Goal: Task Accomplishment & Management: Use online tool/utility

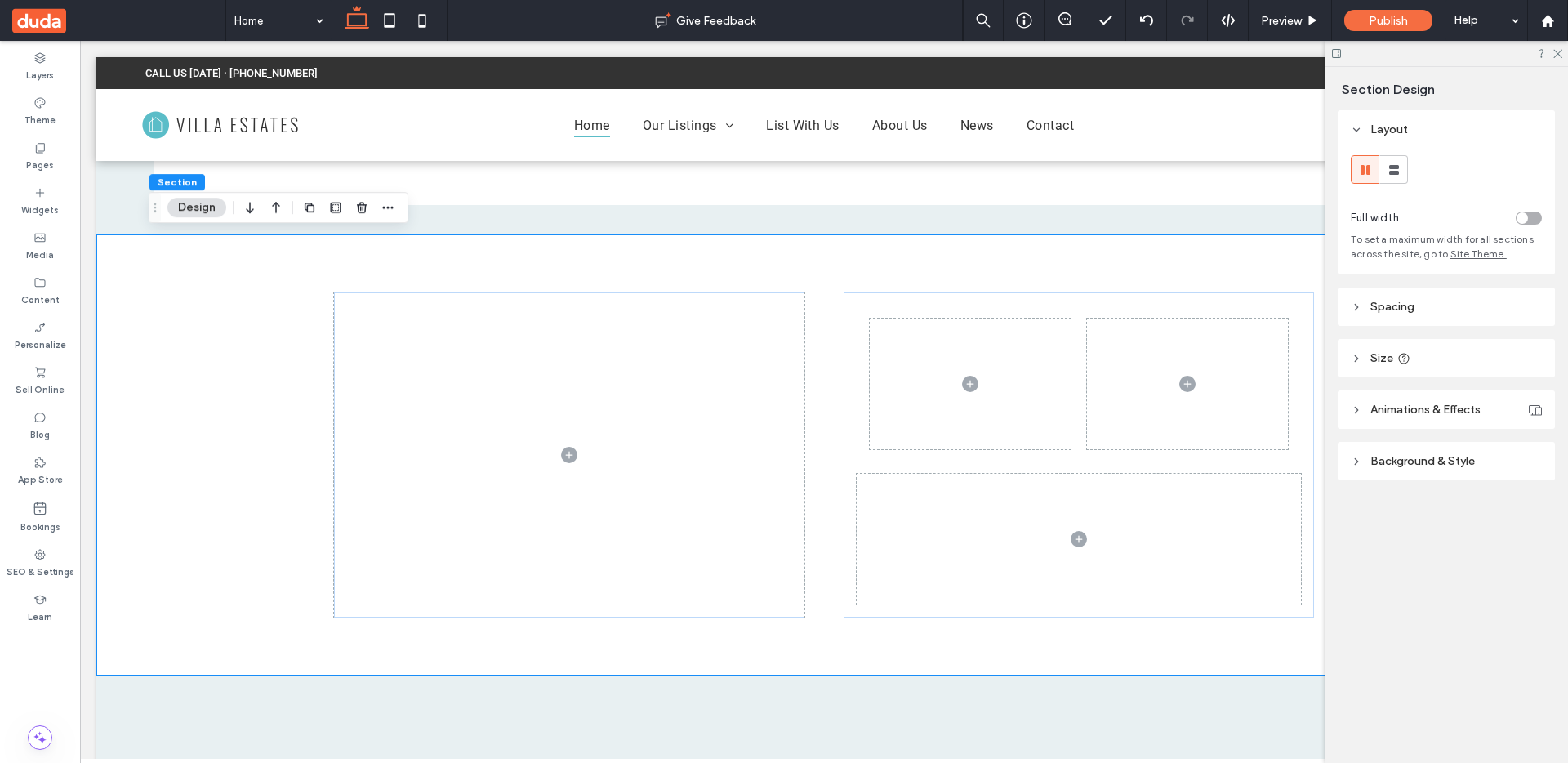
scroll to position [0, 186]
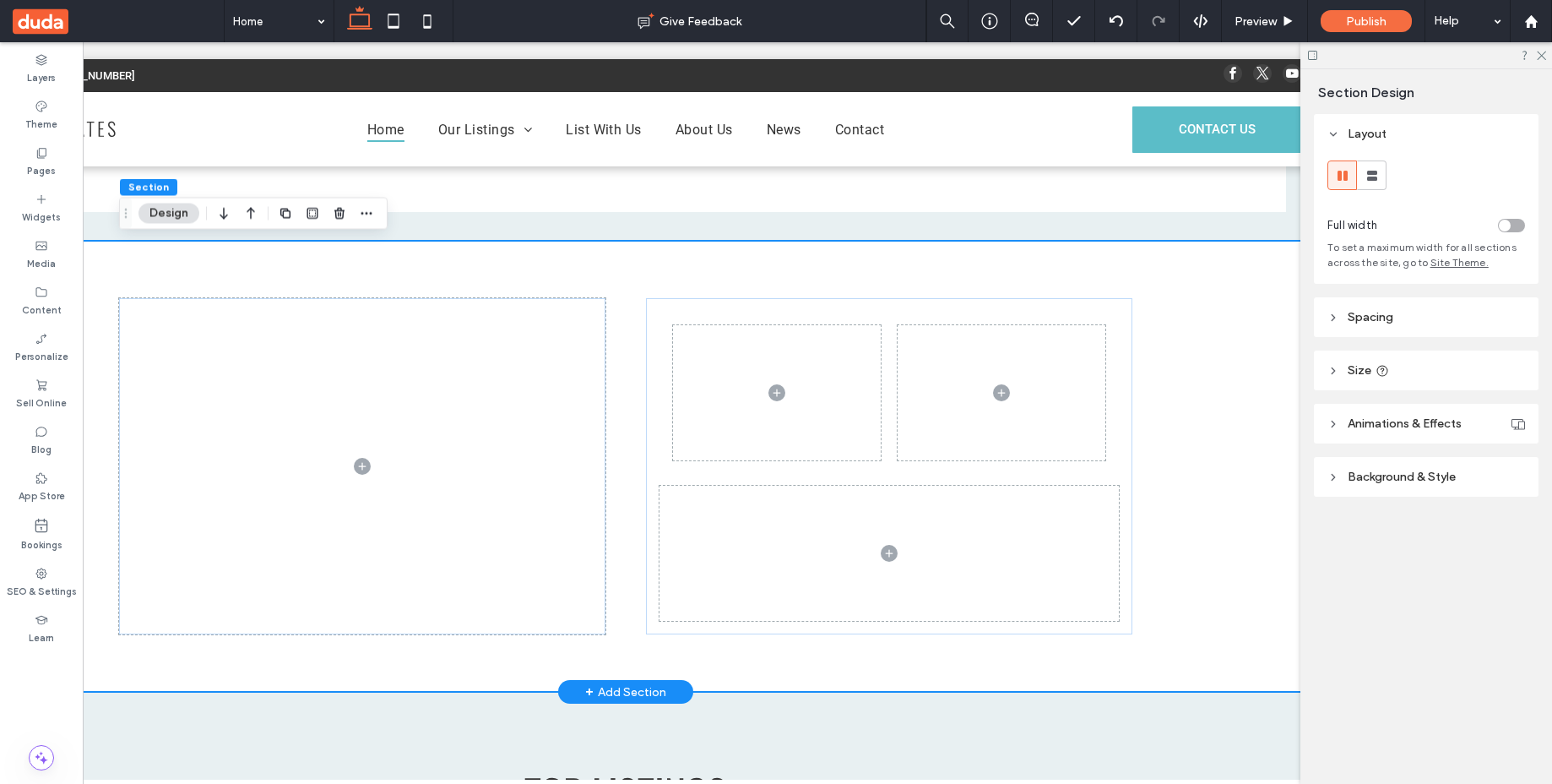
click at [1166, 542] on div at bounding box center [626, 466] width 1435 height 451
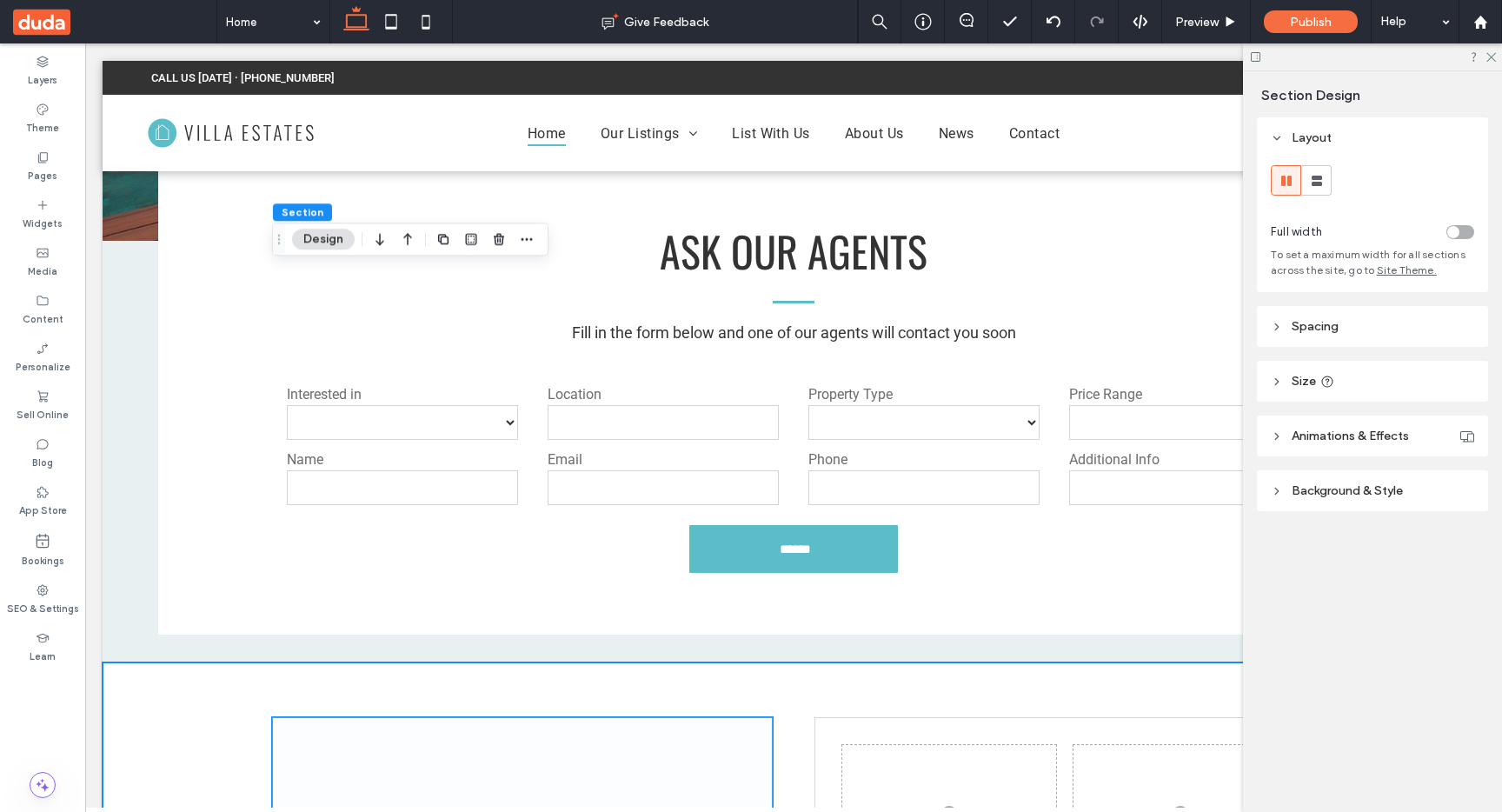
scroll to position [0, 0]
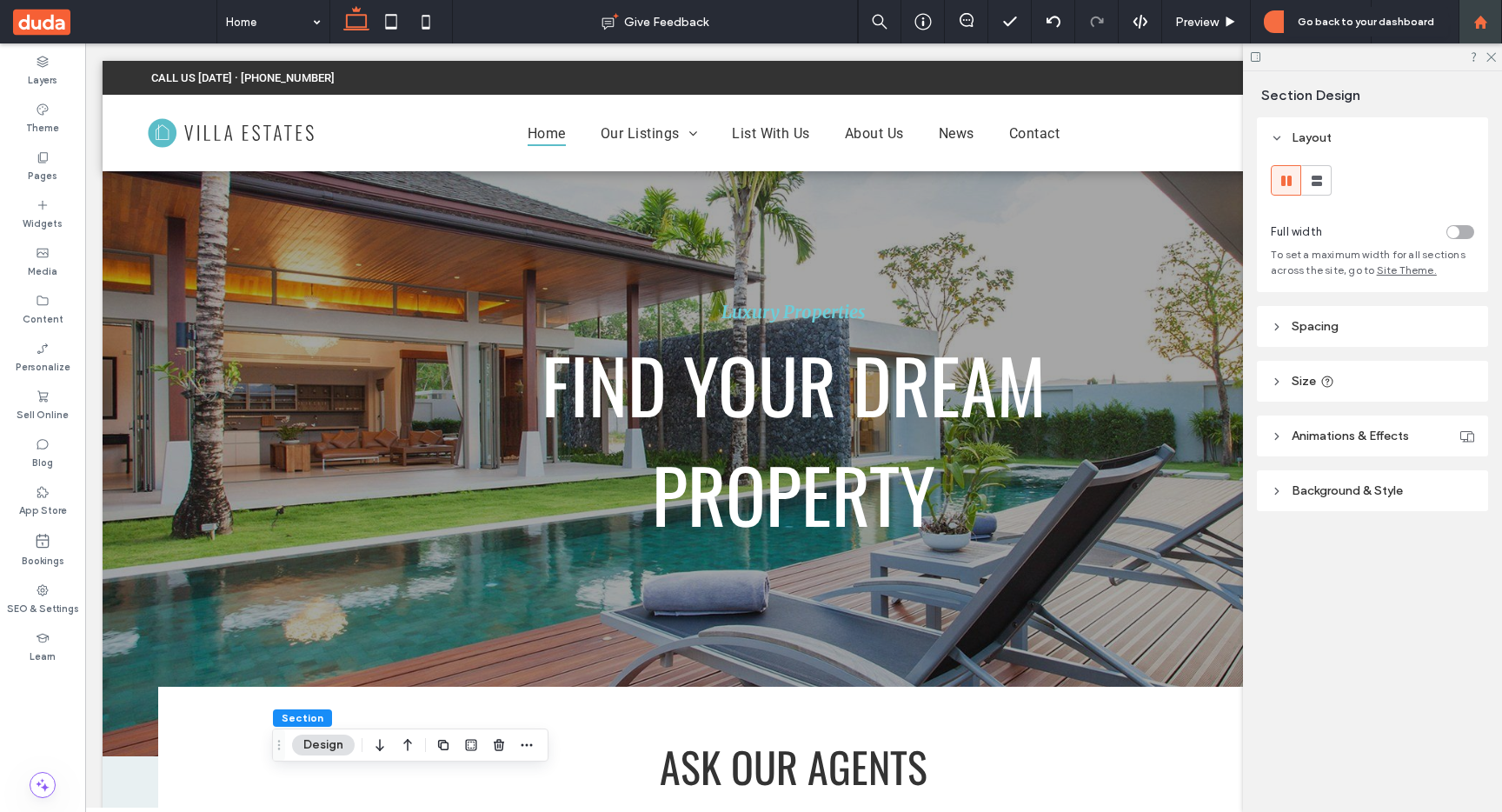
click at [1484, 21] on use at bounding box center [1480, 21] width 13 height 13
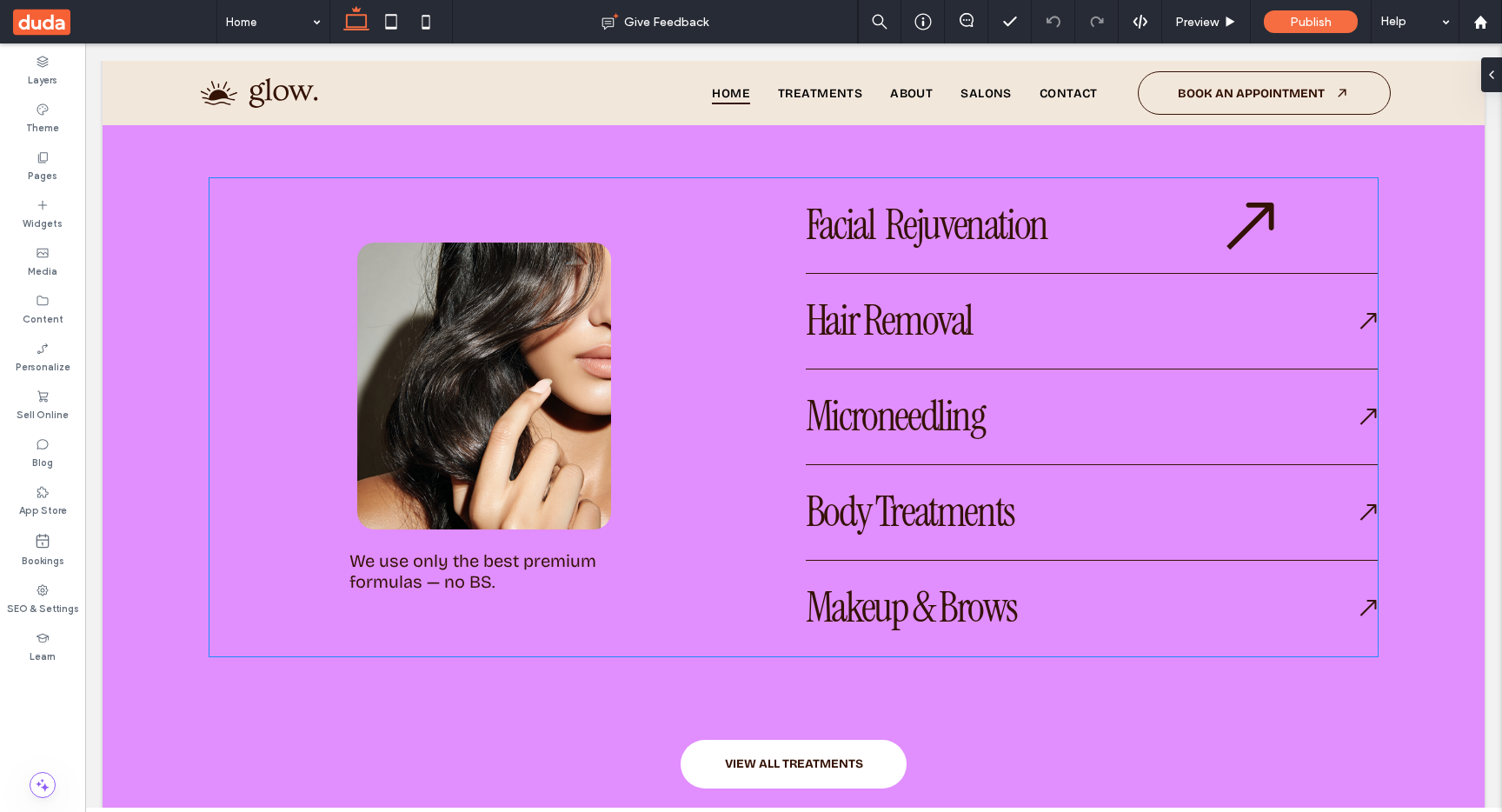
scroll to position [1770, 0]
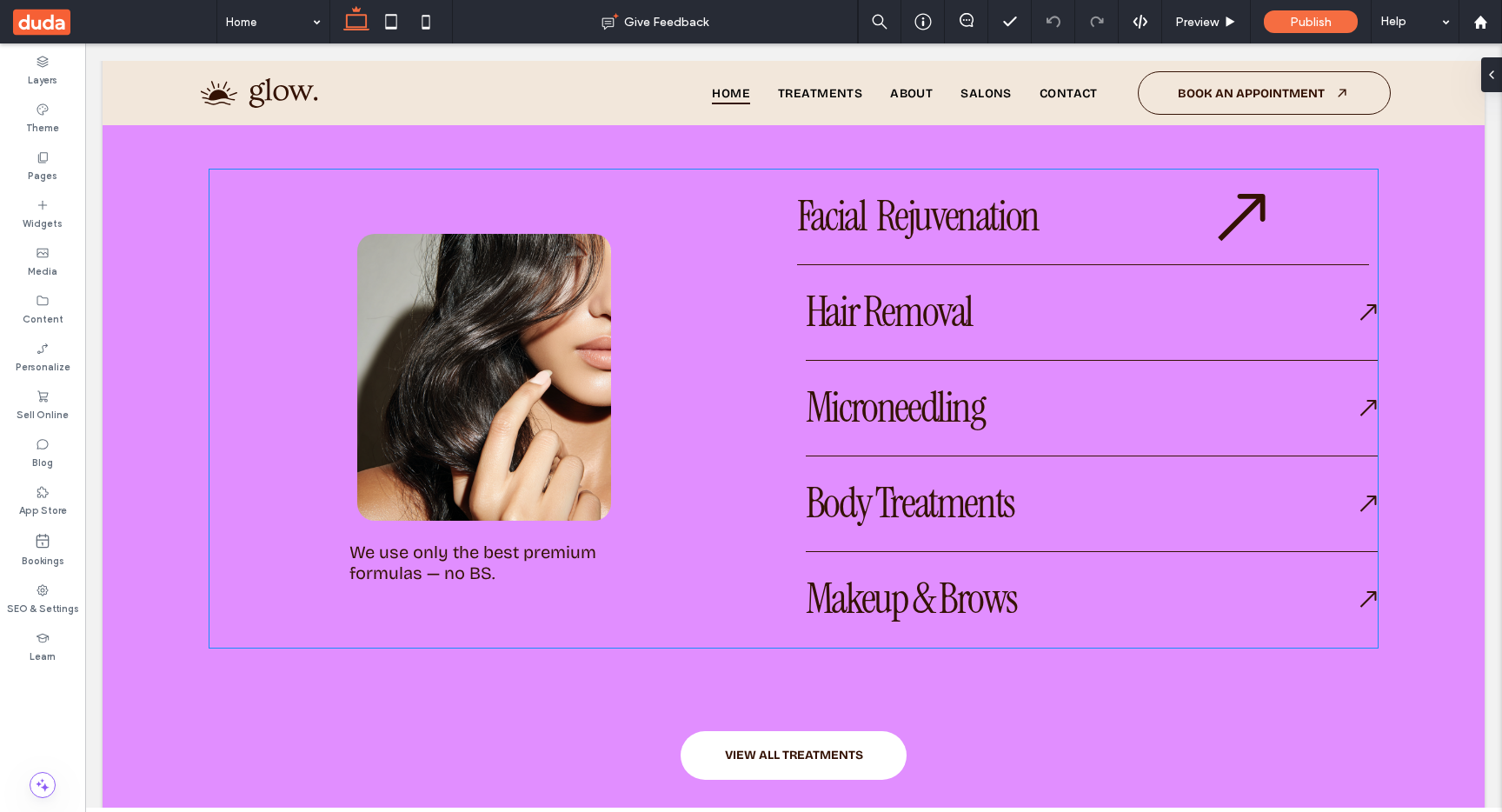
click at [1235, 220] on icon at bounding box center [1241, 216] width 56 height 56
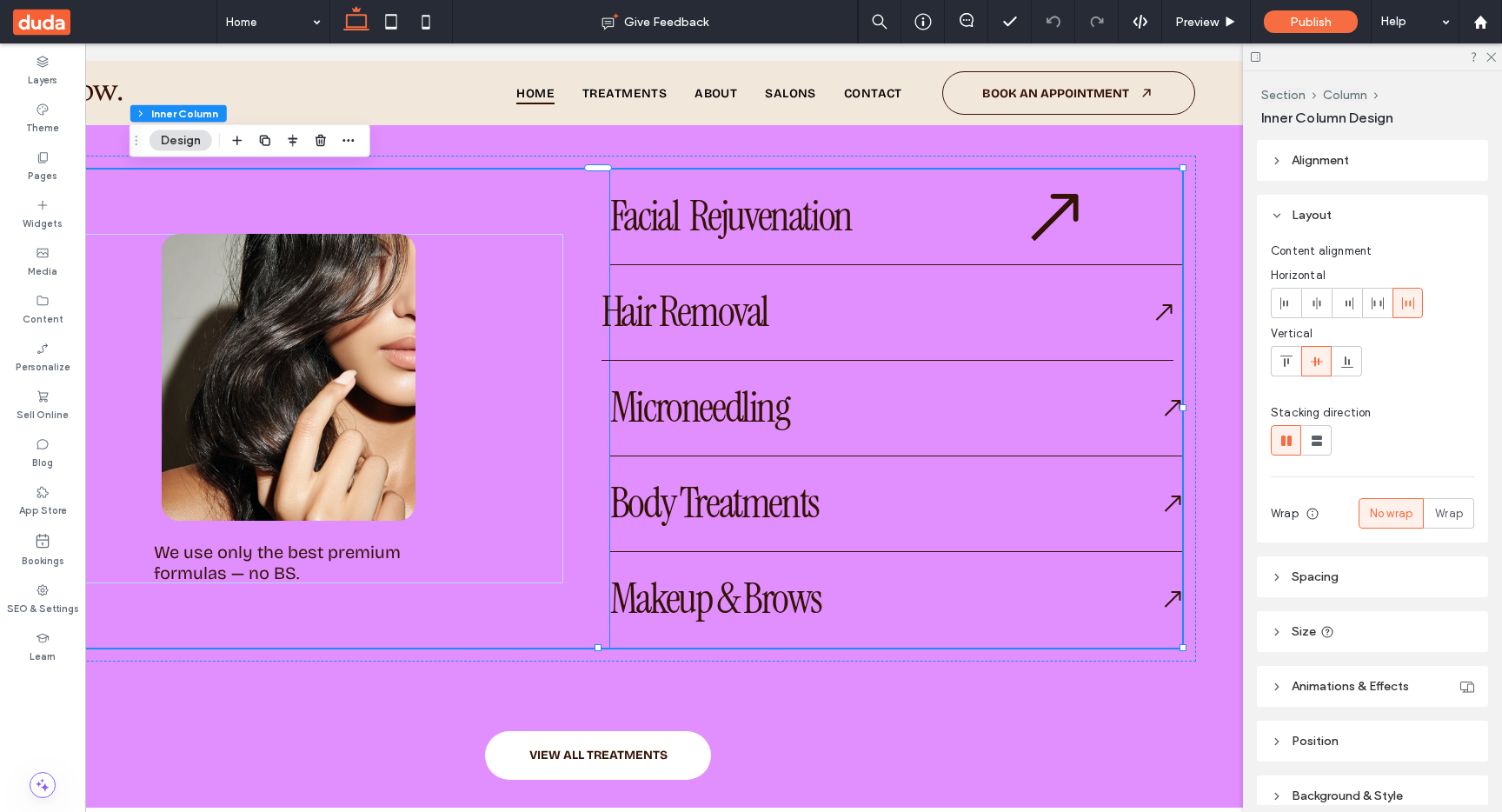
scroll to position [0, 259]
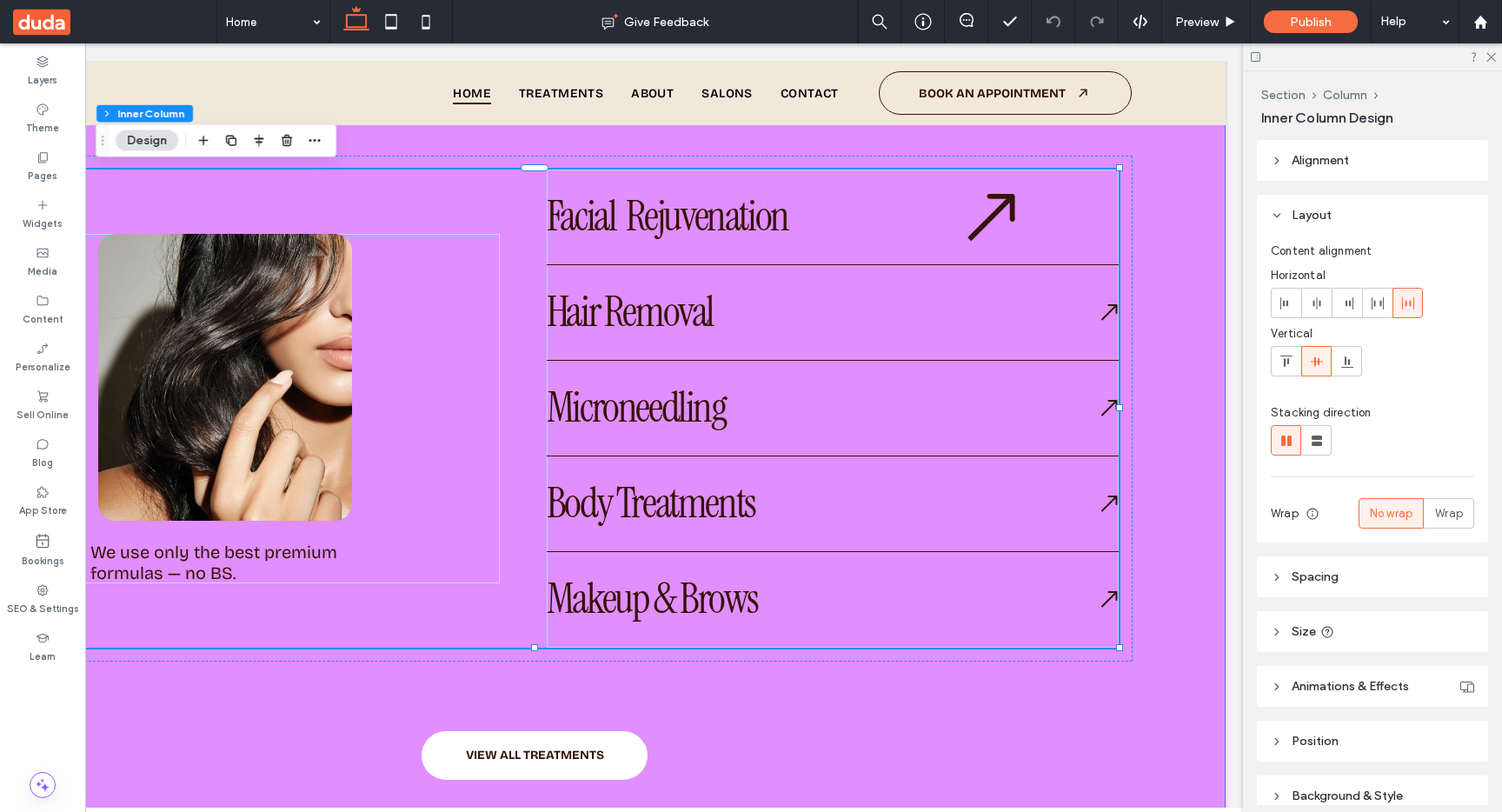
click at [1198, 329] on div "Our treatments I’ts about being real - and looking damn good We use only the be…" at bounding box center [534, 321] width 1382 height 1111
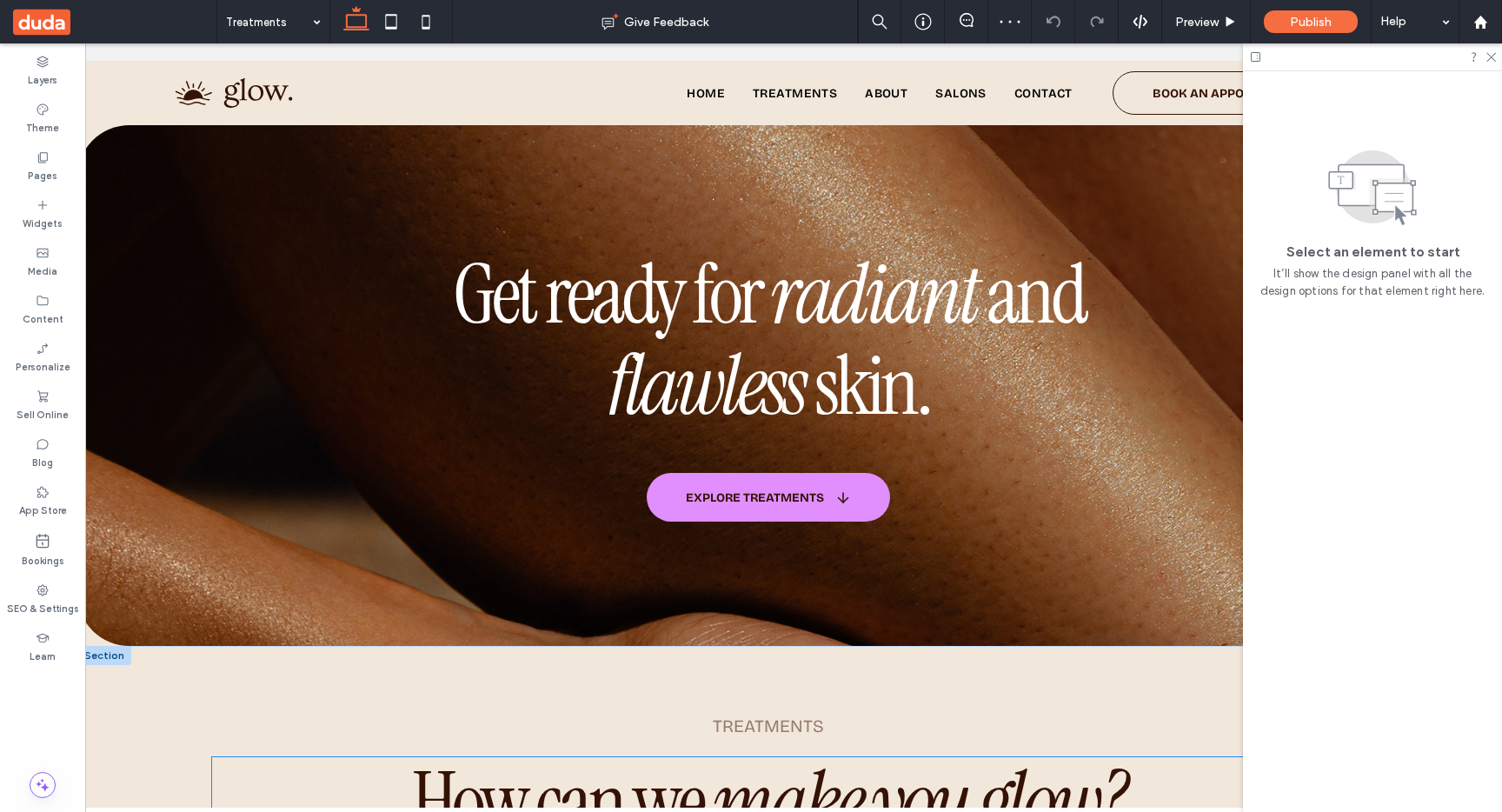
scroll to position [517, 0]
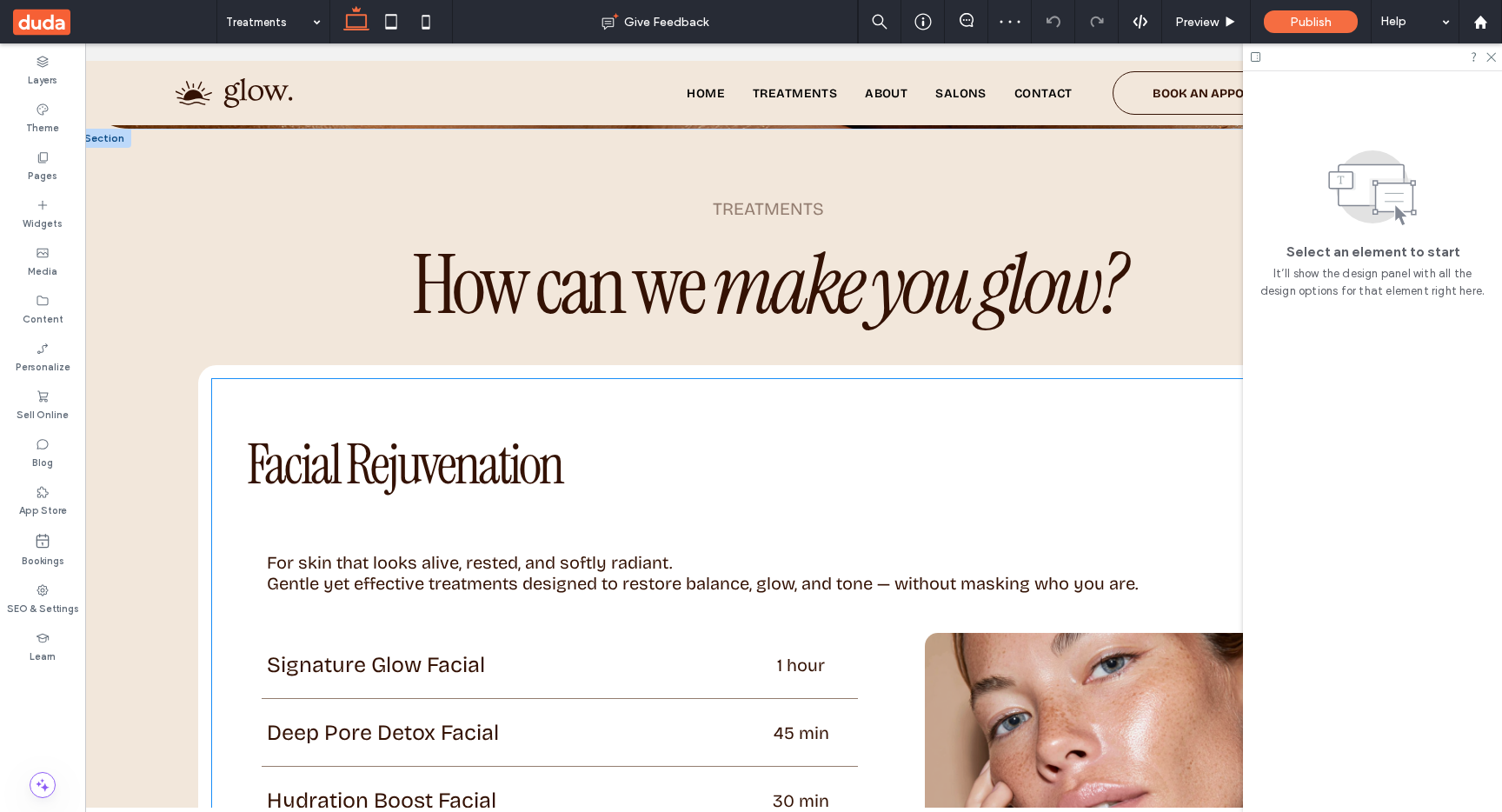
click at [720, 413] on div "Facial Rejuvenation" at bounding box center [768, 465] width 1114 height 172
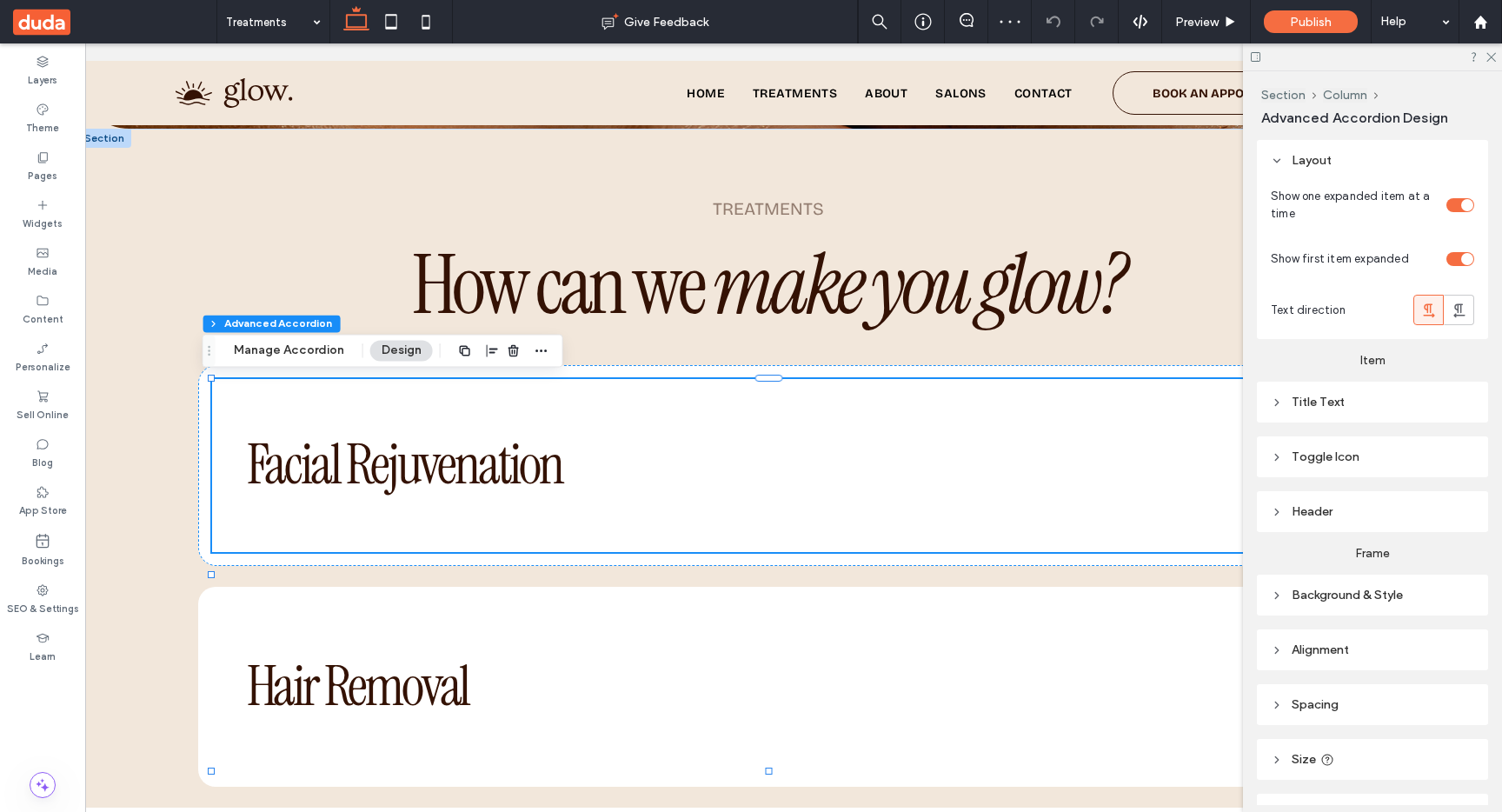
type input "**"
type input "****"
type input "*"
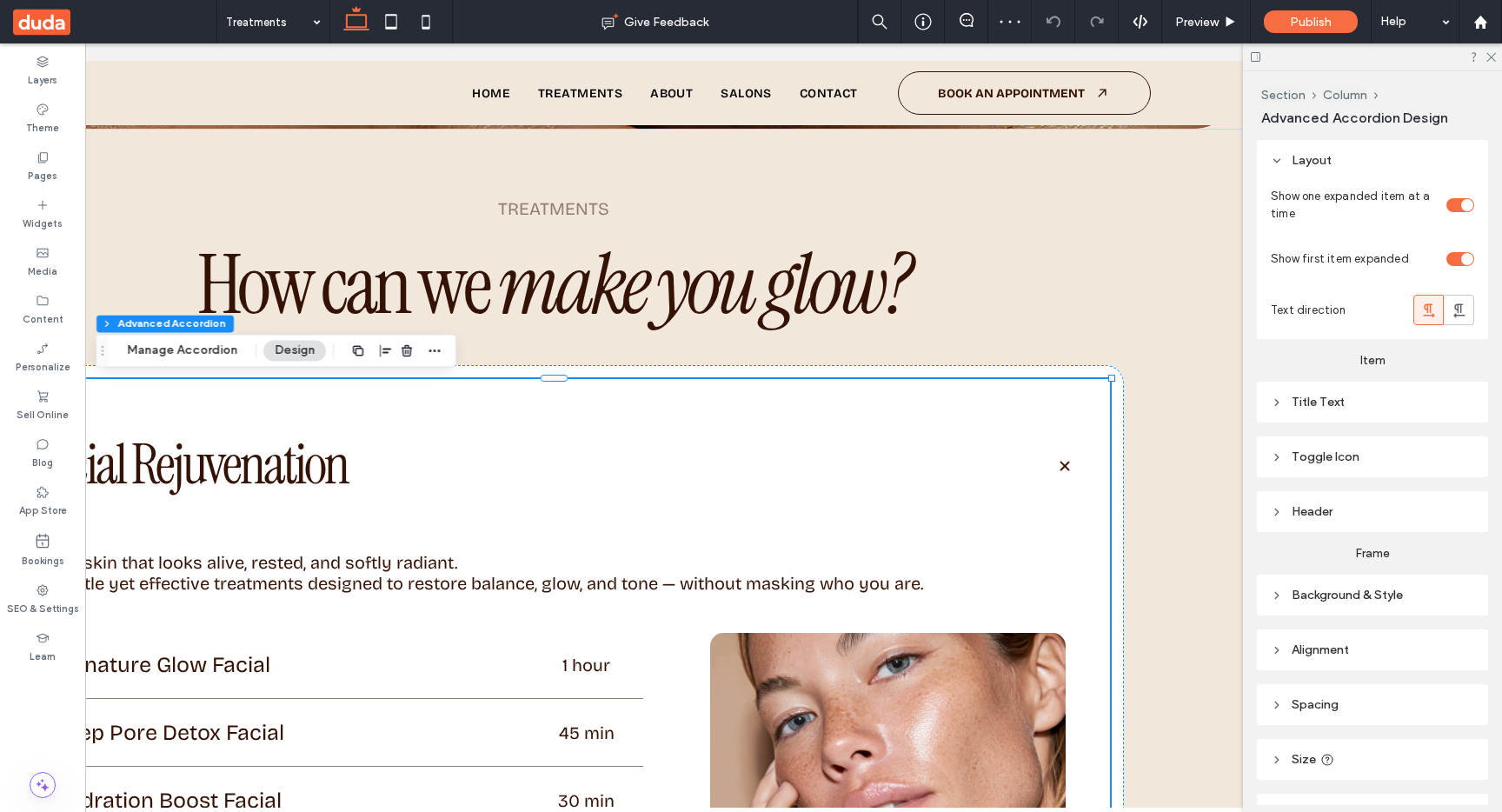
scroll to position [0, 259]
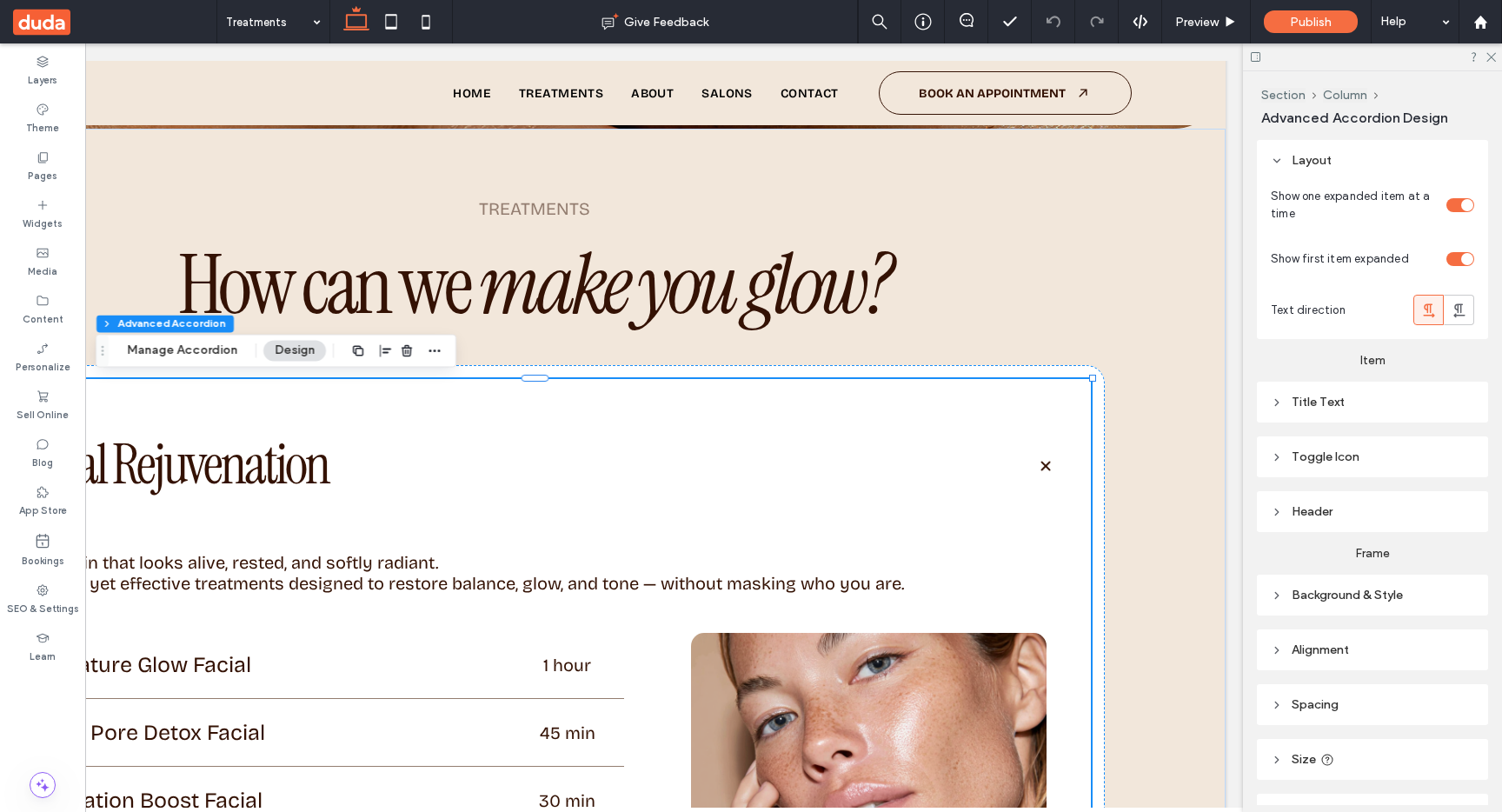
click at [1047, 466] on span at bounding box center [1046, 466] width 25 height 25
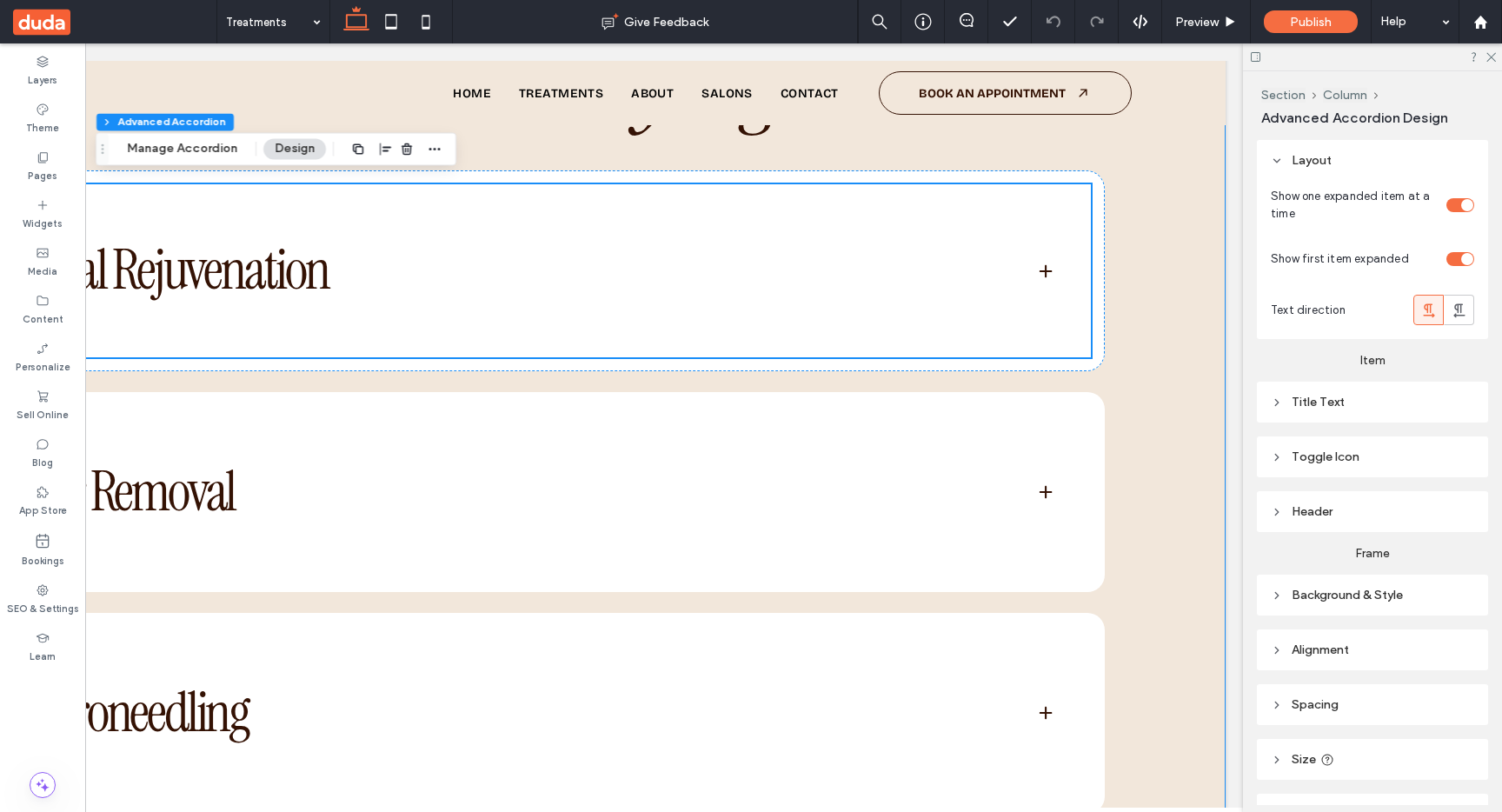
scroll to position [719, 0]
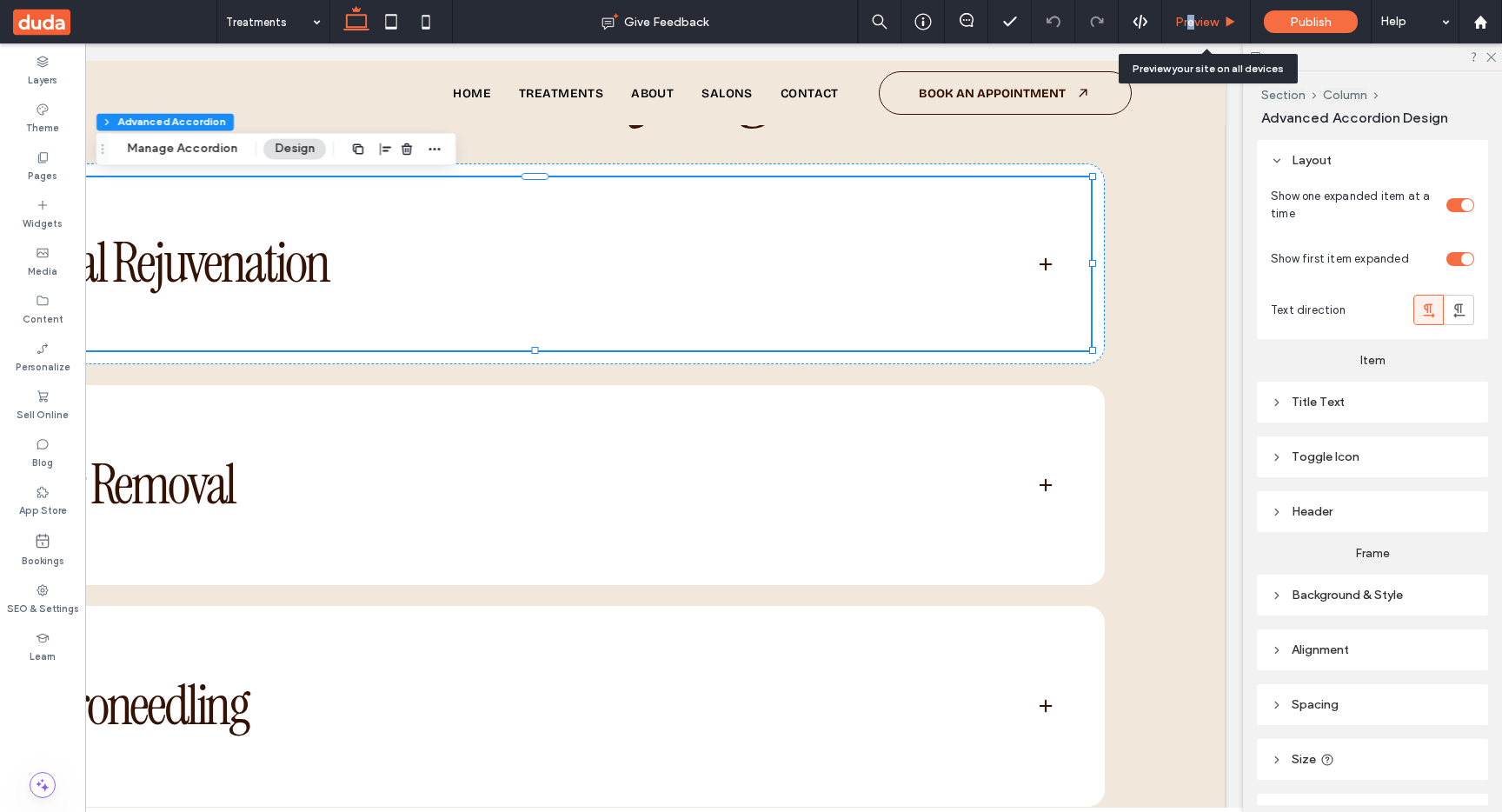
click at [1190, 21] on span "Preview" at bounding box center [1196, 22] width 43 height 15
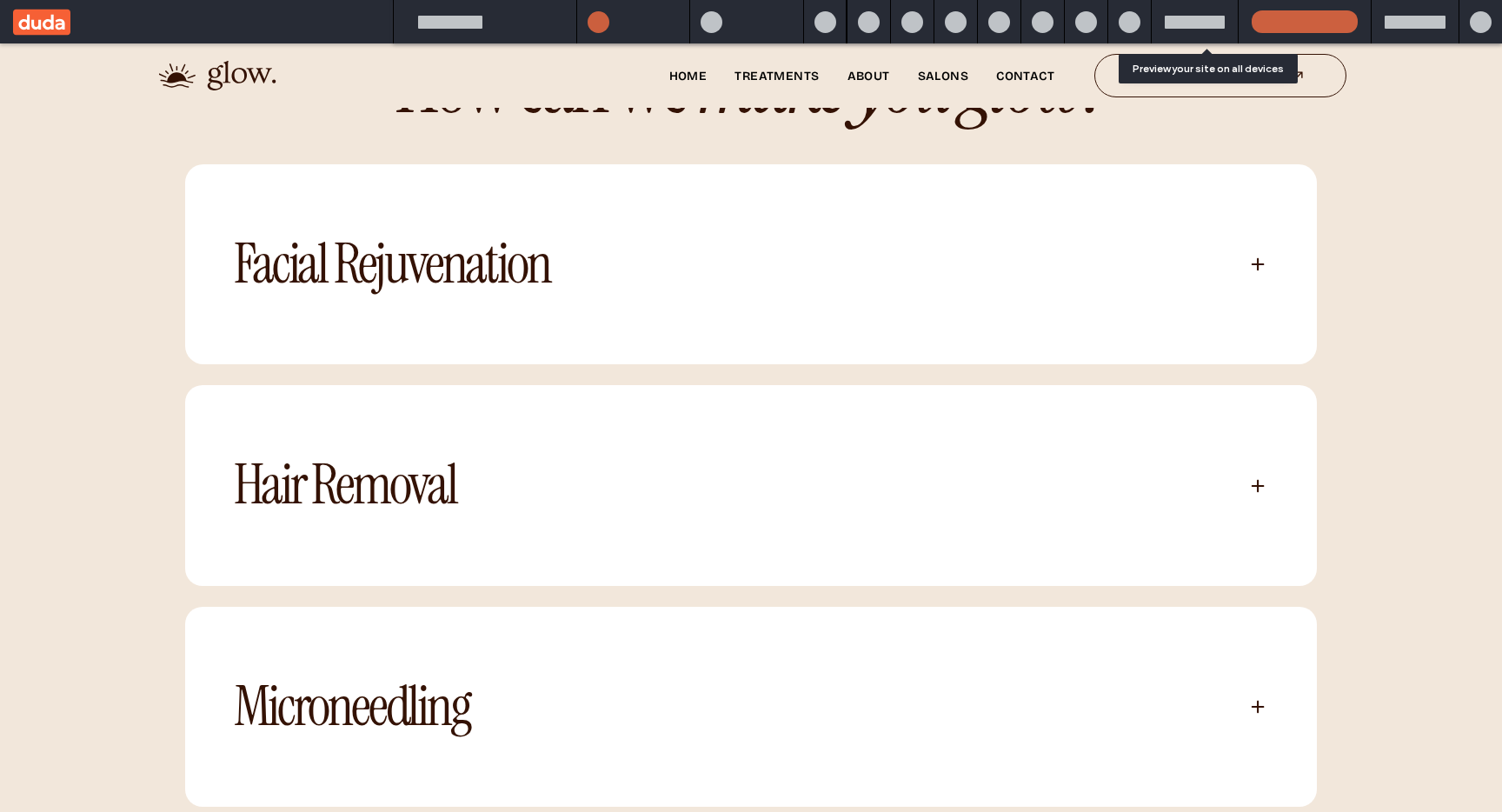
scroll to position [735, 0]
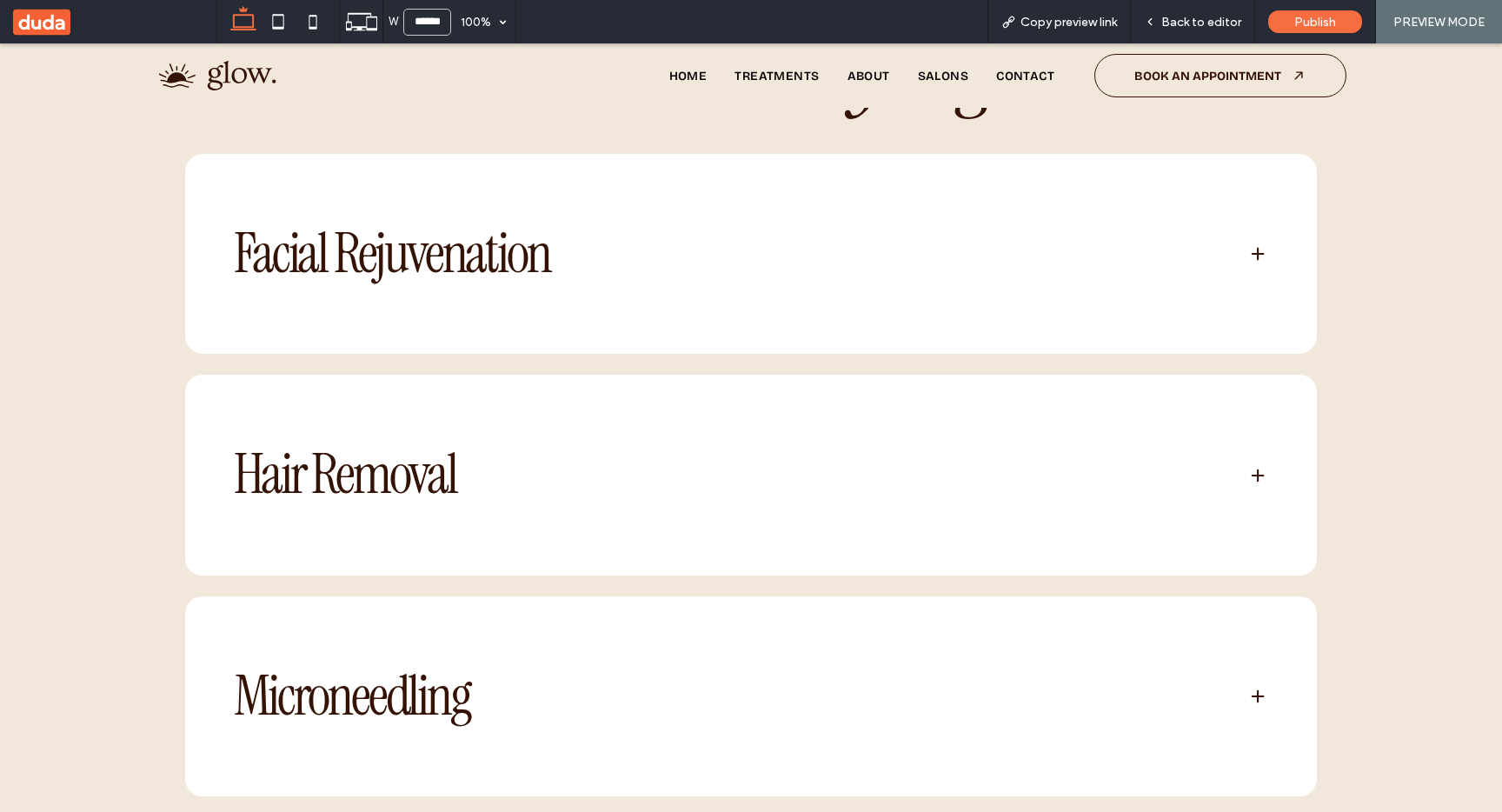
click at [1264, 471] on span at bounding box center [1258, 475] width 18 height 18
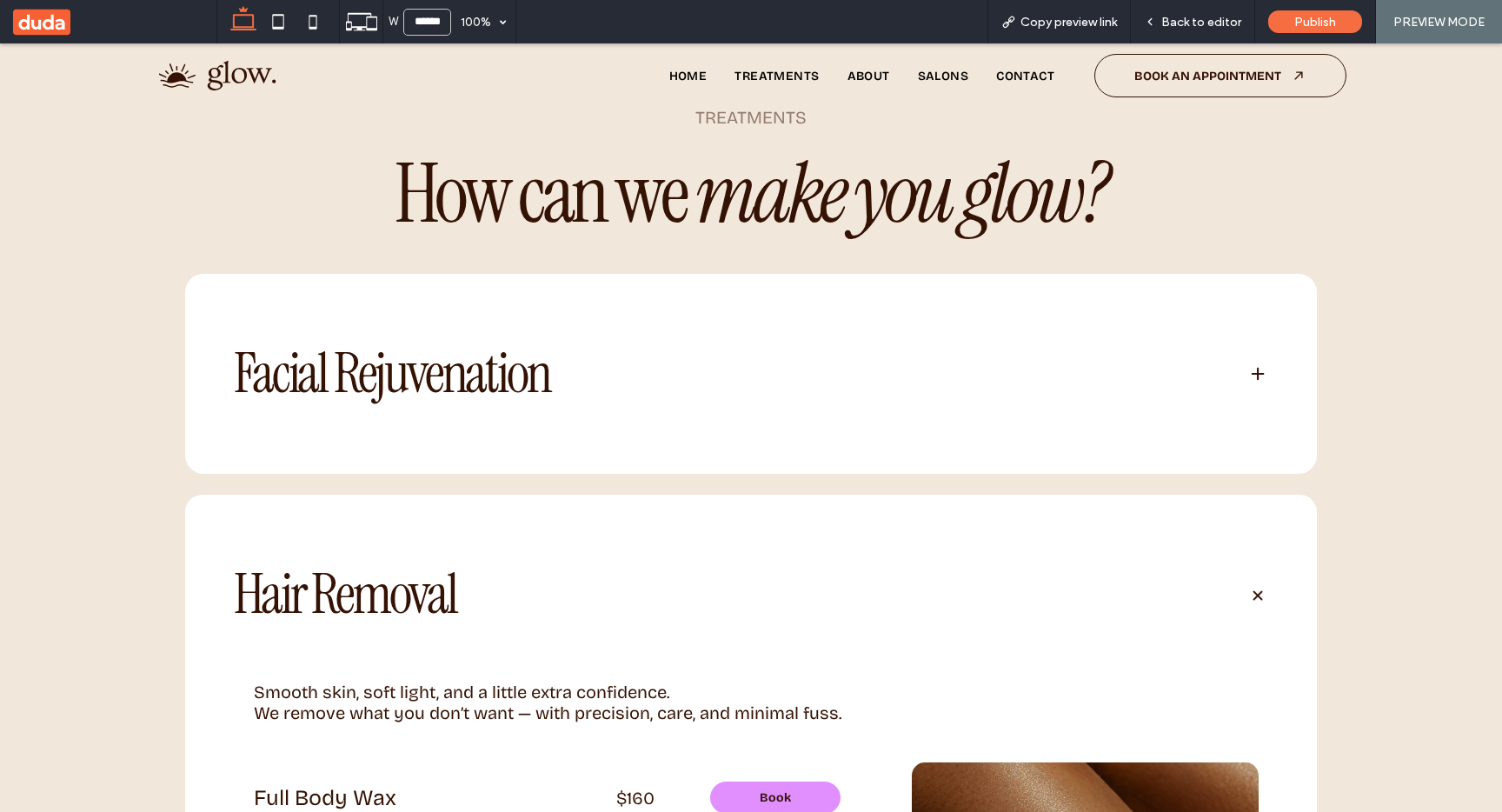
scroll to position [569, 0]
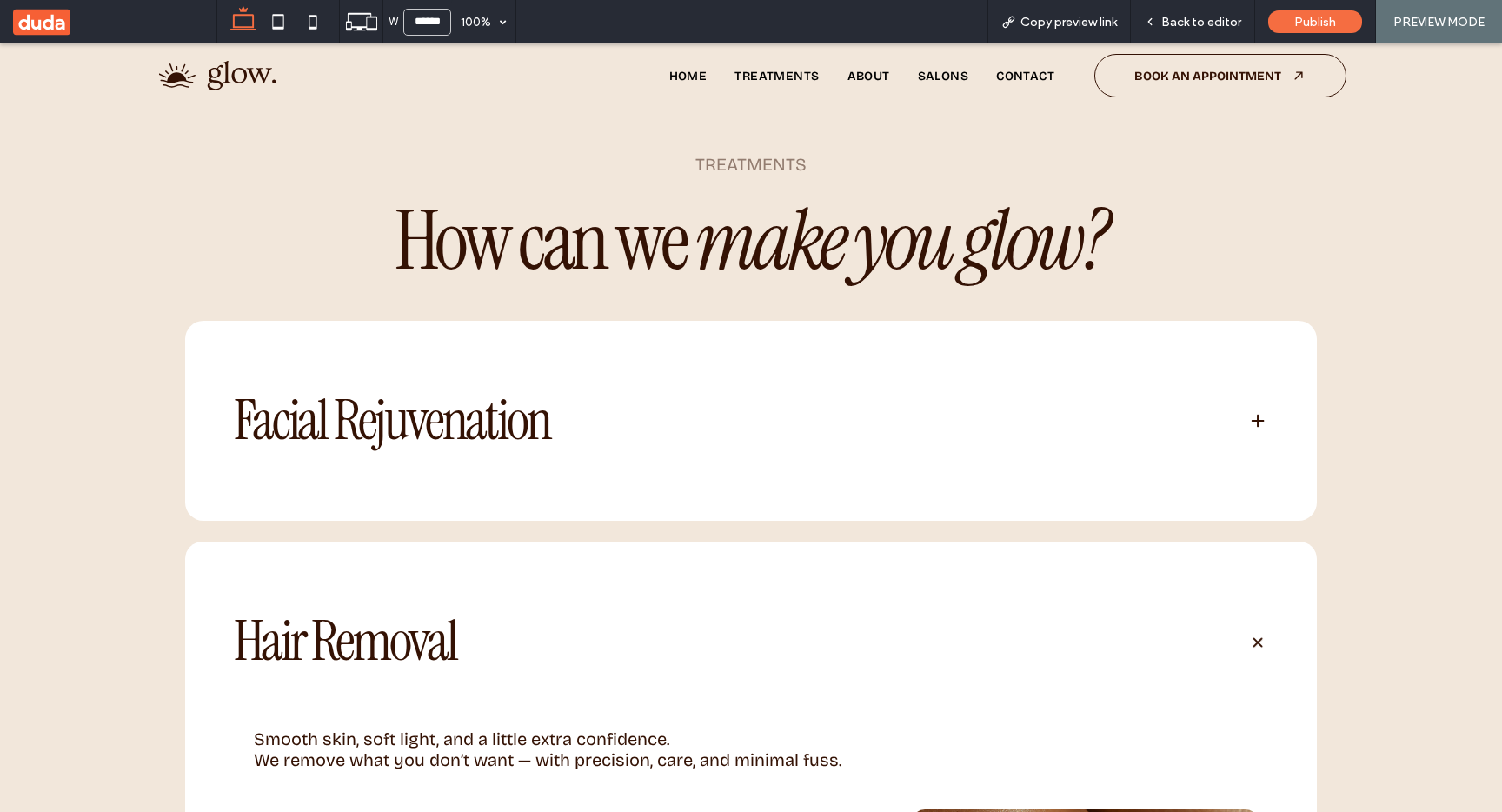
click at [1257, 421] on span at bounding box center [1258, 421] width 18 height 18
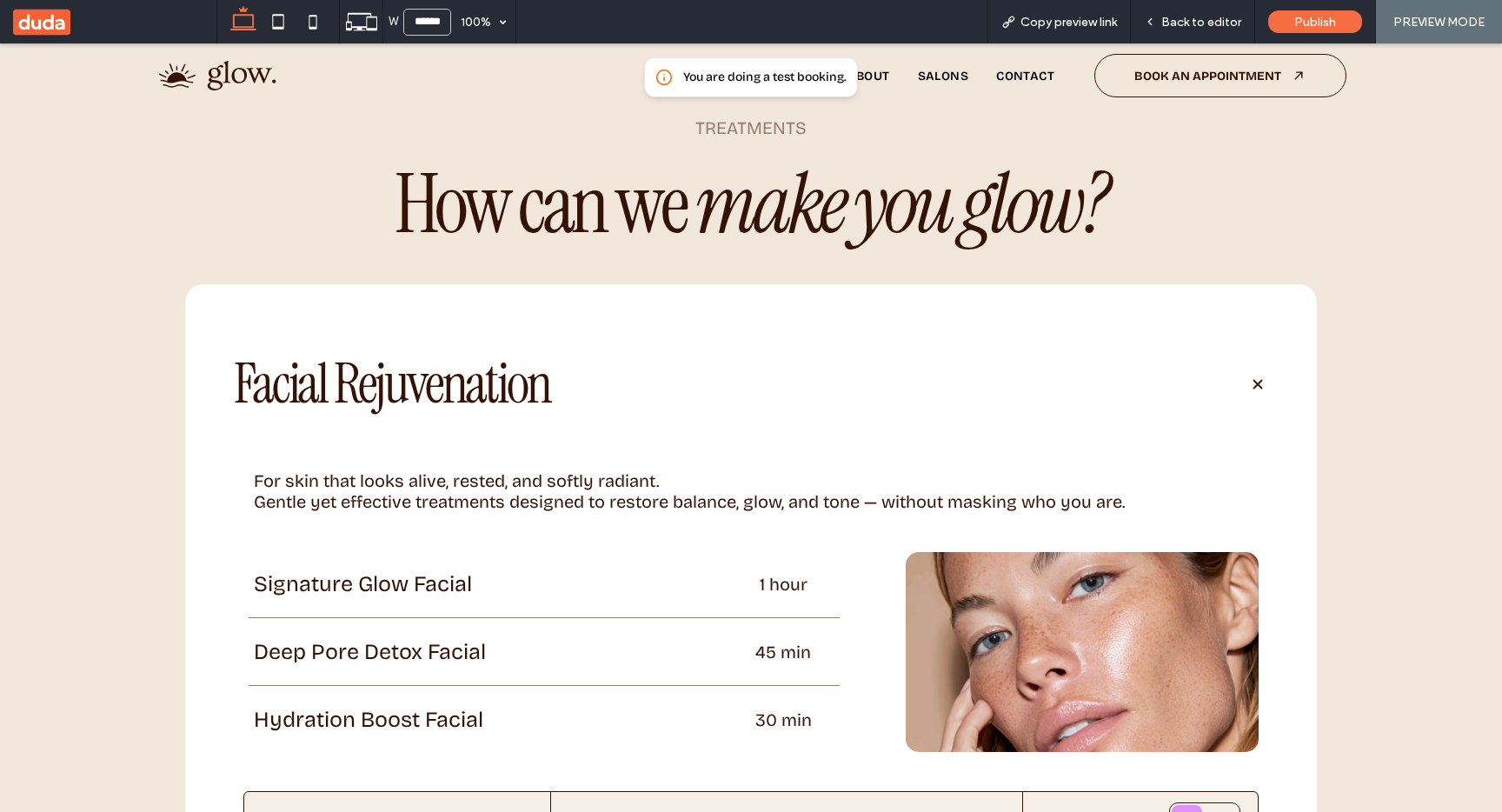
scroll to position [604, 0]
click at [1188, 29] on div "Back to editor" at bounding box center [1192, 21] width 124 height 43
click at [1160, 20] on div "Back to editor" at bounding box center [1192, 22] width 123 height 15
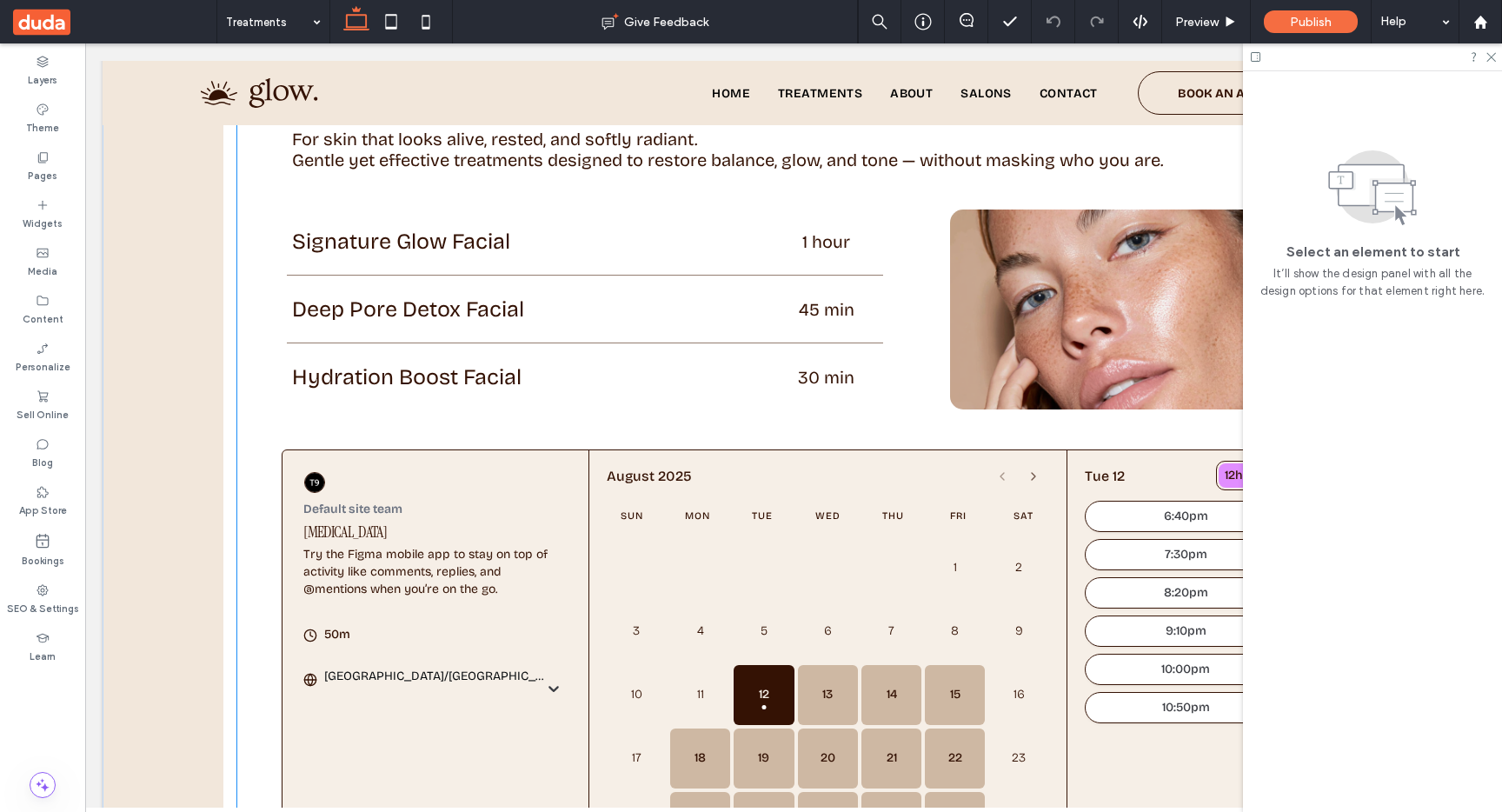
scroll to position [957, 0]
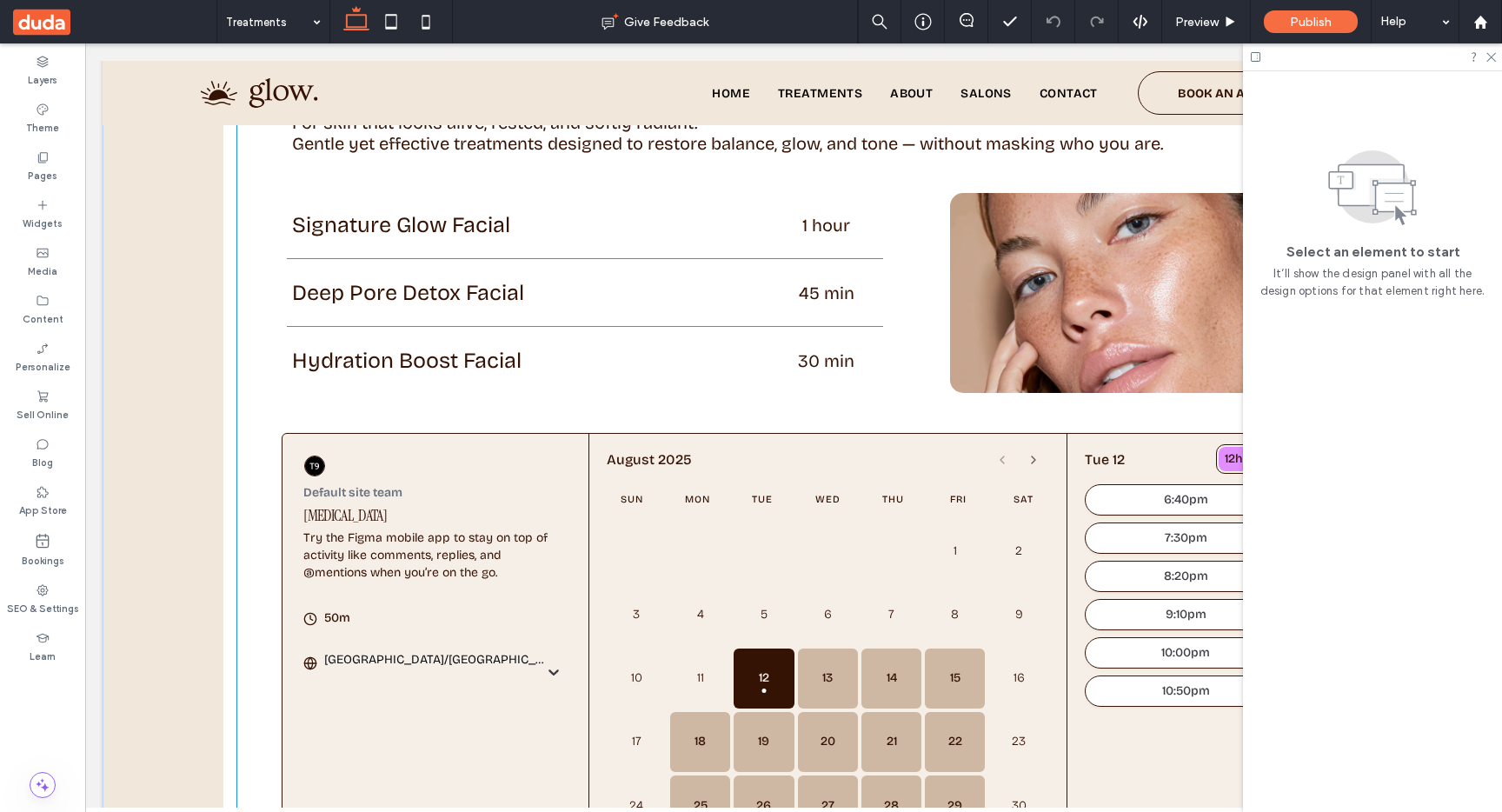
click at [849, 517] on div "Sun Mon Tue Wed Thu Fri Sat" at bounding box center [828, 499] width 443 height 41
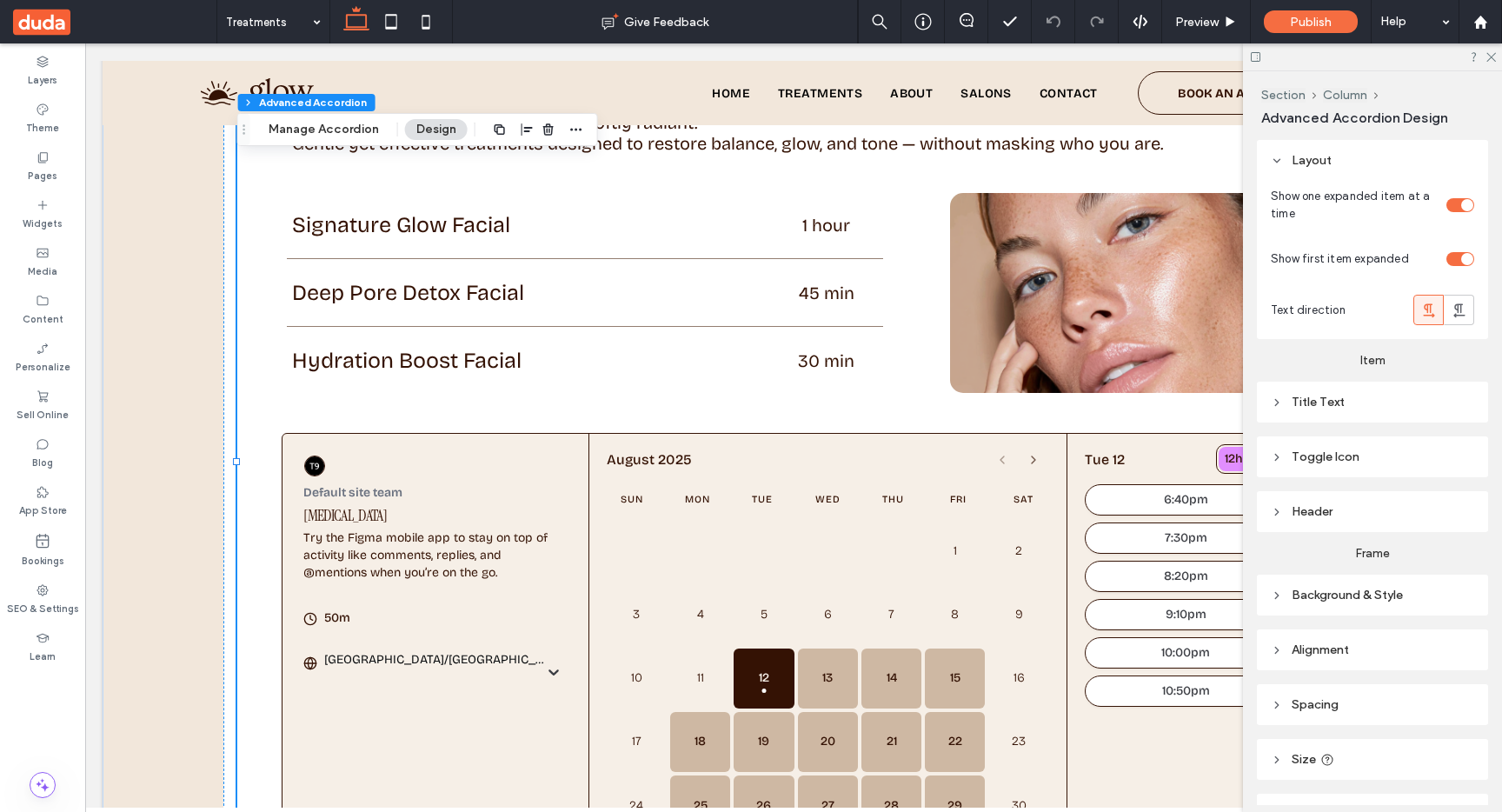
type input "**"
type input "****"
type input "*"
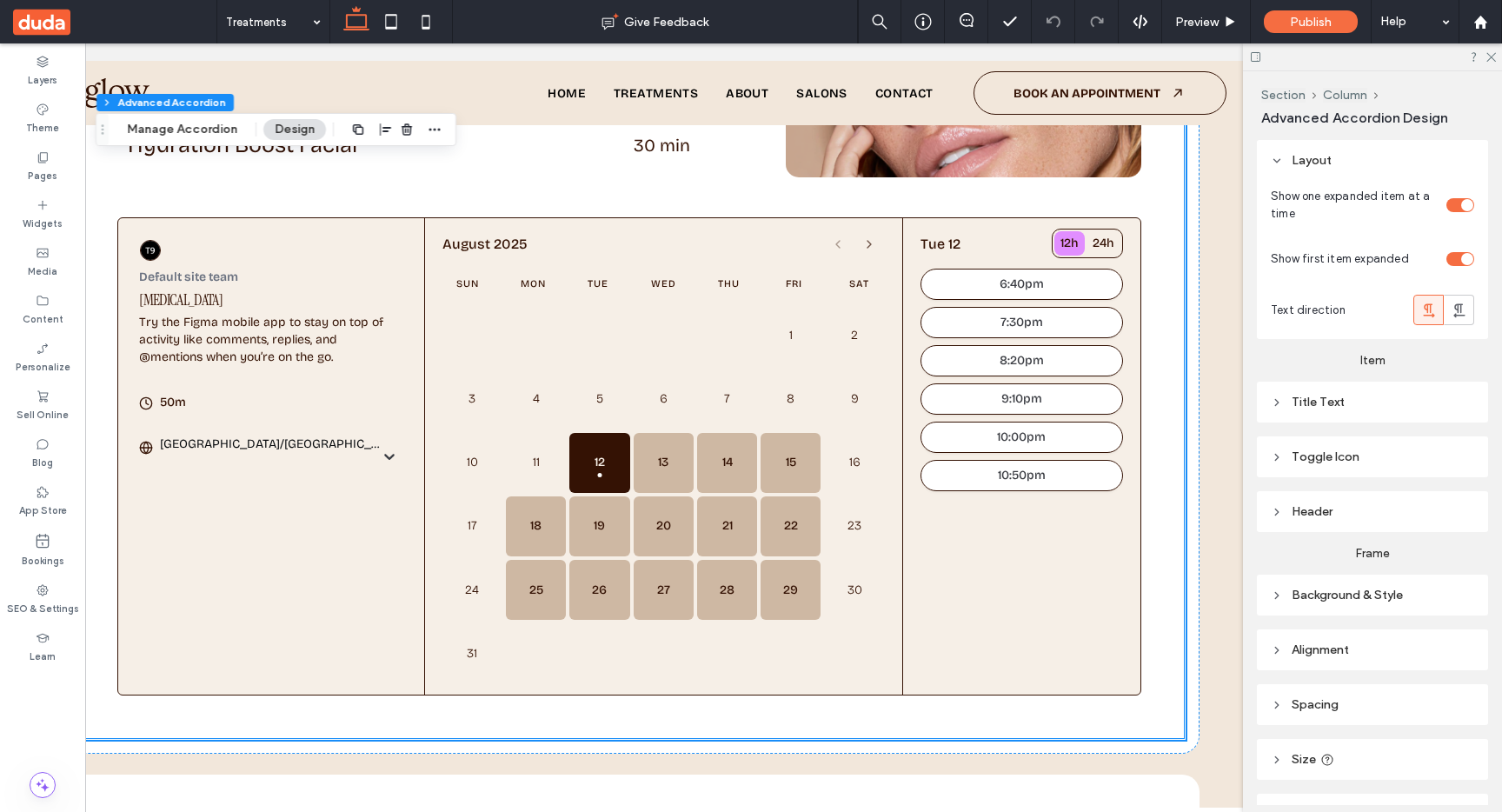
scroll to position [1162, 0]
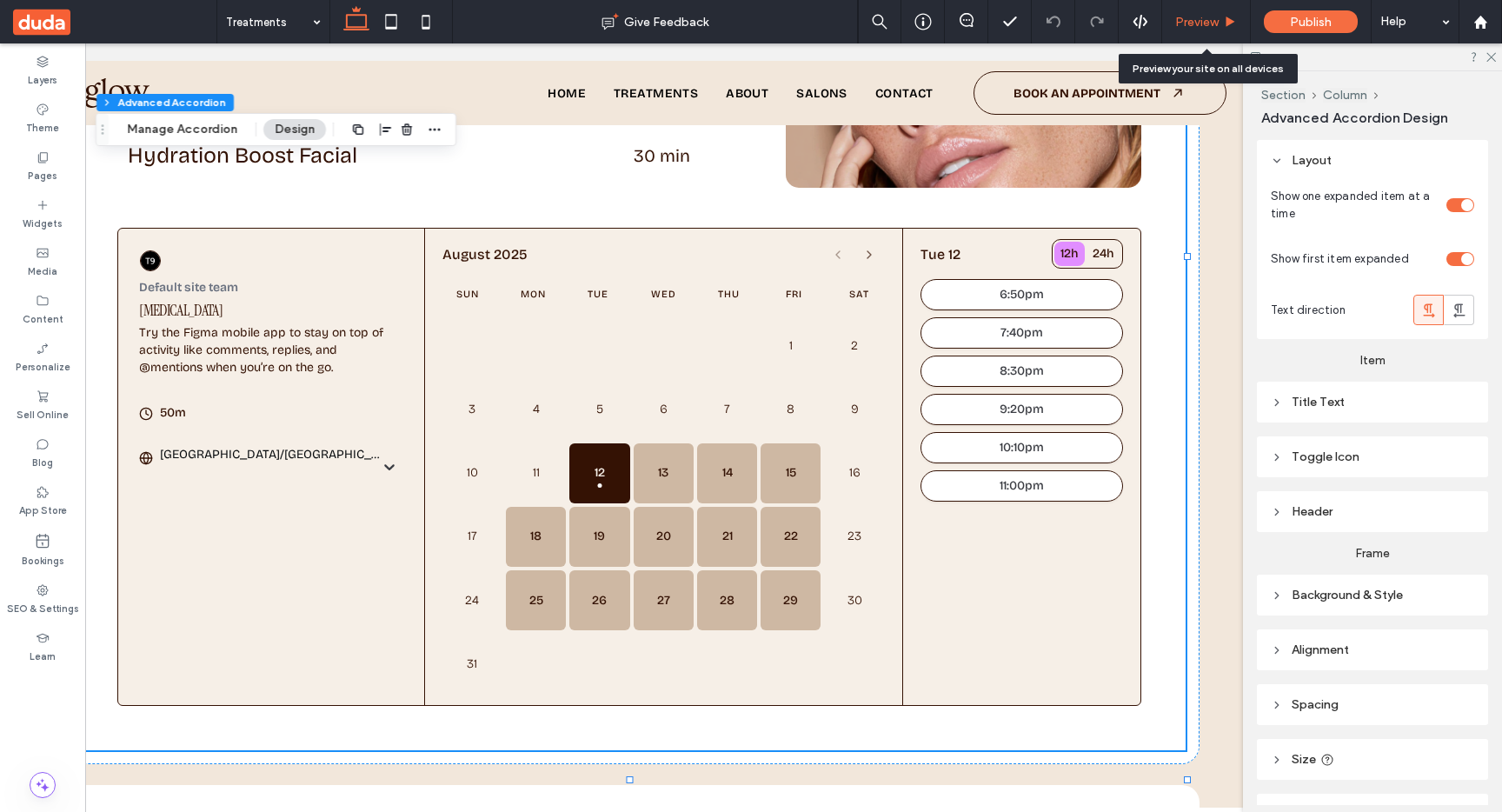
click at [1221, 4] on div "Preview" at bounding box center [1207, 21] width 89 height 43
click at [1222, 30] on div "Preview" at bounding box center [1207, 21] width 89 height 43
click at [1229, 16] on icon at bounding box center [1230, 22] width 13 height 13
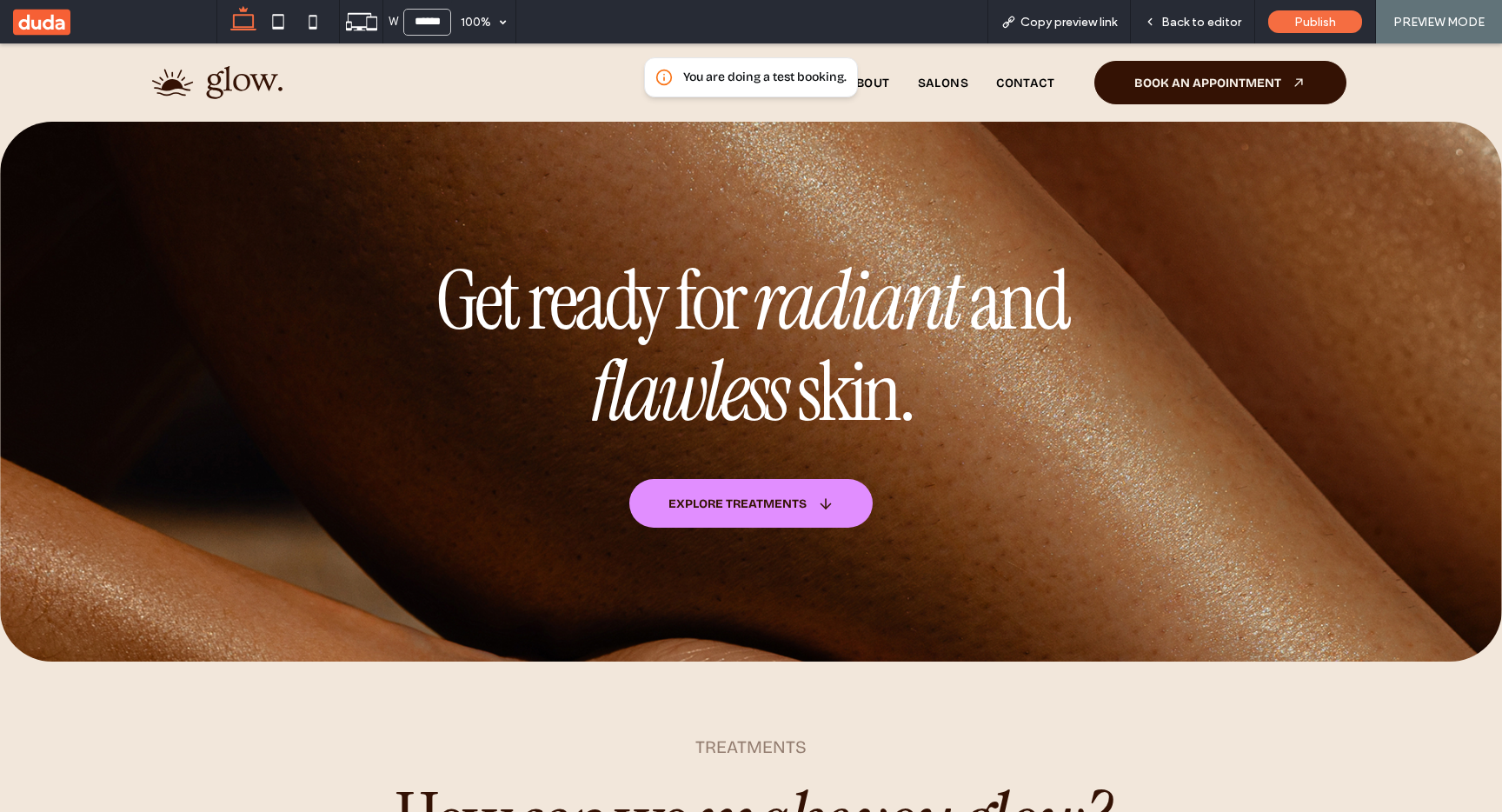
click at [1258, 80] on span "BOOK AN APPOINTMENT" at bounding box center [1207, 83] width 147 height 15
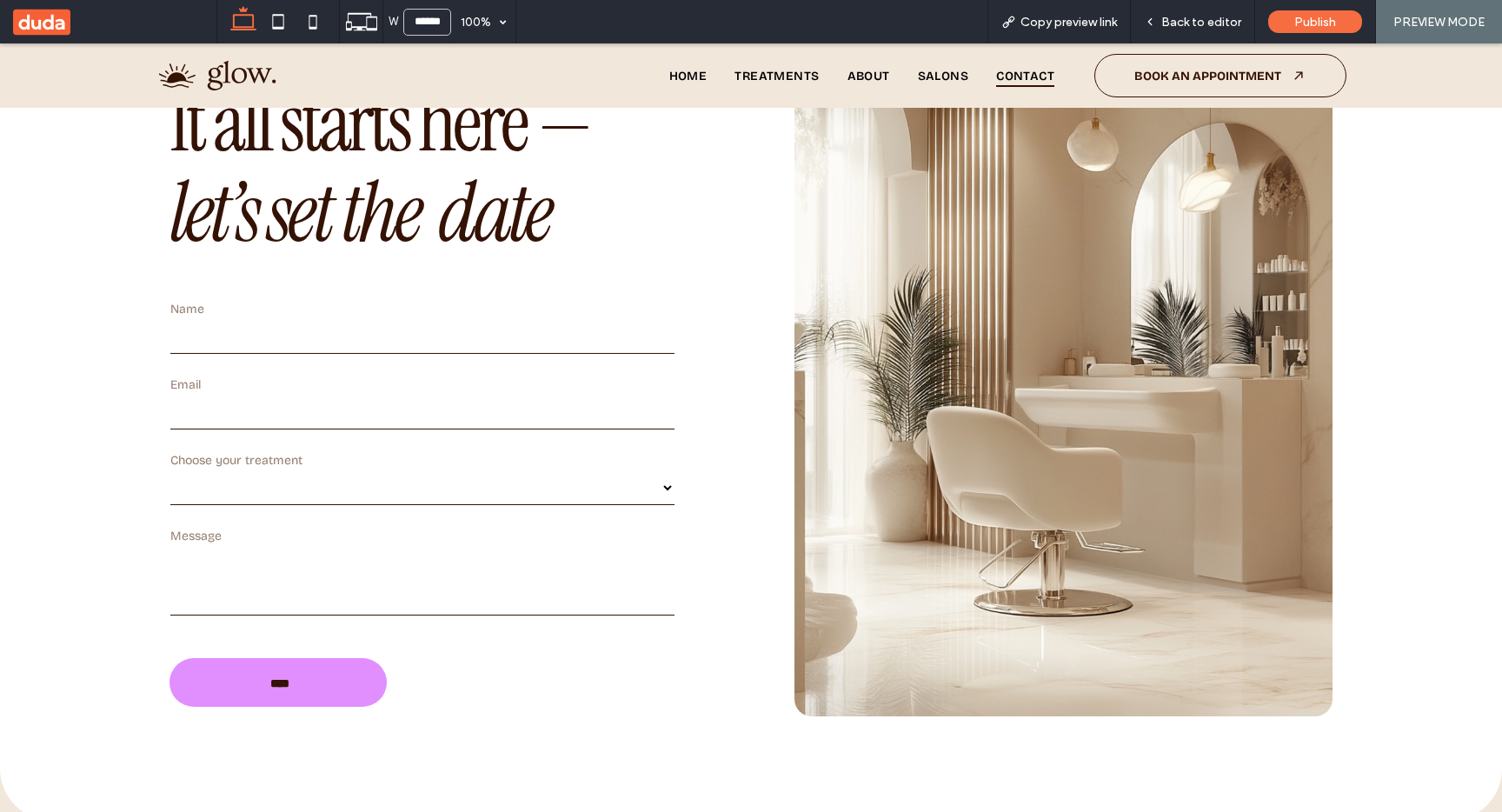
scroll to position [204, 0]
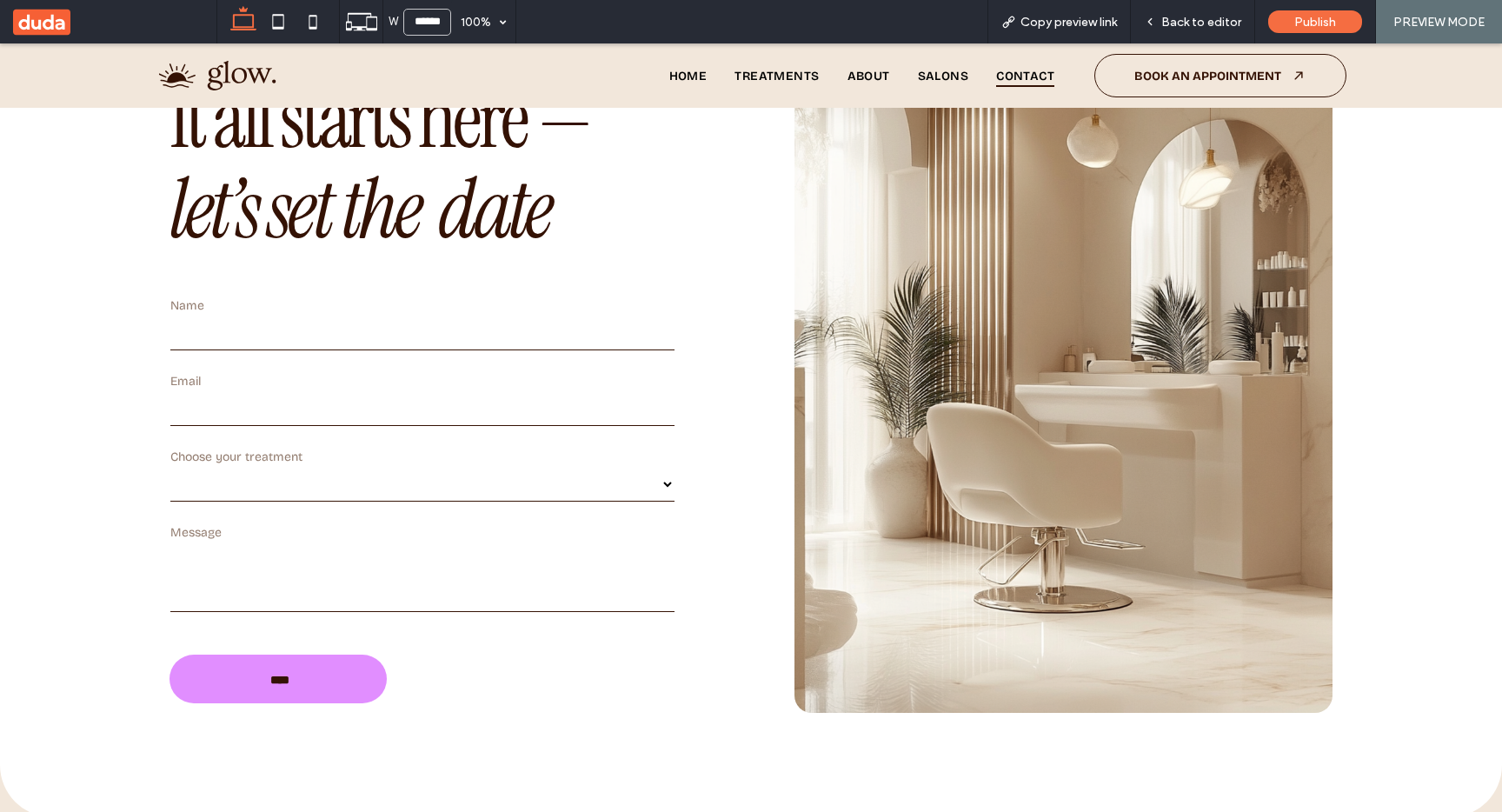
click at [669, 495] on select "**********" at bounding box center [422, 483] width 504 height 34
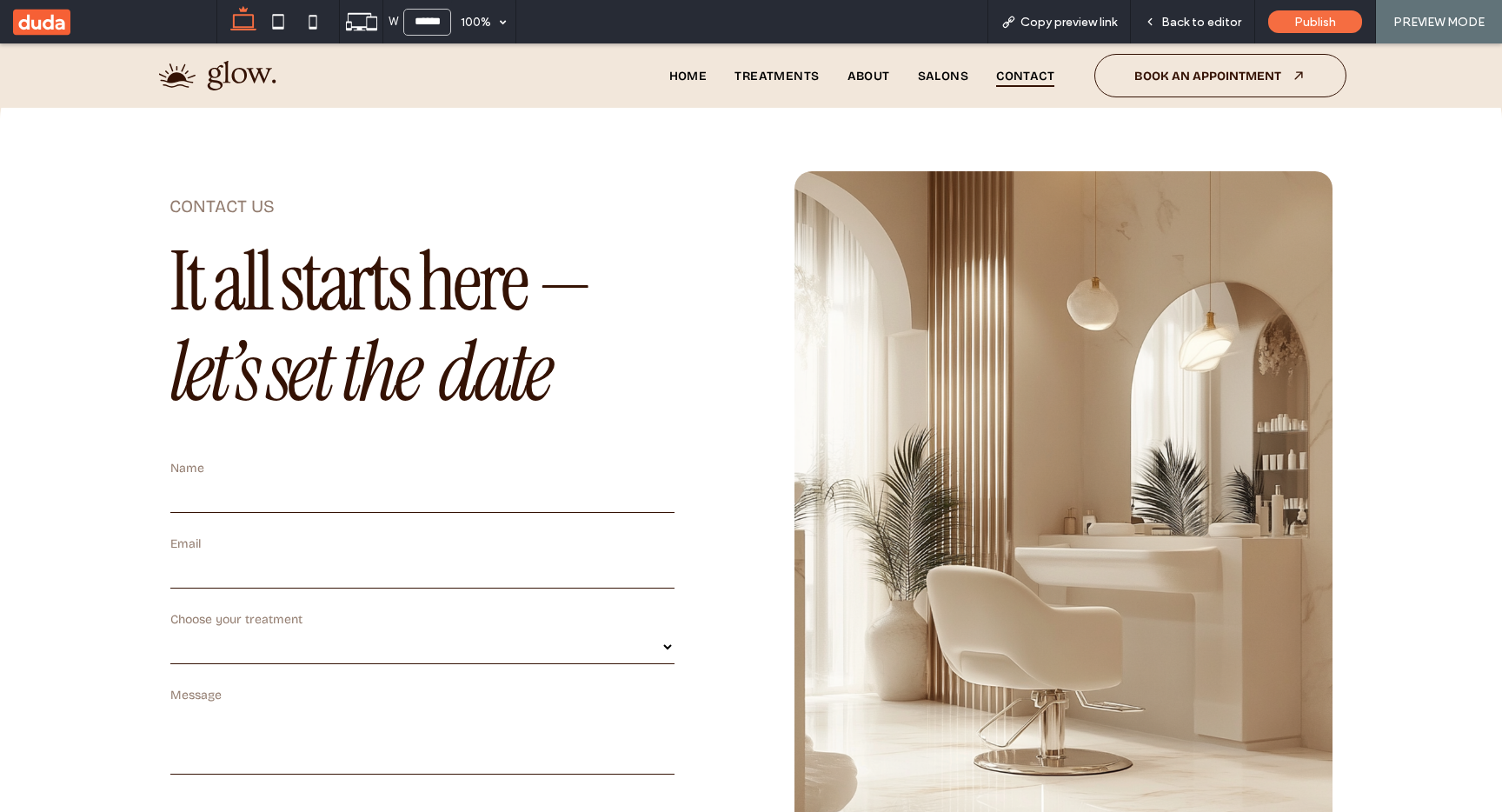
scroll to position [0, 0]
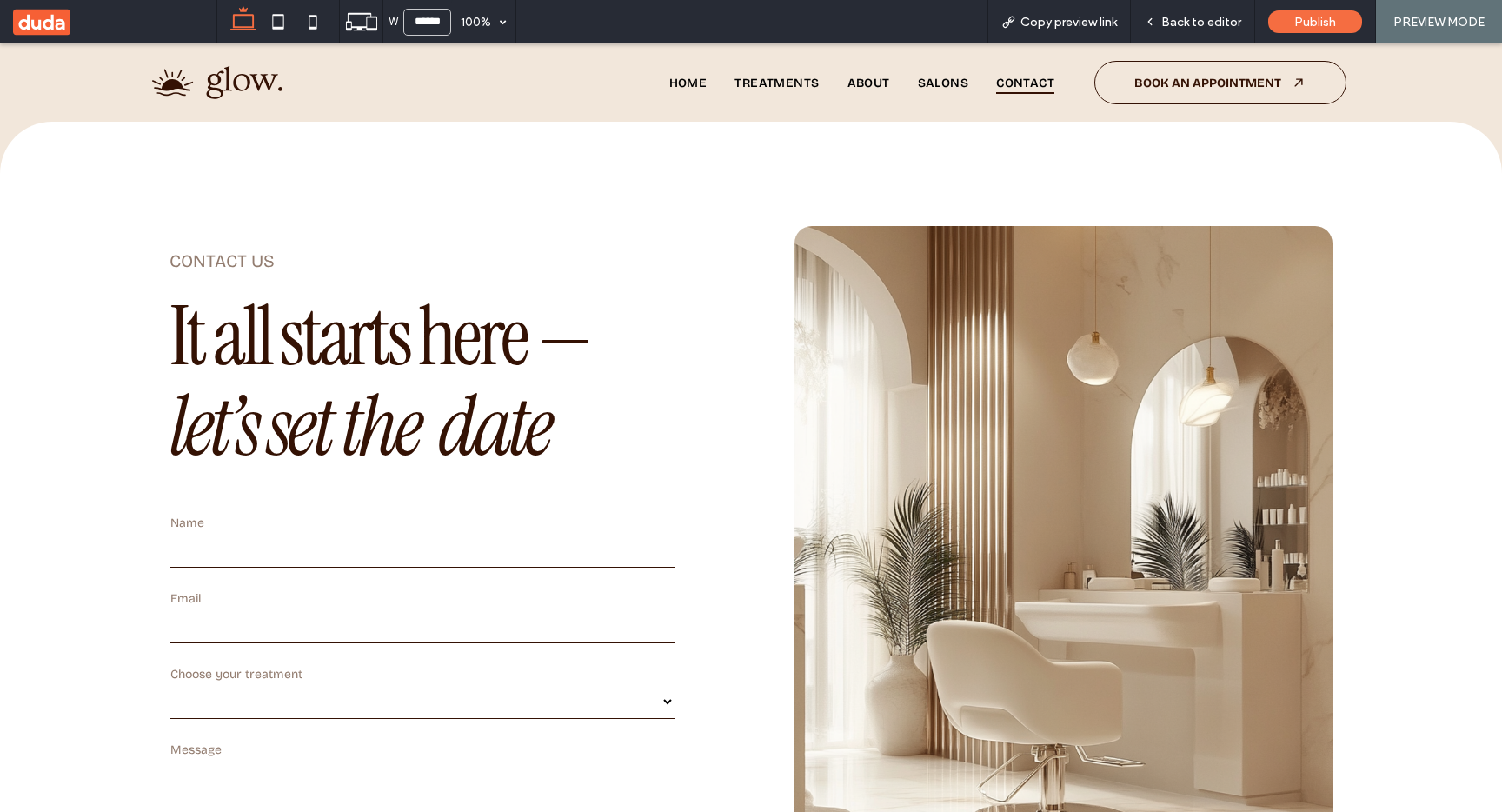
click at [734, 374] on div "**********" at bounding box center [751, 577] width 1252 height 913
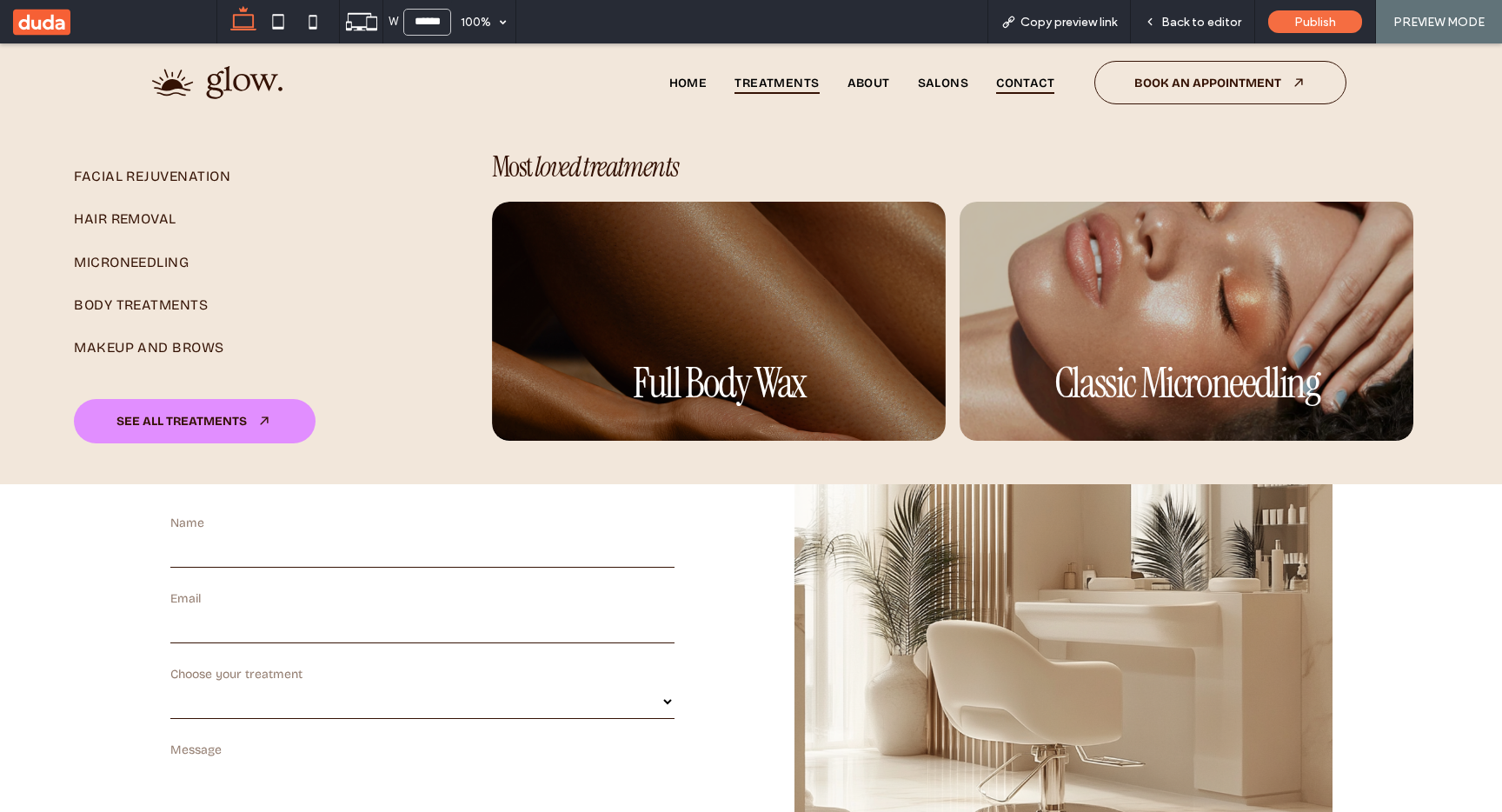
click at [766, 81] on span "Treatments" at bounding box center [777, 83] width 85 height 24
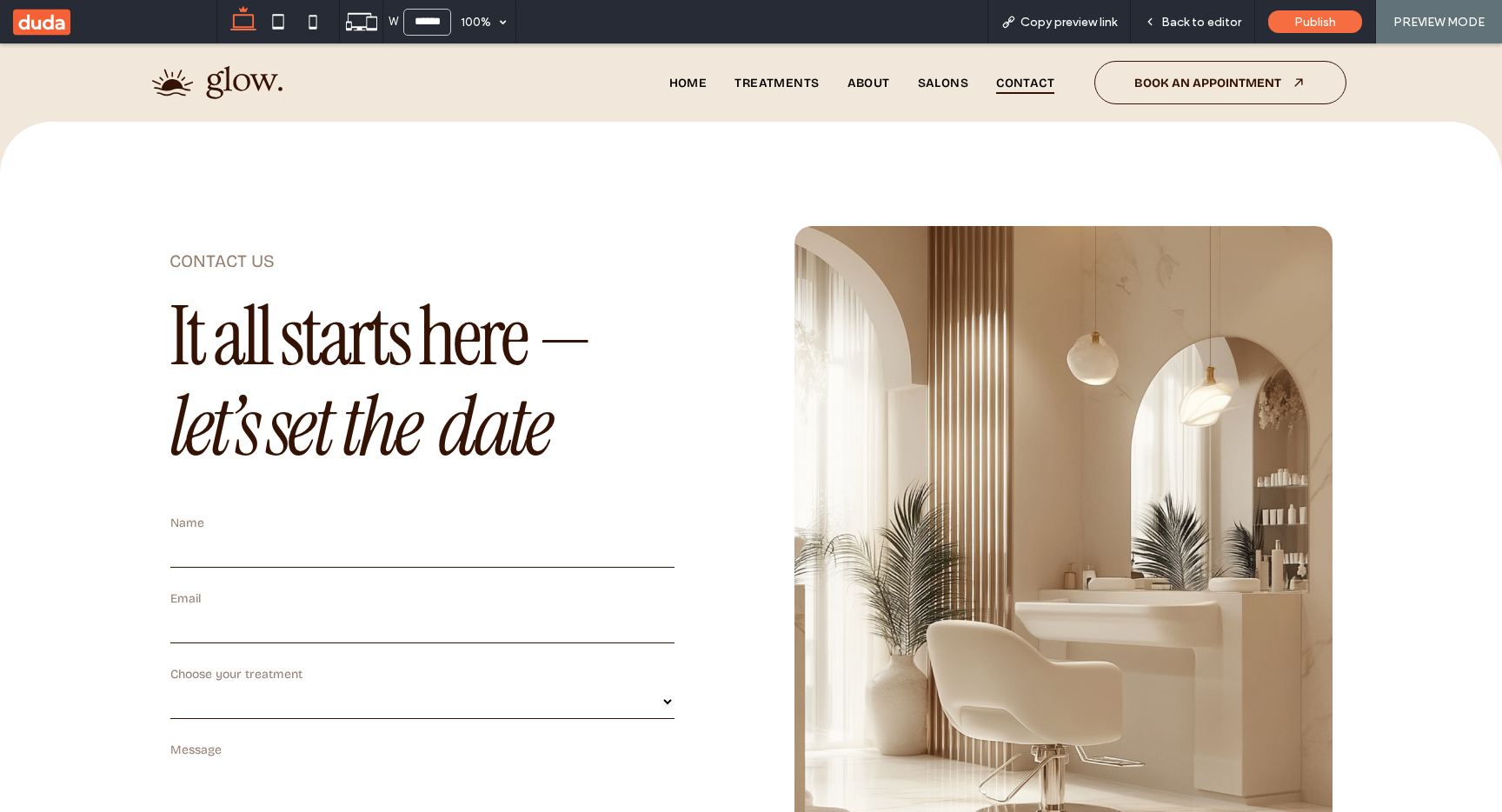
click at [226, 79] on img at bounding box center [217, 82] width 131 height 33
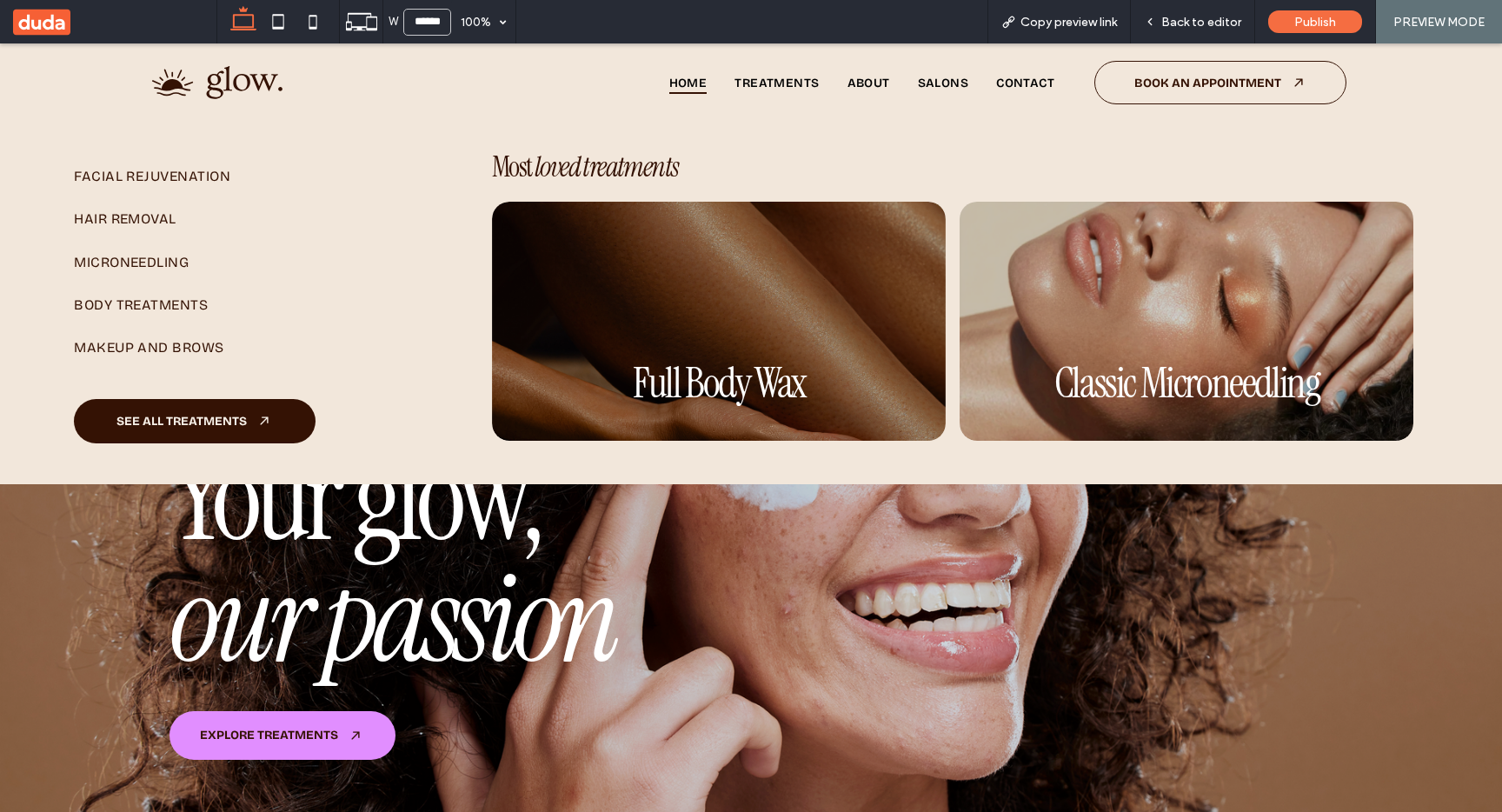
click at [211, 418] on span "SEE ALL TREATMENTS" at bounding box center [182, 421] width 131 height 15
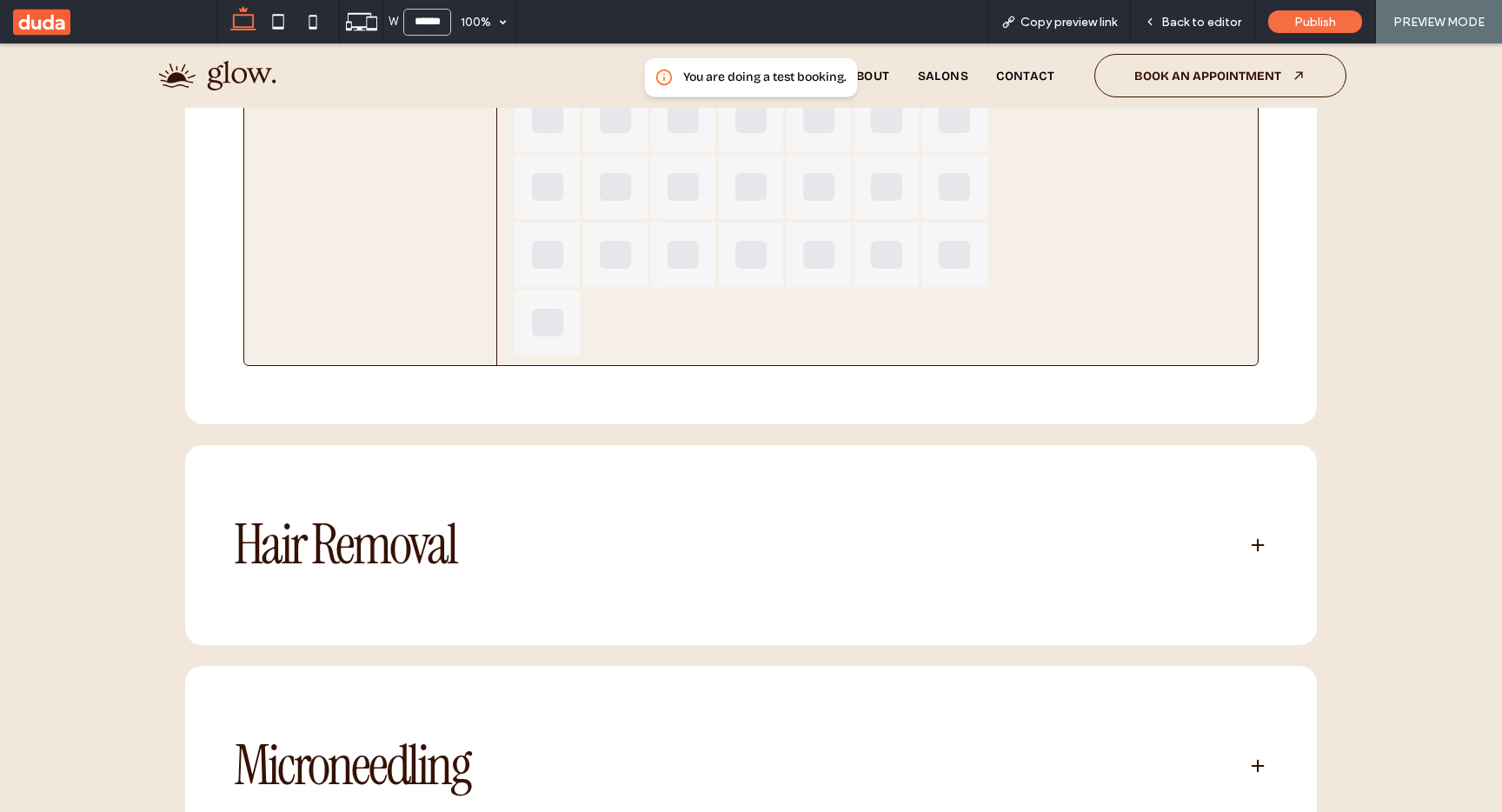
scroll to position [1548, 0]
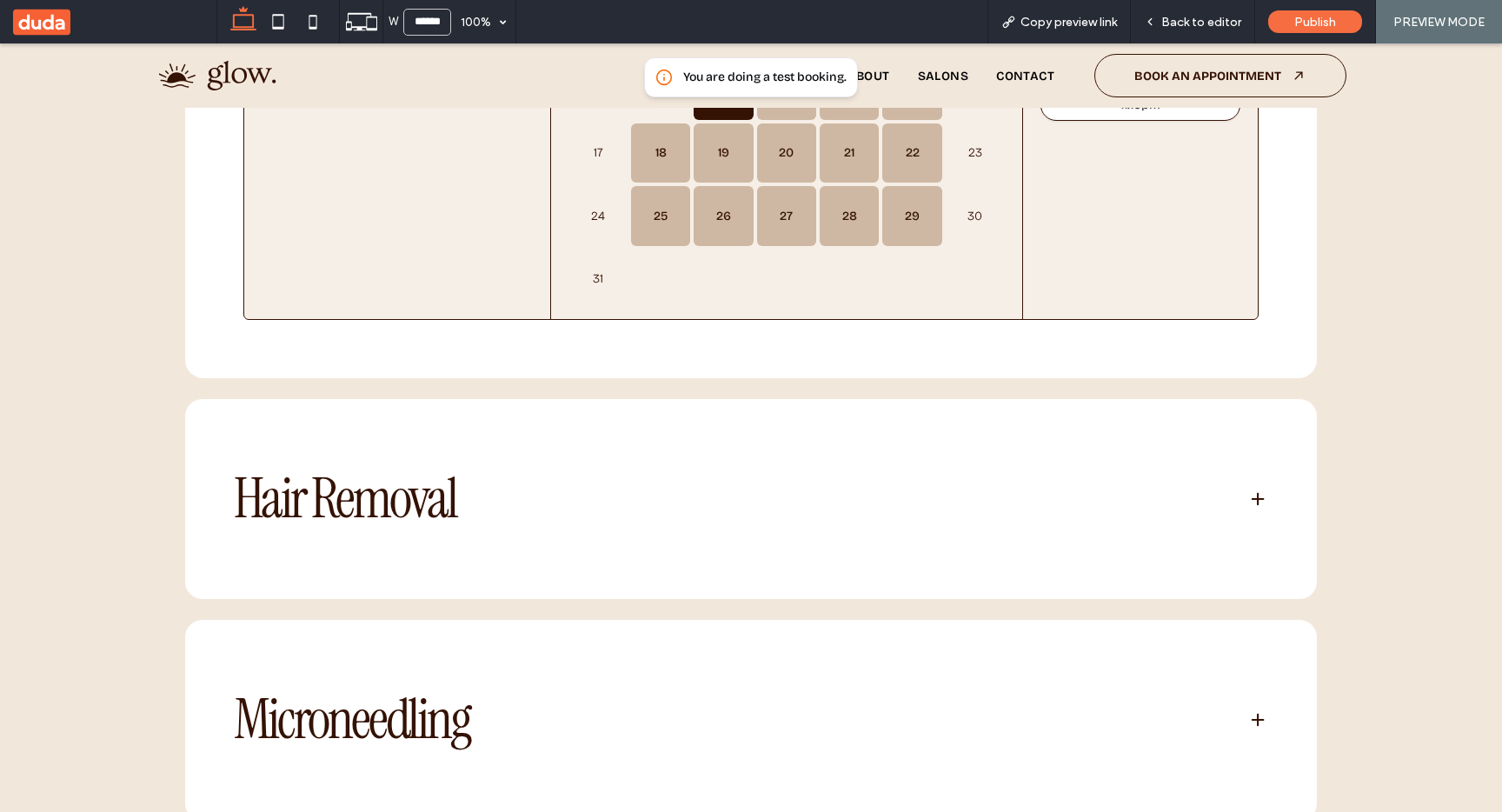
click at [318, 529] on h3 "Hair Removal" at bounding box center [727, 498] width 986 height 61
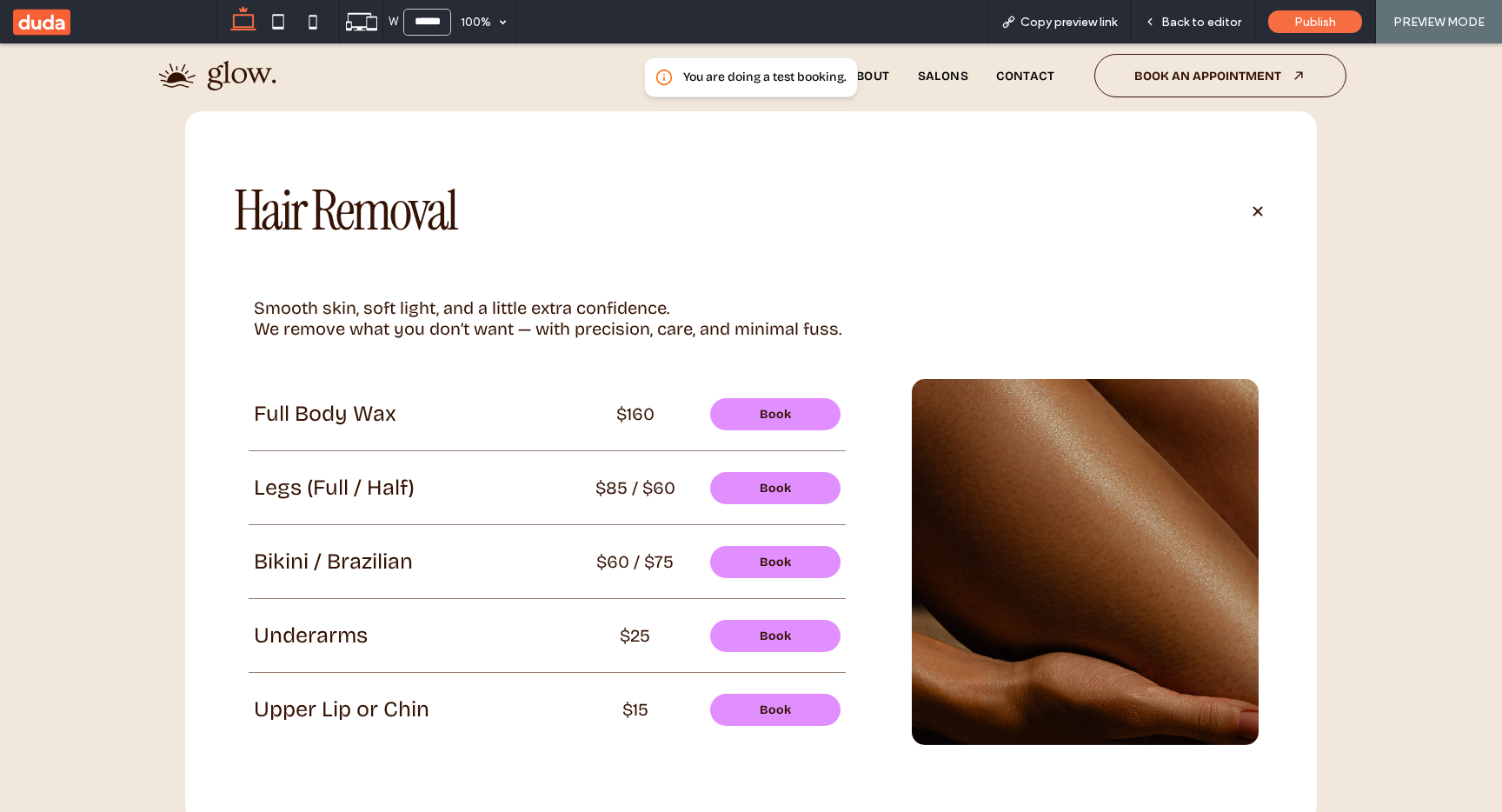
scroll to position [1836, 0]
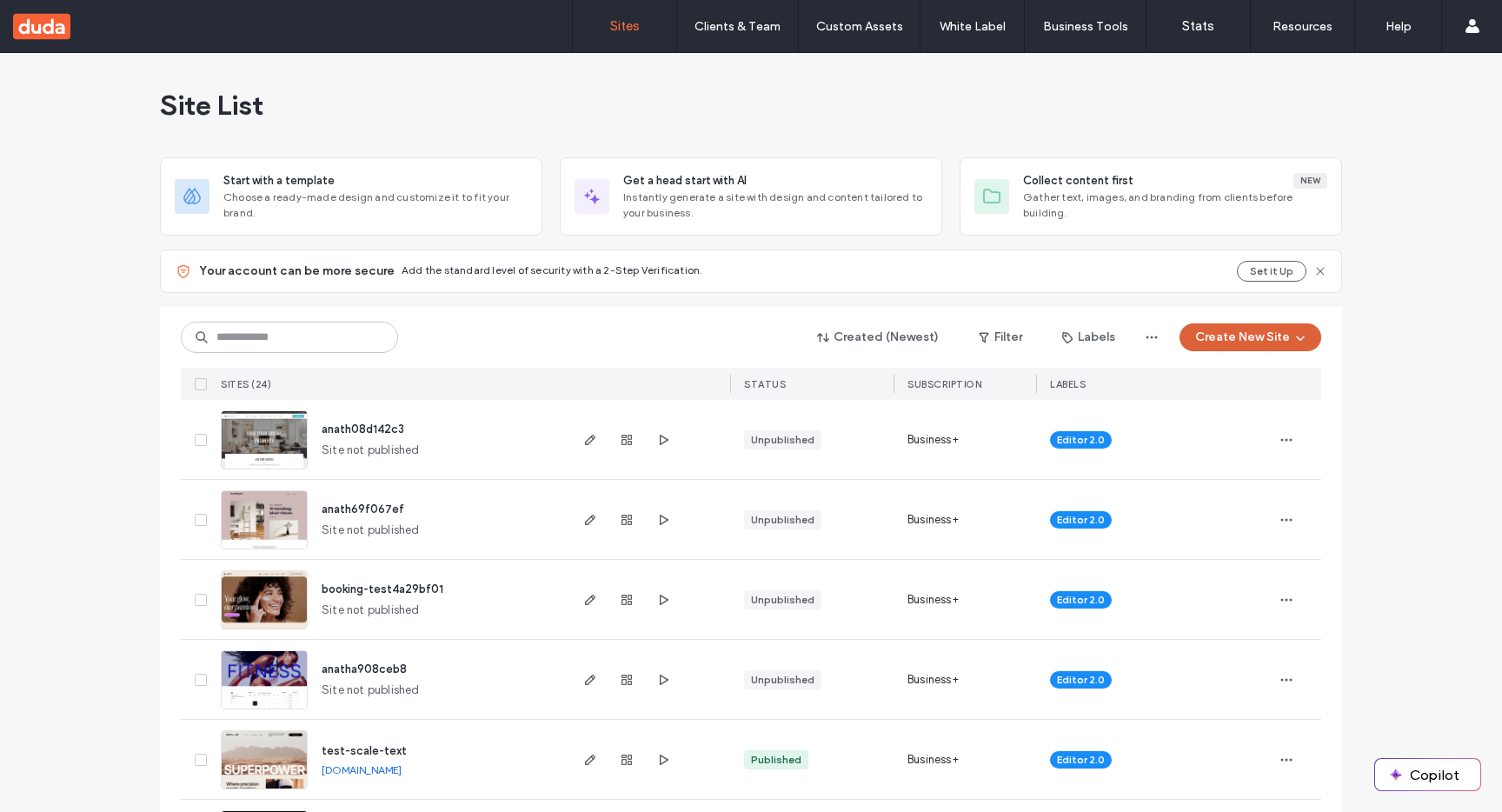
click at [1243, 336] on button "Create New Site" at bounding box center [1250, 338] width 142 height 28
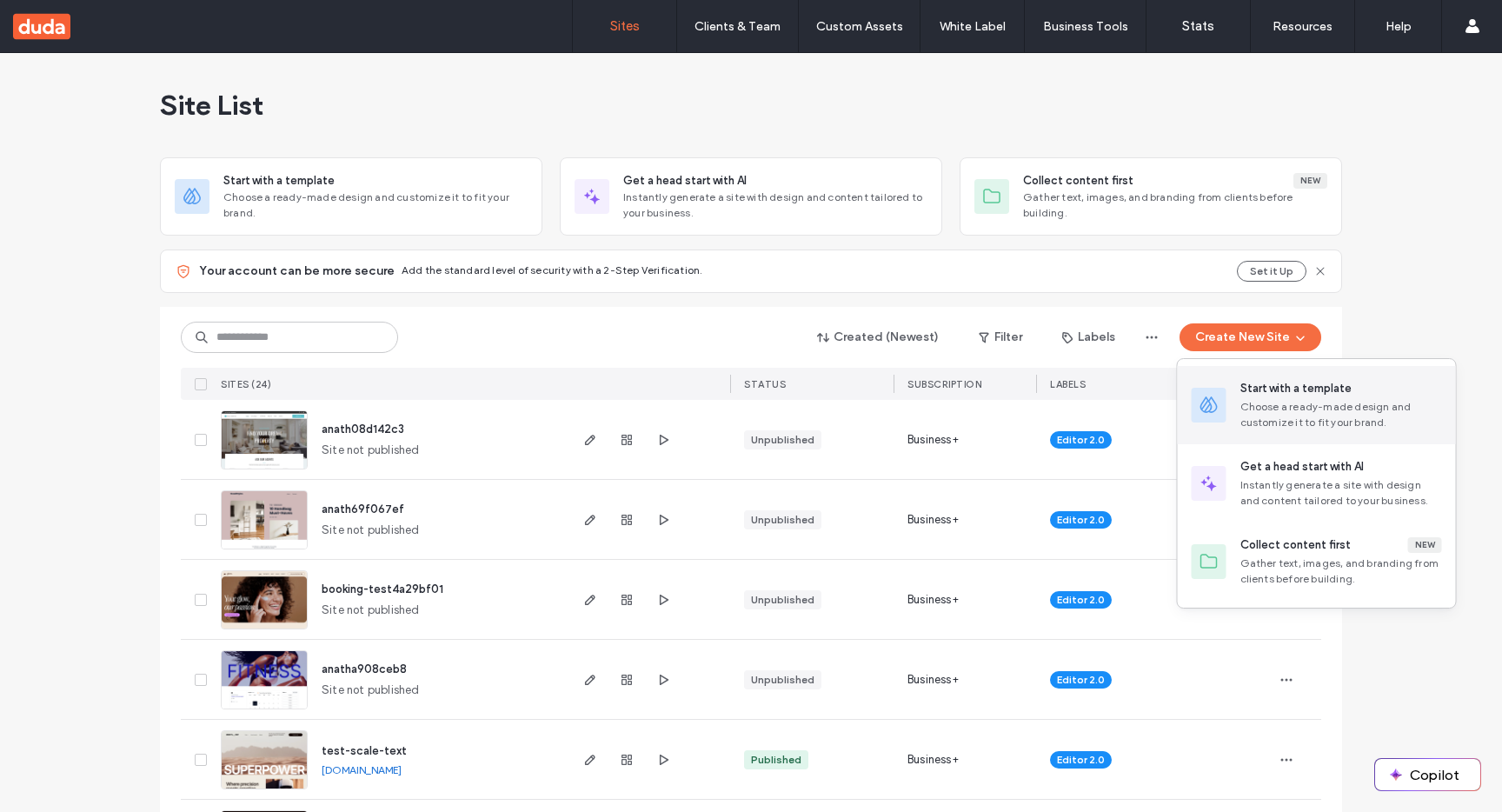
click at [1244, 393] on div "Start with a template" at bounding box center [1296, 389] width 111 height 18
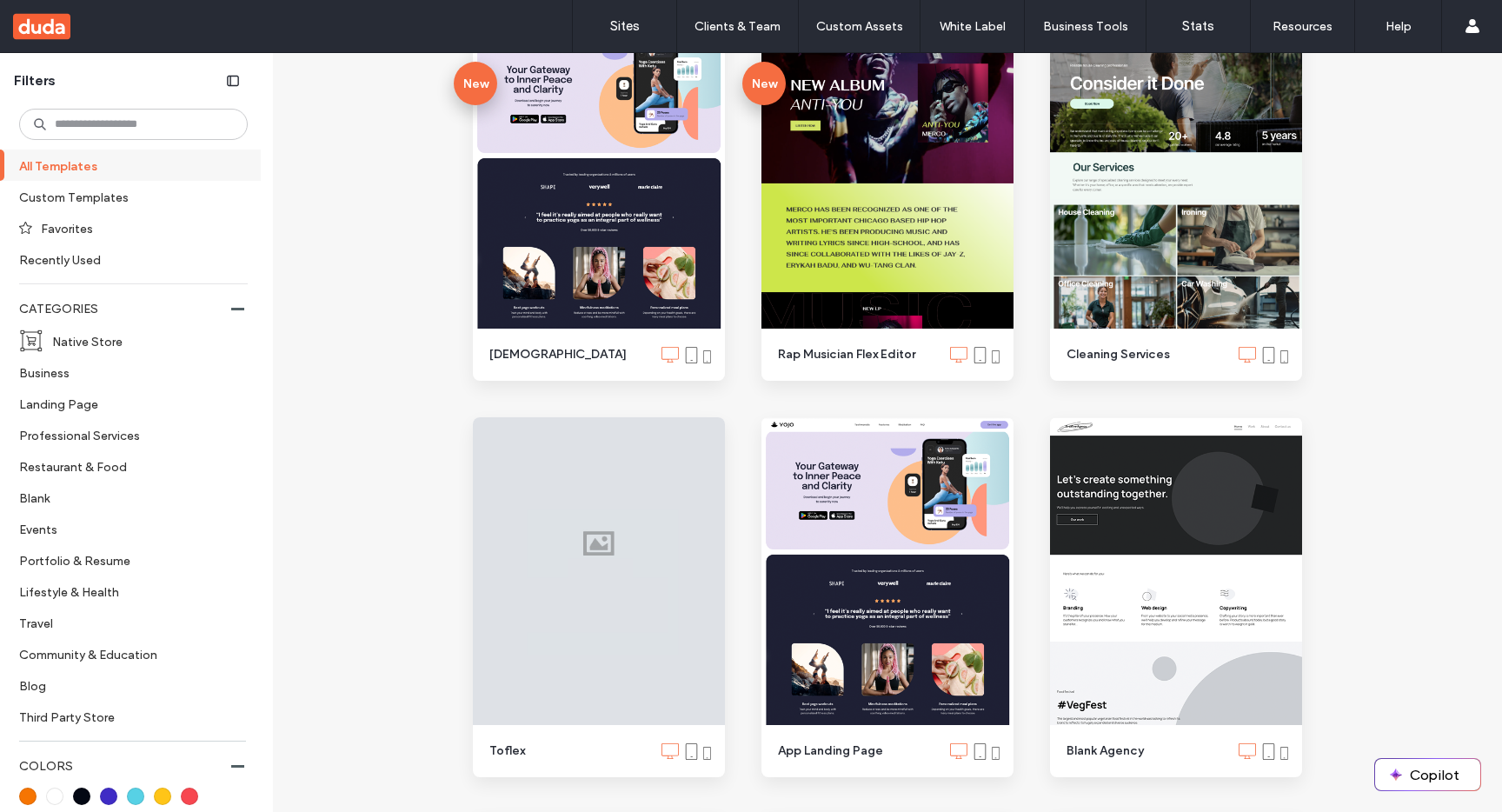
scroll to position [700, 0]
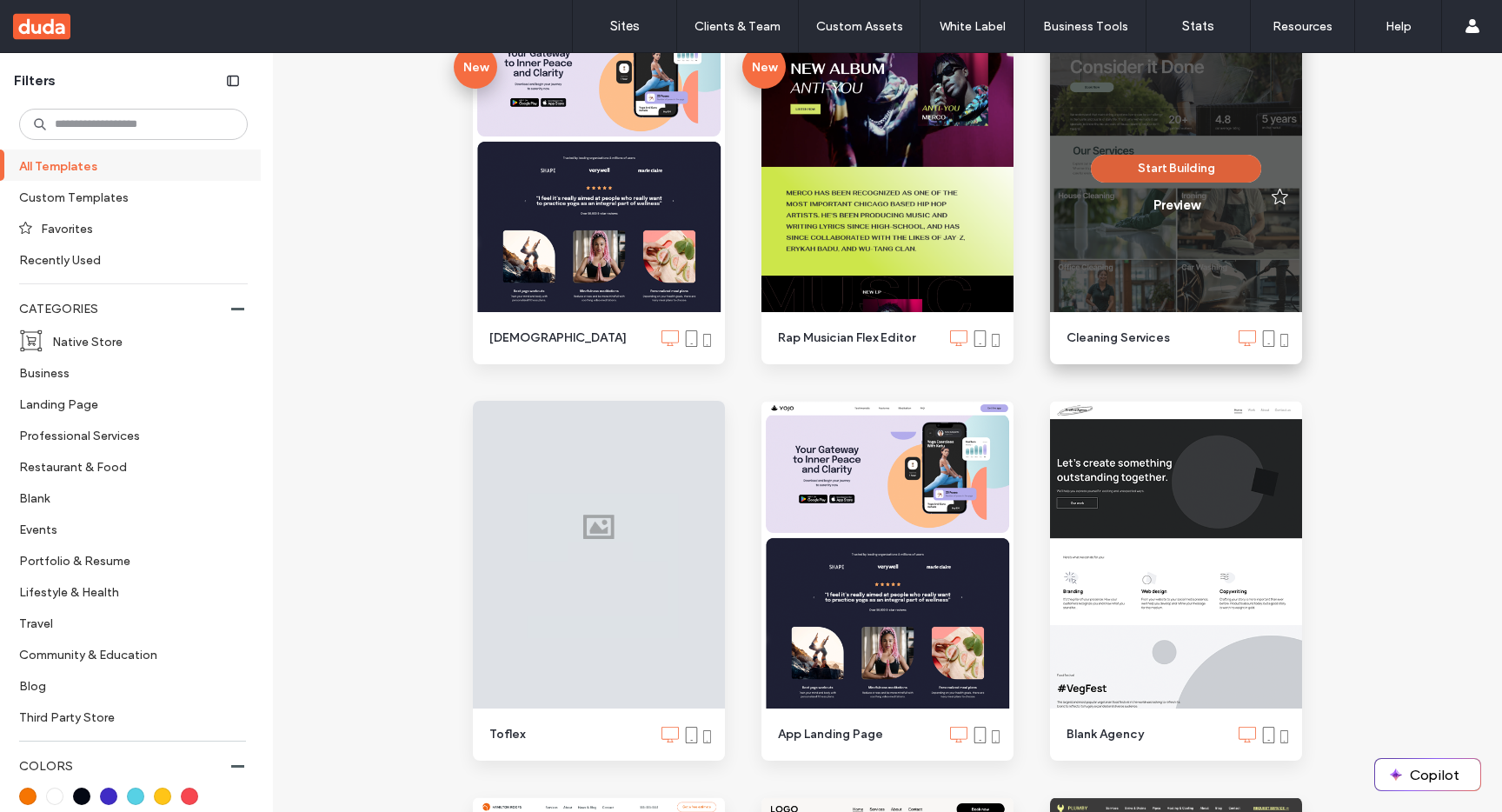
click at [1198, 173] on button "Start Building" at bounding box center [1176, 168] width 170 height 28
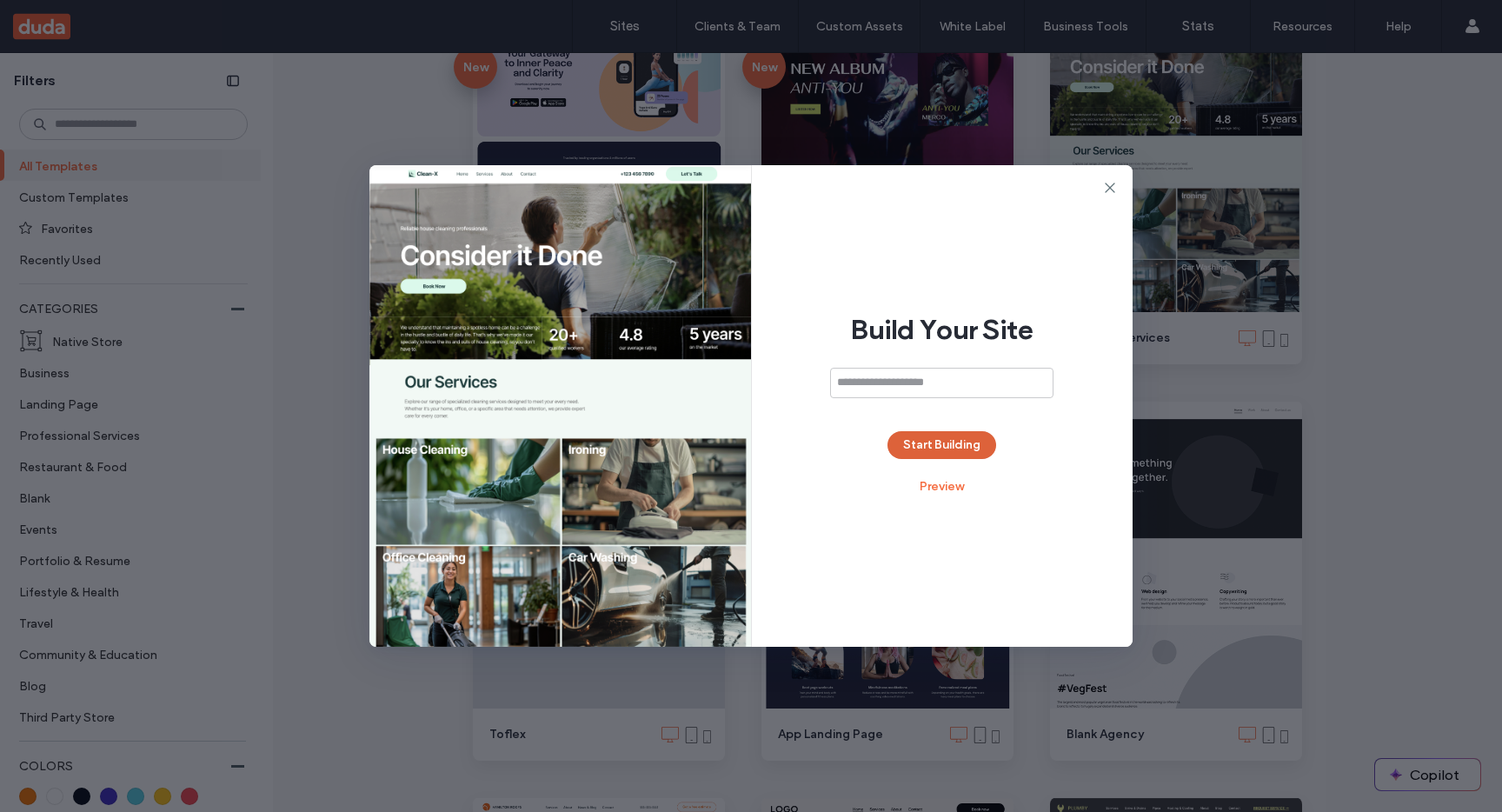
click at [910, 444] on button "Start Building" at bounding box center [941, 445] width 108 height 28
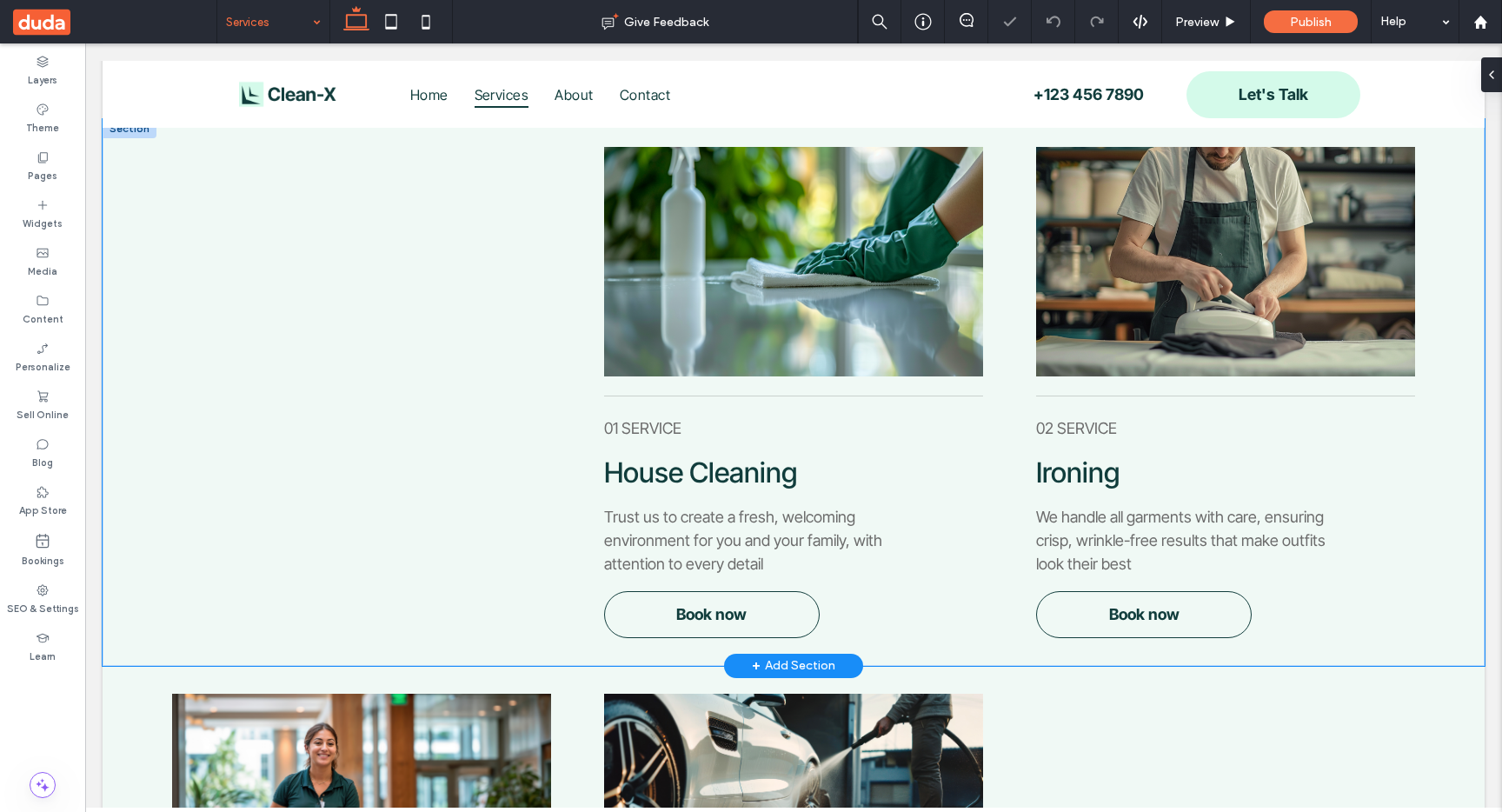
scroll to position [304, 0]
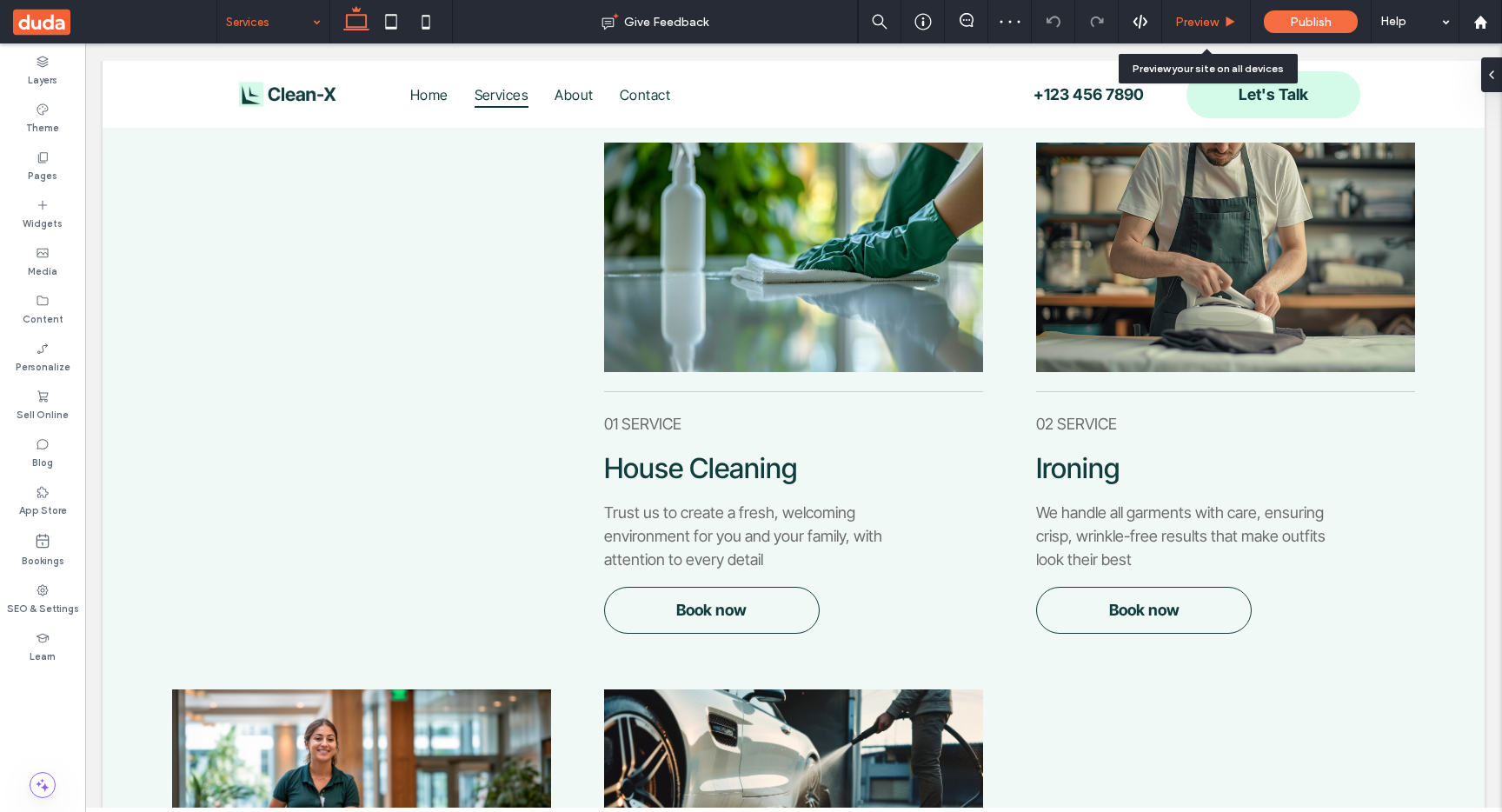
click at [1231, 24] on icon at bounding box center [1230, 22] width 13 height 13
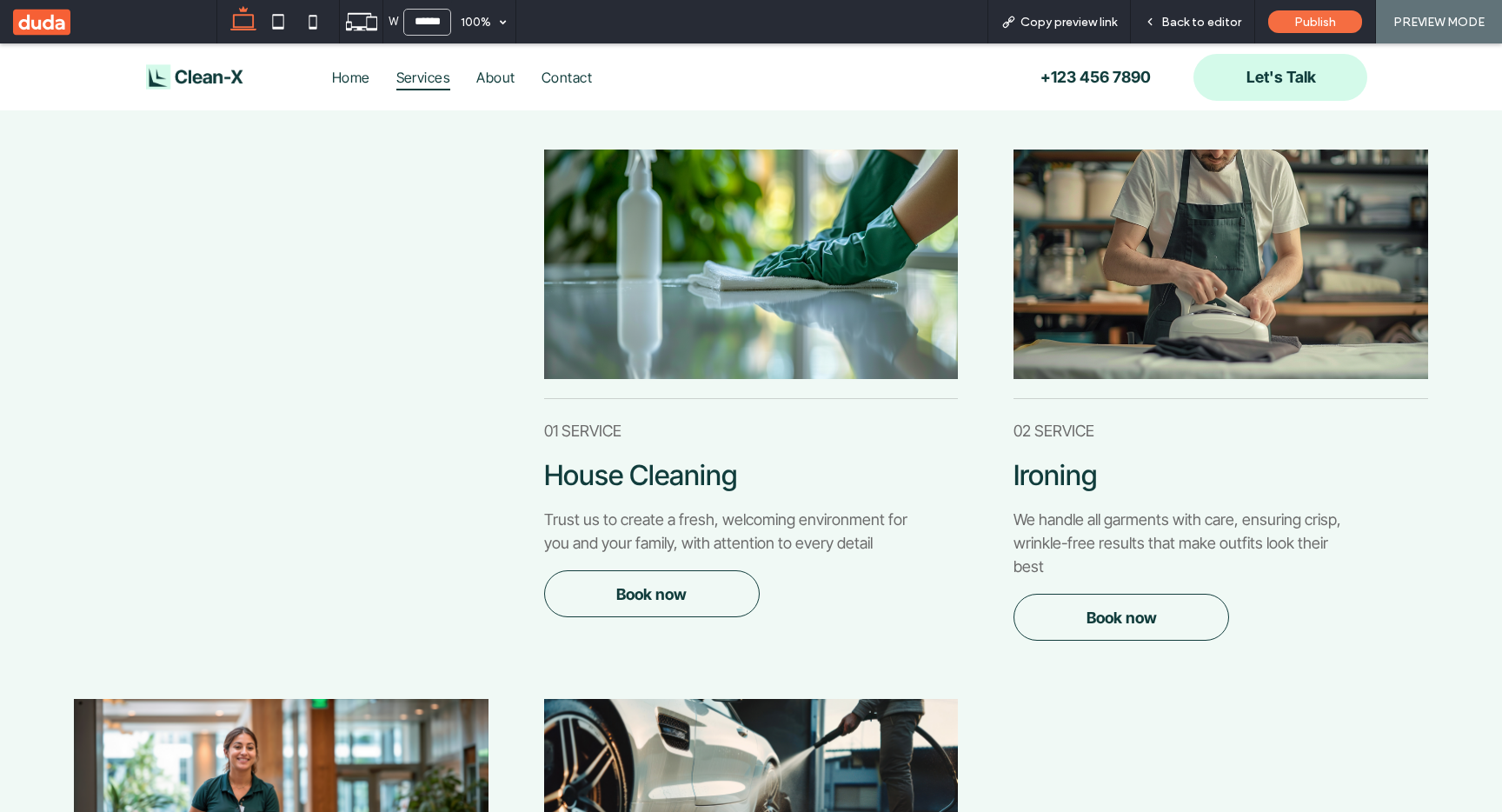
scroll to position [304, 0]
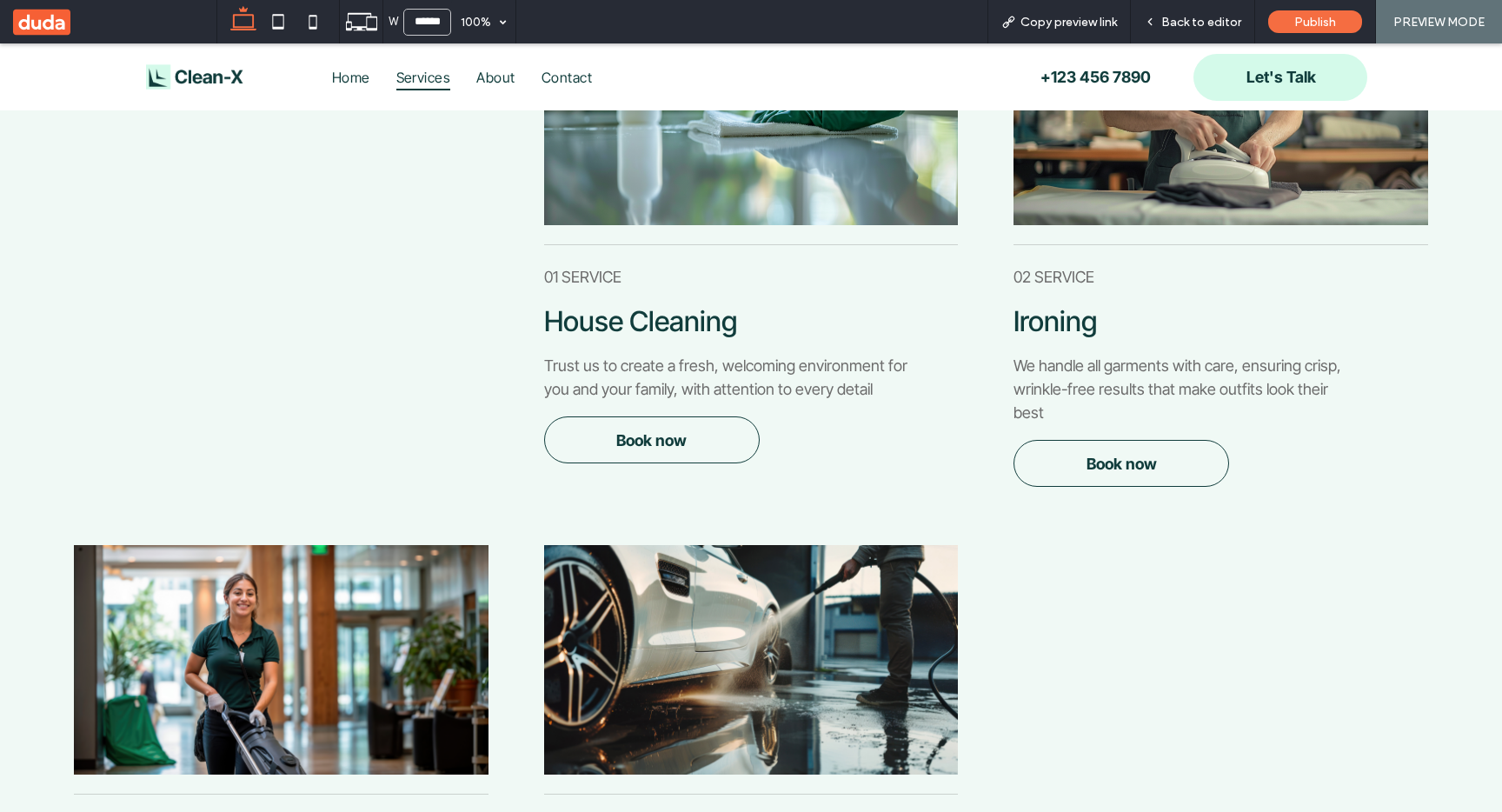
scroll to position [430, 0]
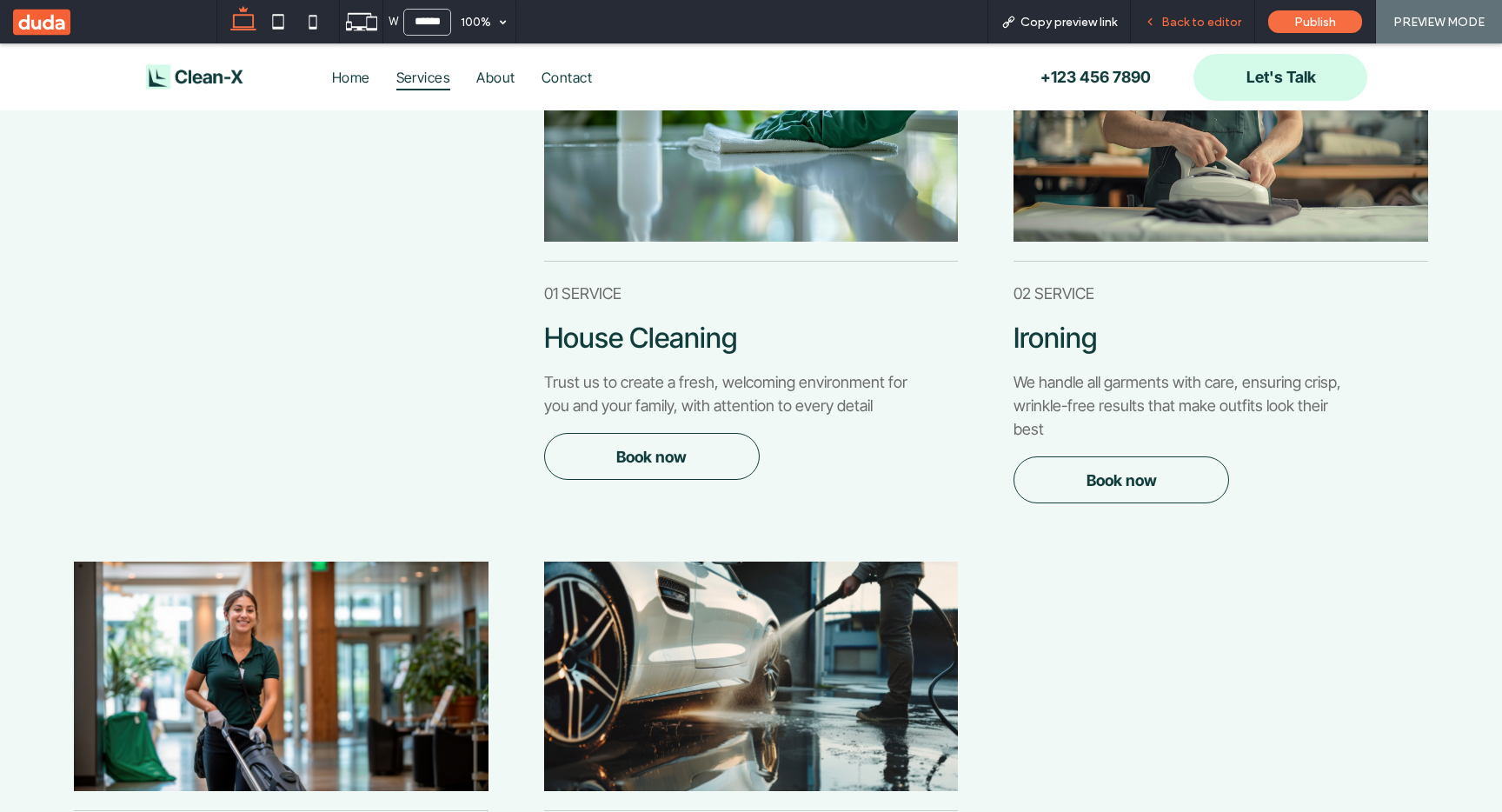
click at [1175, 19] on span "Back to editor" at bounding box center [1201, 22] width 80 height 15
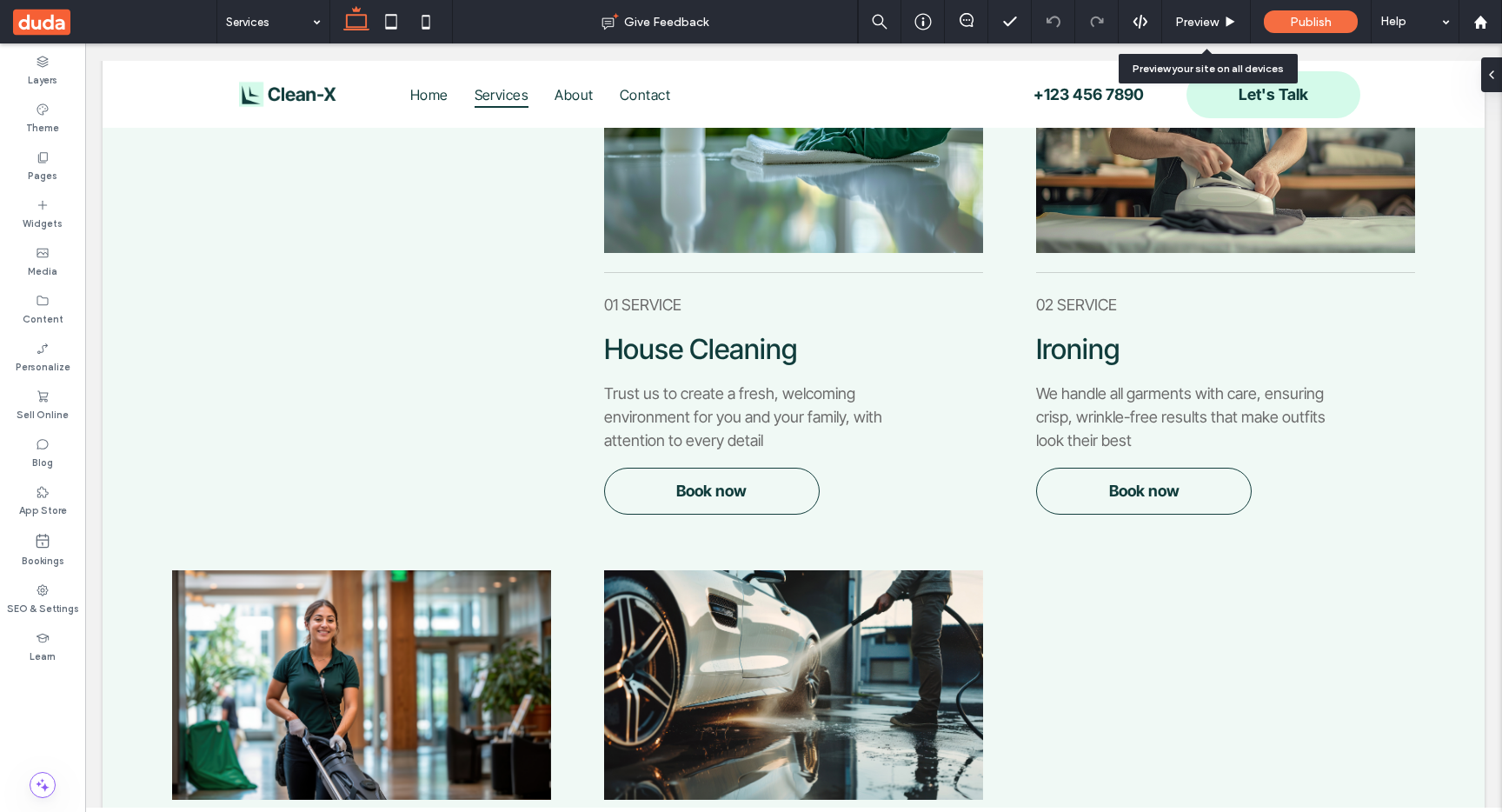
scroll to position [421, 0]
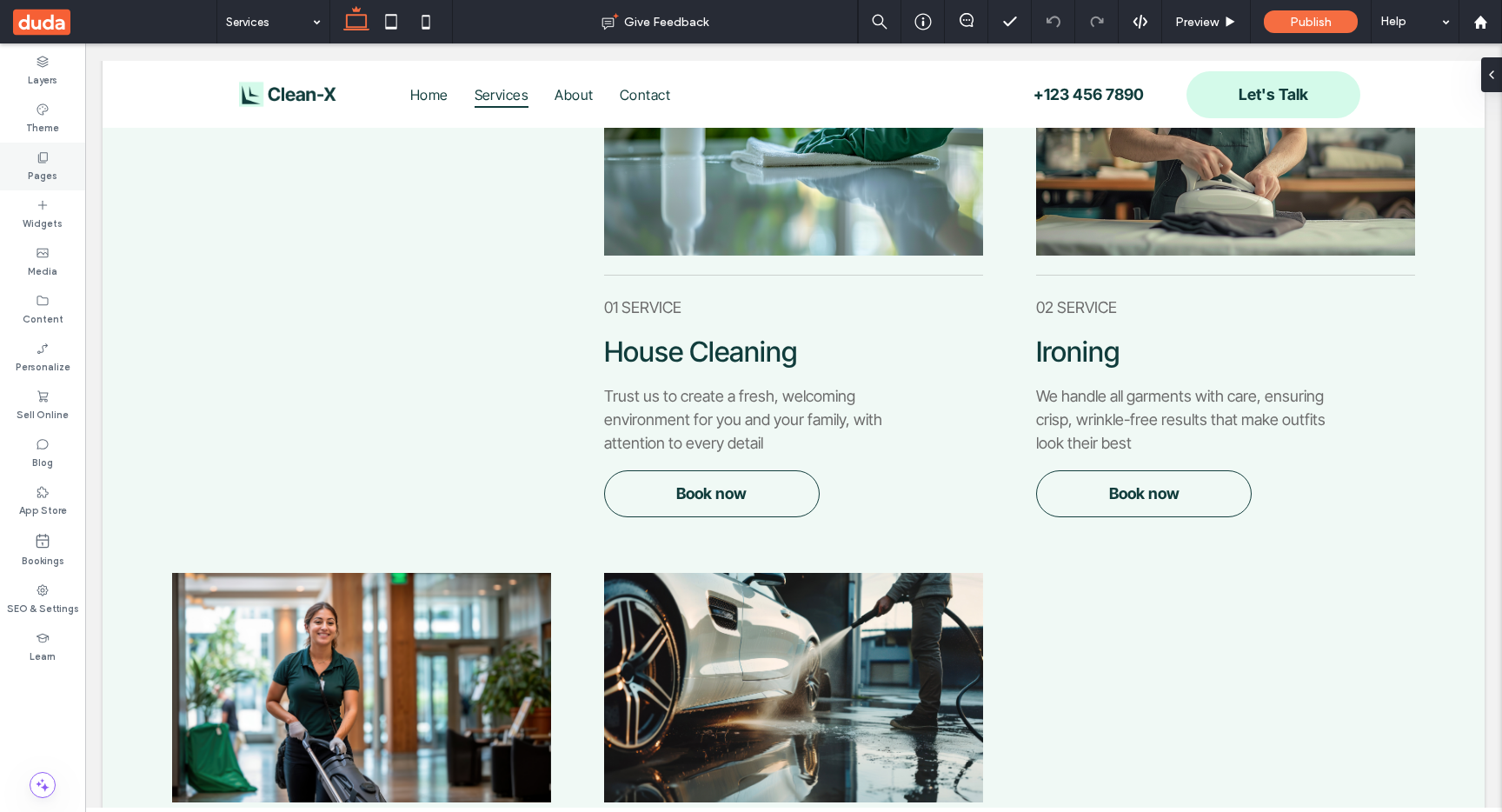
click at [46, 156] on icon at bounding box center [42, 158] width 14 height 14
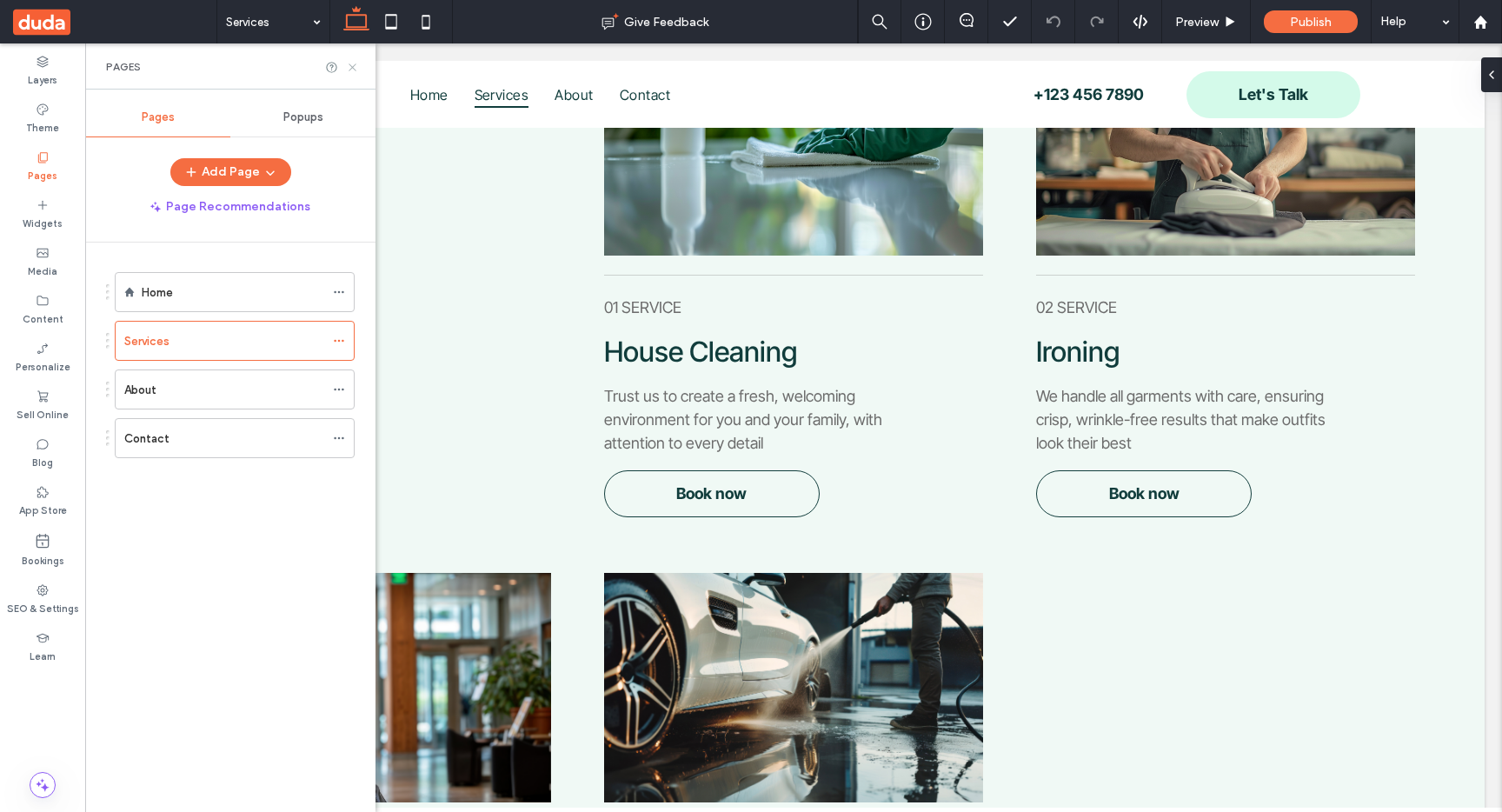
click at [354, 67] on icon at bounding box center [352, 67] width 13 height 13
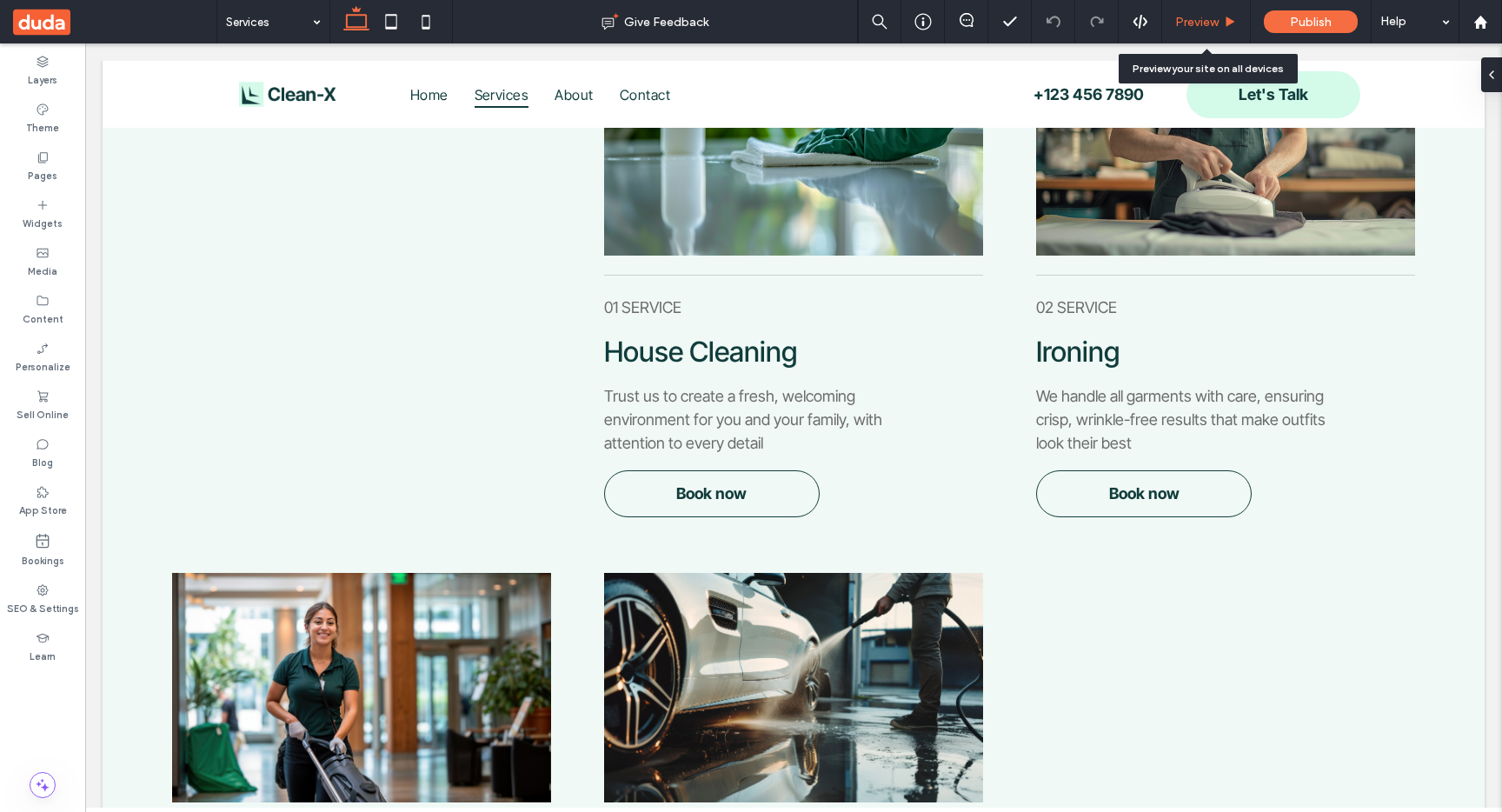
click at [1225, 20] on icon at bounding box center [1230, 22] width 13 height 13
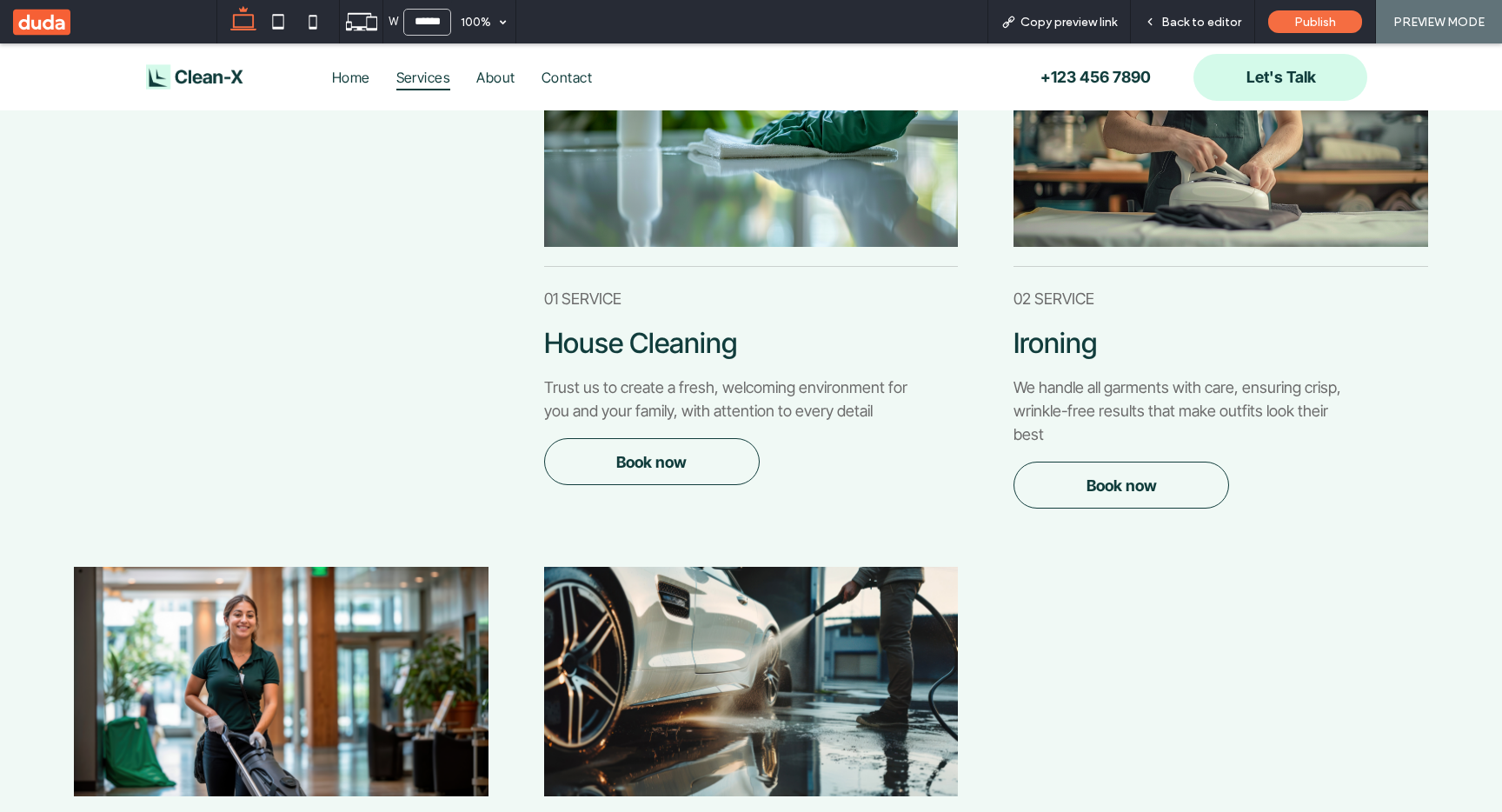
scroll to position [430, 0]
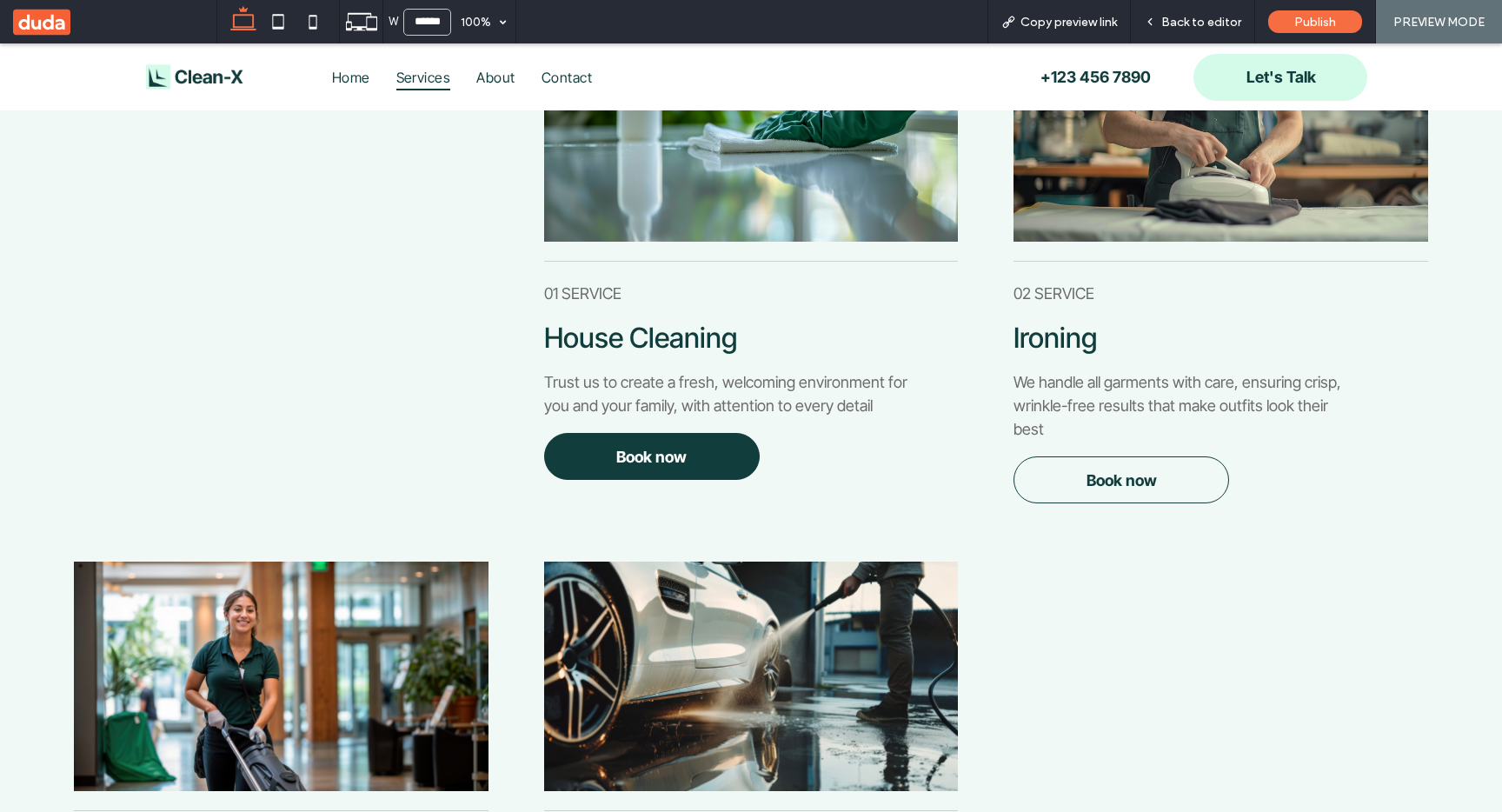
click at [692, 457] on link "Book now" at bounding box center [652, 456] width 215 height 47
click at [1170, 32] on div "Back to editor" at bounding box center [1192, 21] width 124 height 43
click at [1198, 26] on span "Back to editor" at bounding box center [1201, 22] width 80 height 15
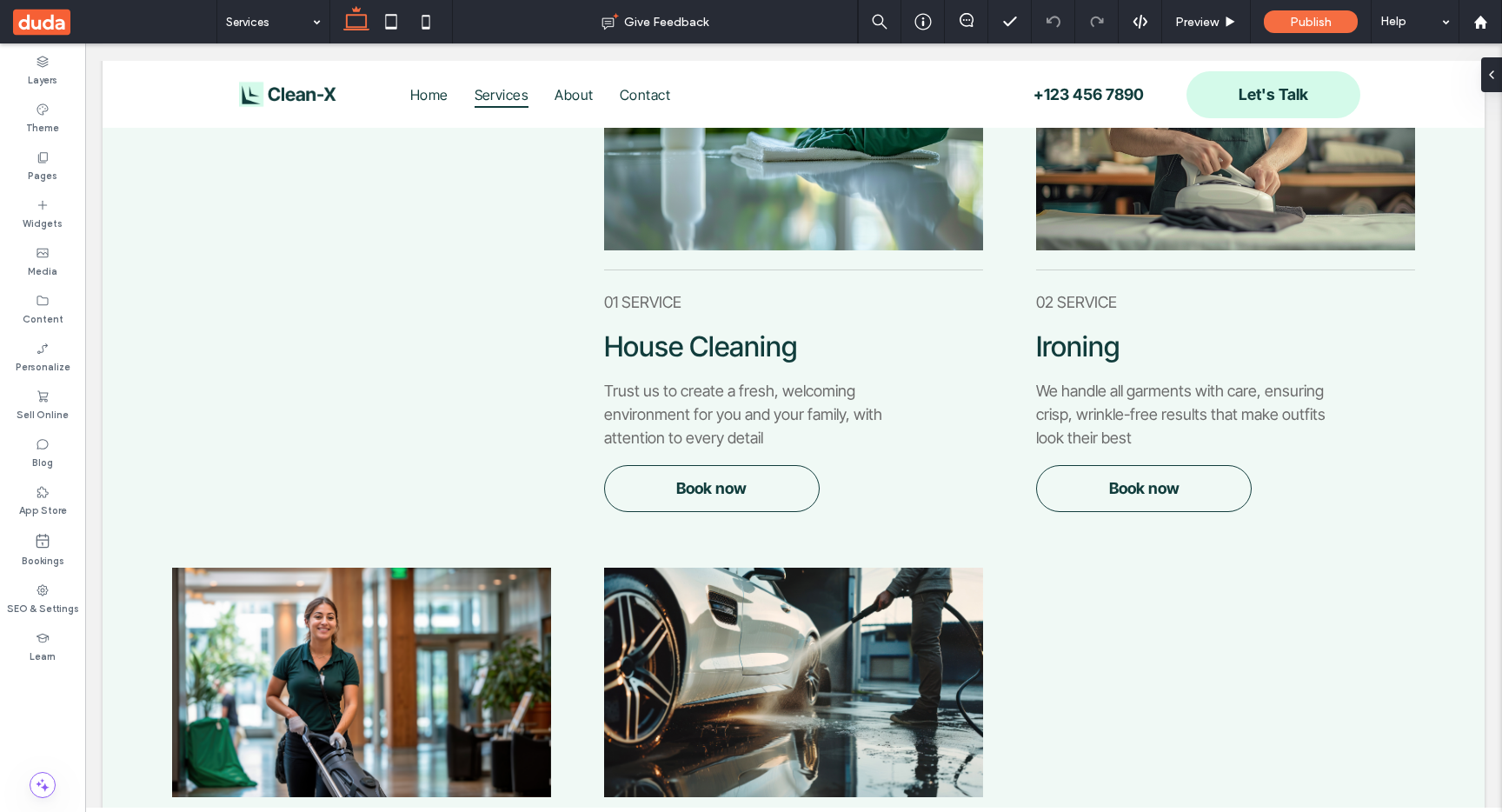
scroll to position [421, 0]
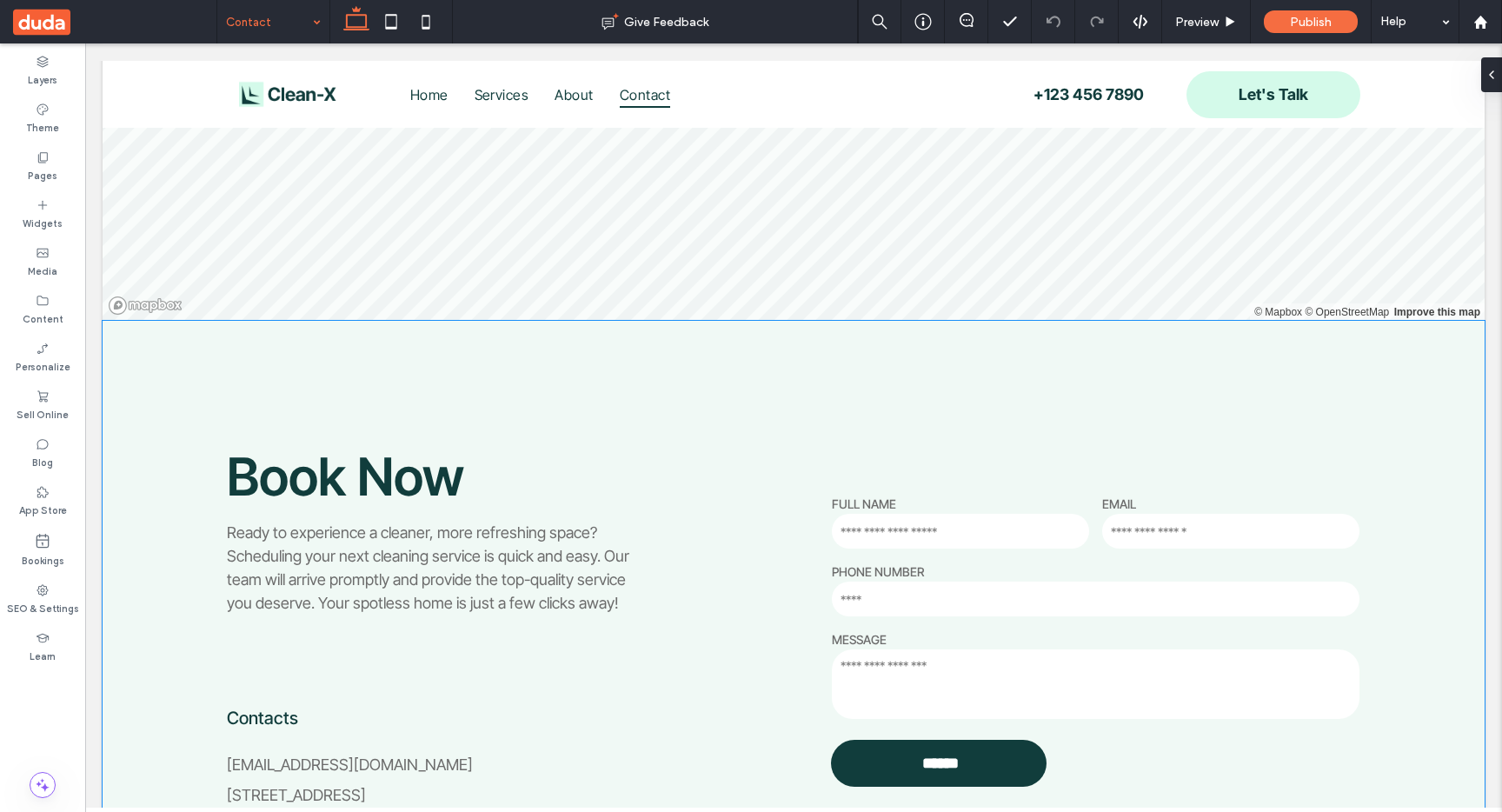
scroll to position [925, 0]
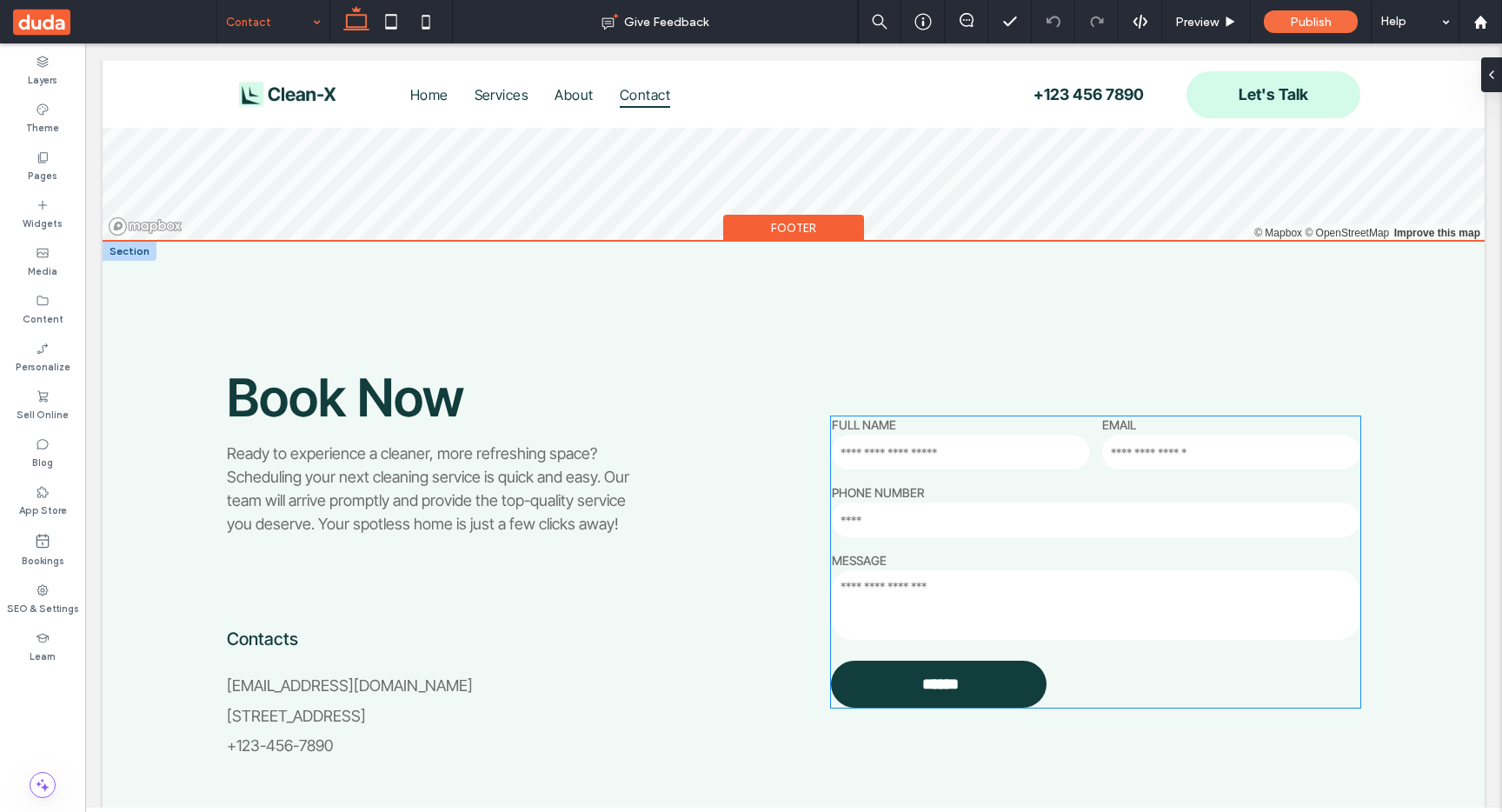
click at [1088, 484] on div "PHONE NUMBER" at bounding box center [1095, 511] width 541 height 68
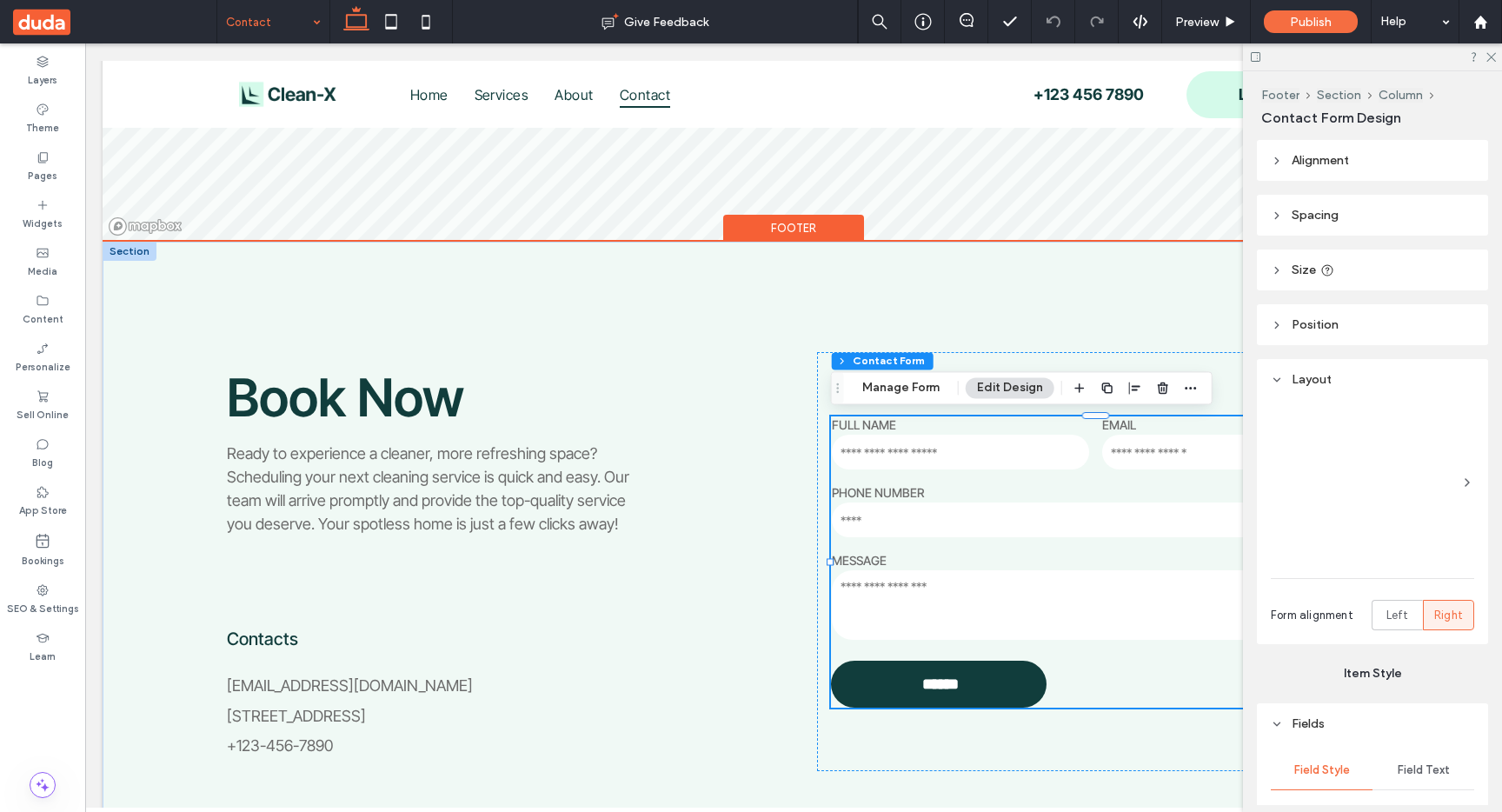
type input "**"
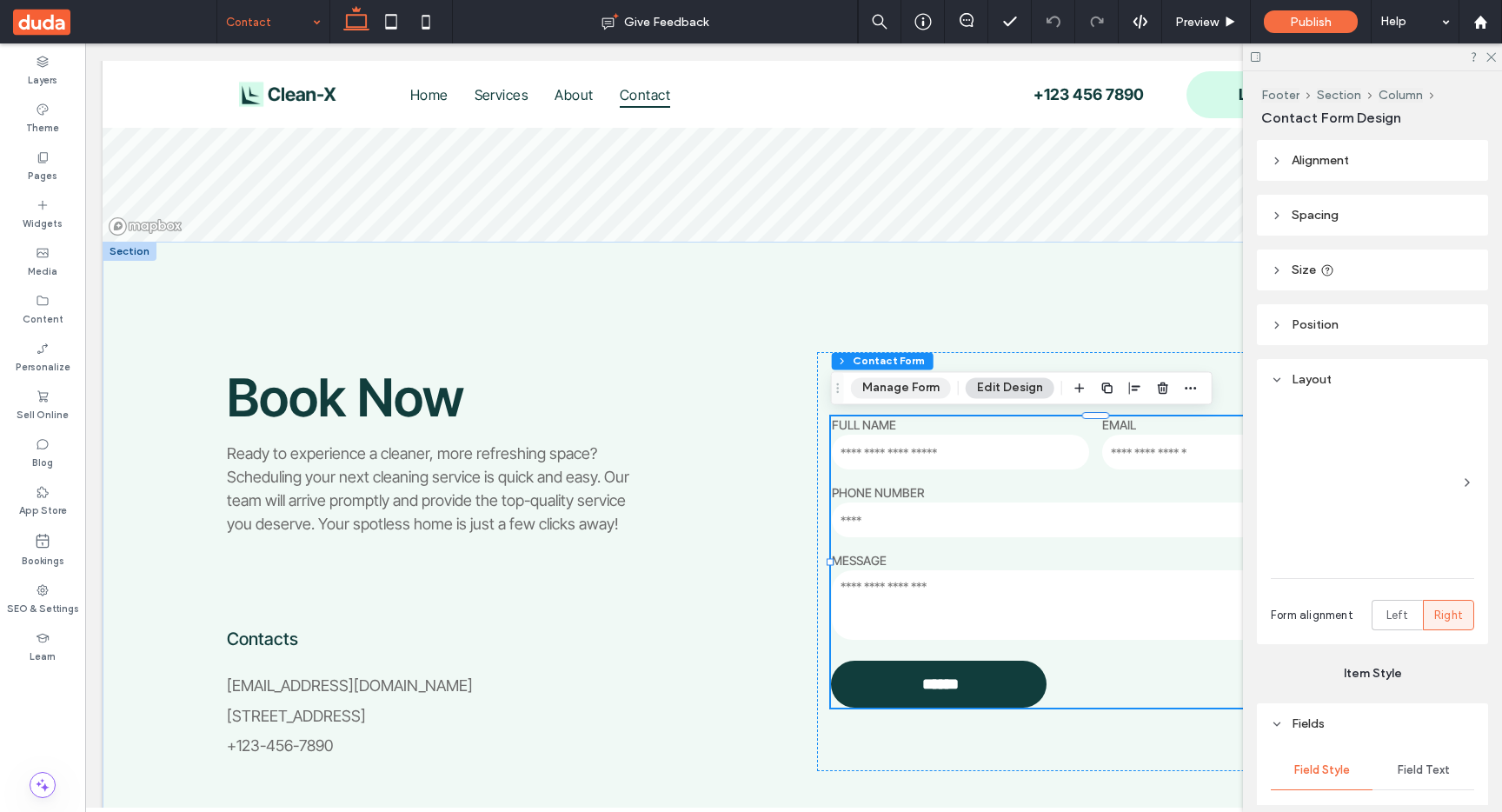
click at [899, 389] on button "Manage Form" at bounding box center [900, 388] width 100 height 21
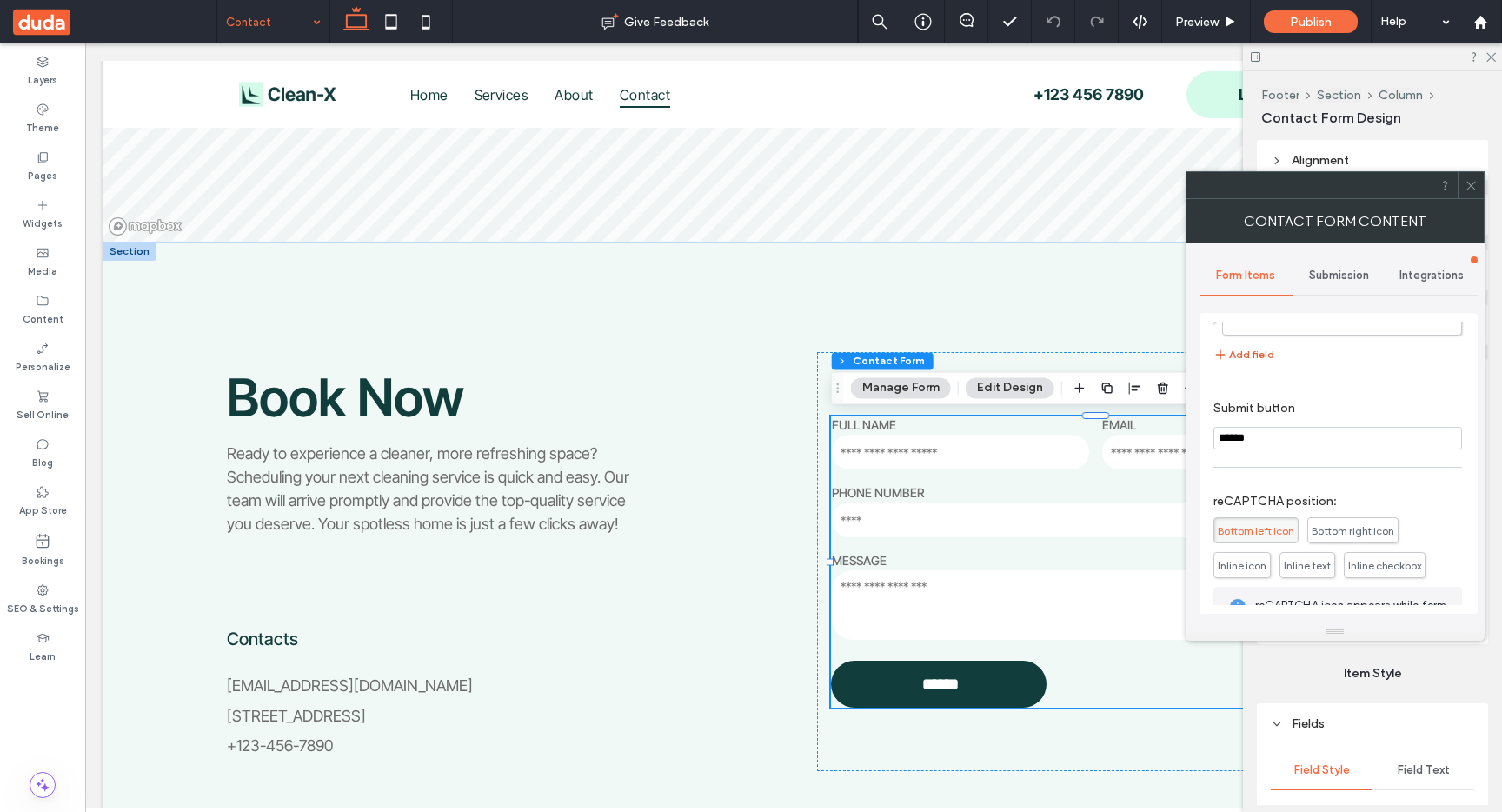
scroll to position [232, 0]
click at [1472, 190] on icon at bounding box center [1471, 185] width 13 height 13
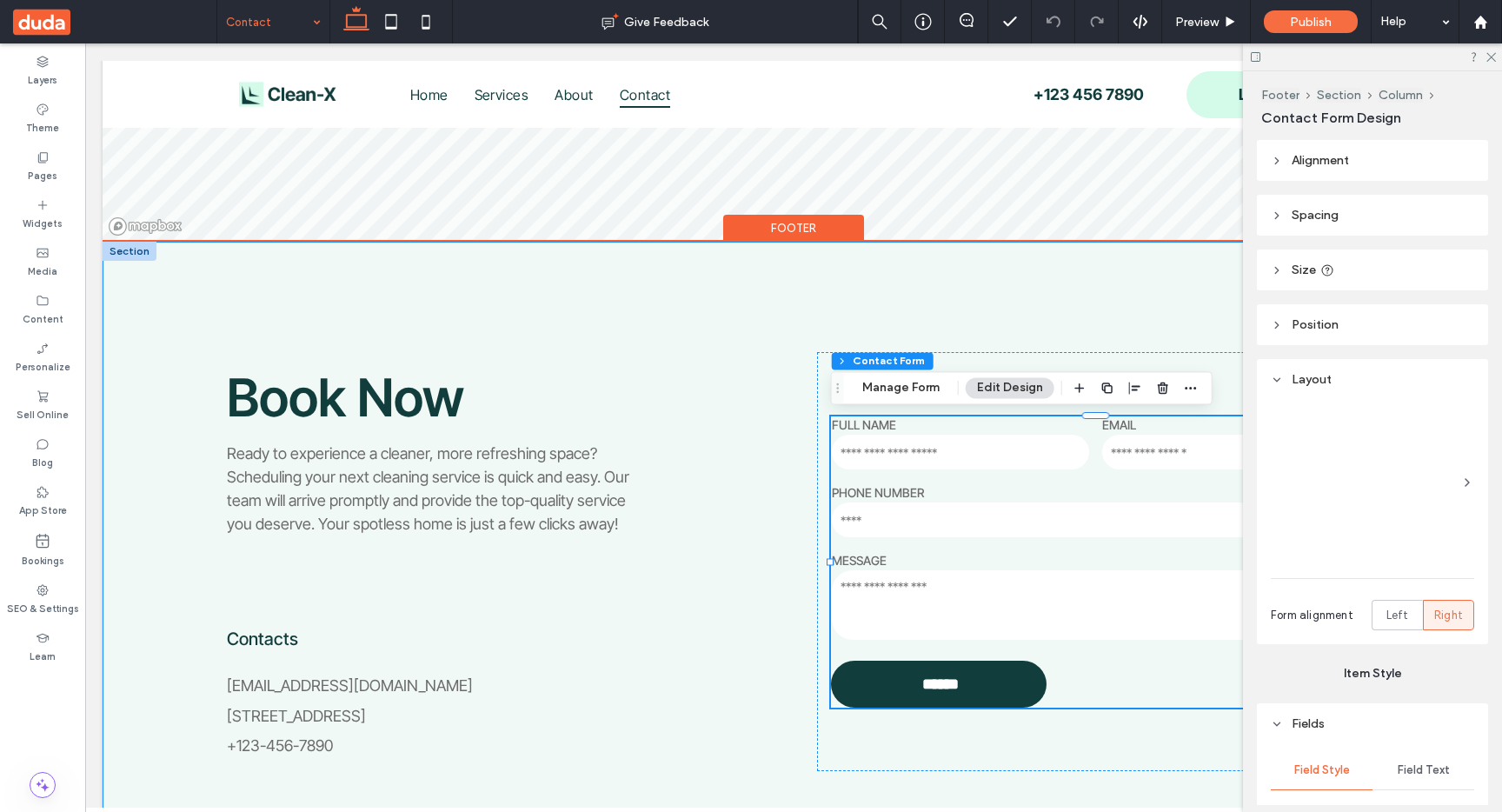
scroll to position [895, 0]
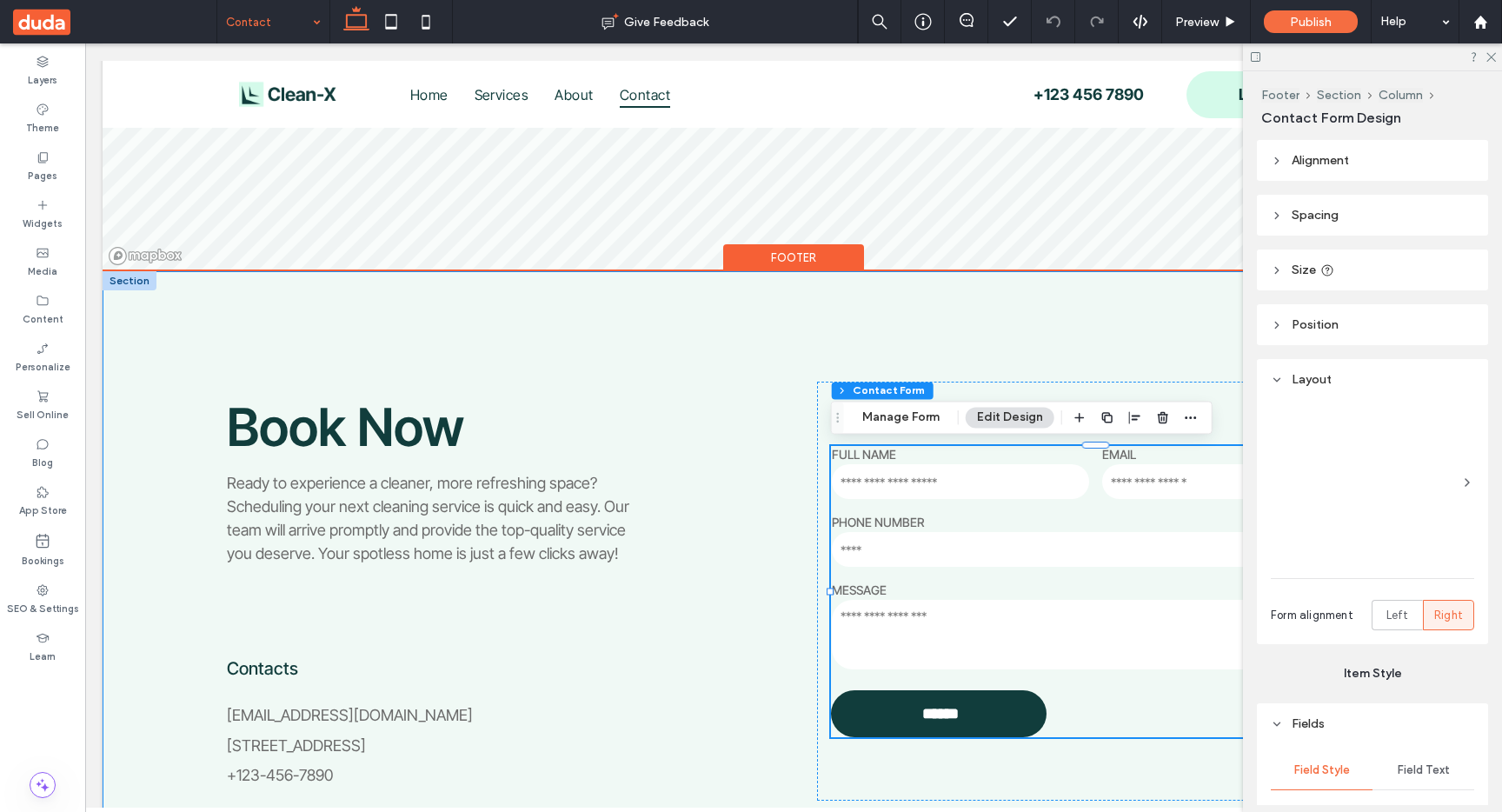
click at [938, 302] on div "Book Now Ready to experience a cleaner, more refreshing space? Scheduling your …" at bounding box center [793, 590] width 1382 height 639
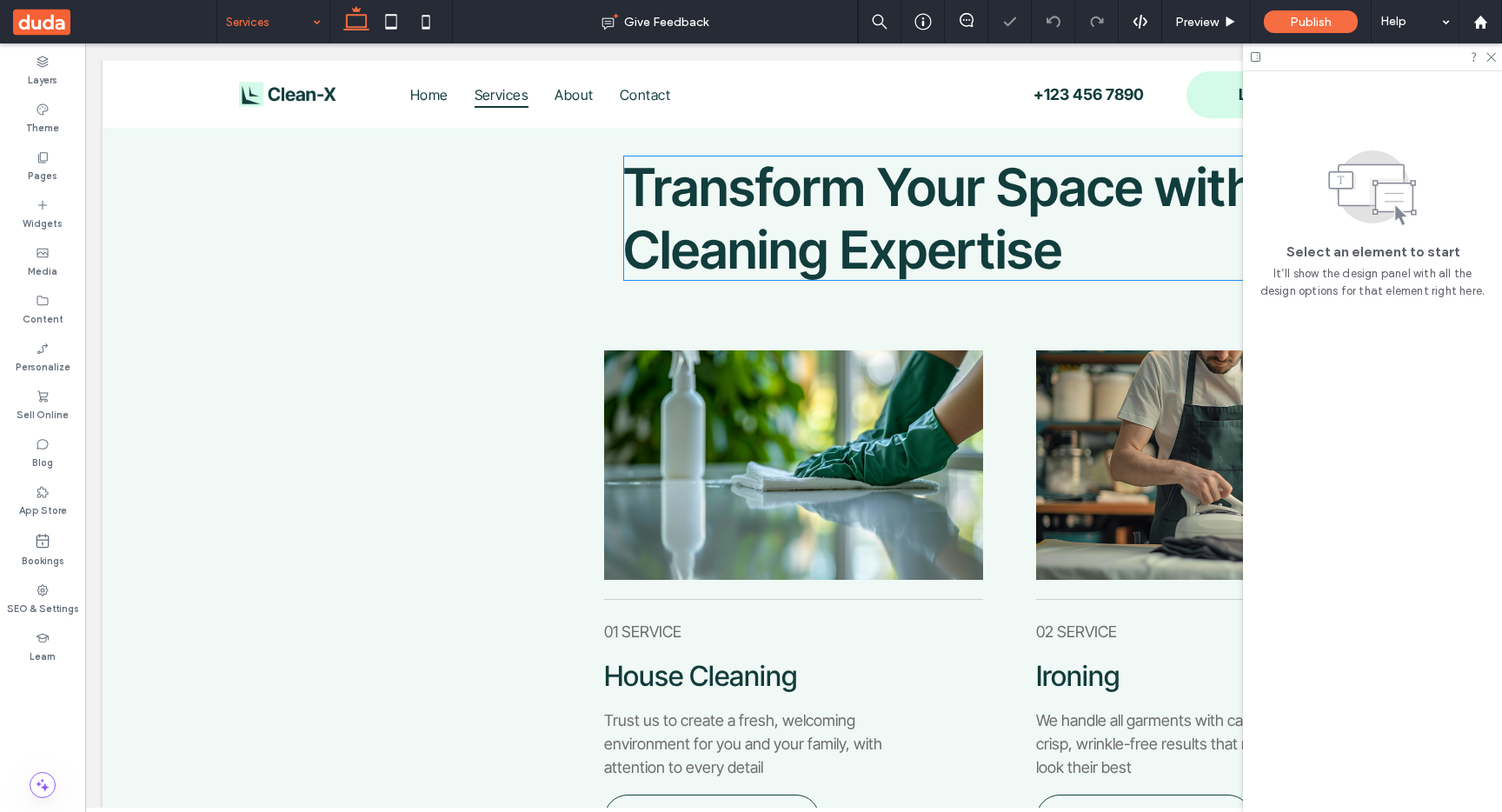
scroll to position [242, 0]
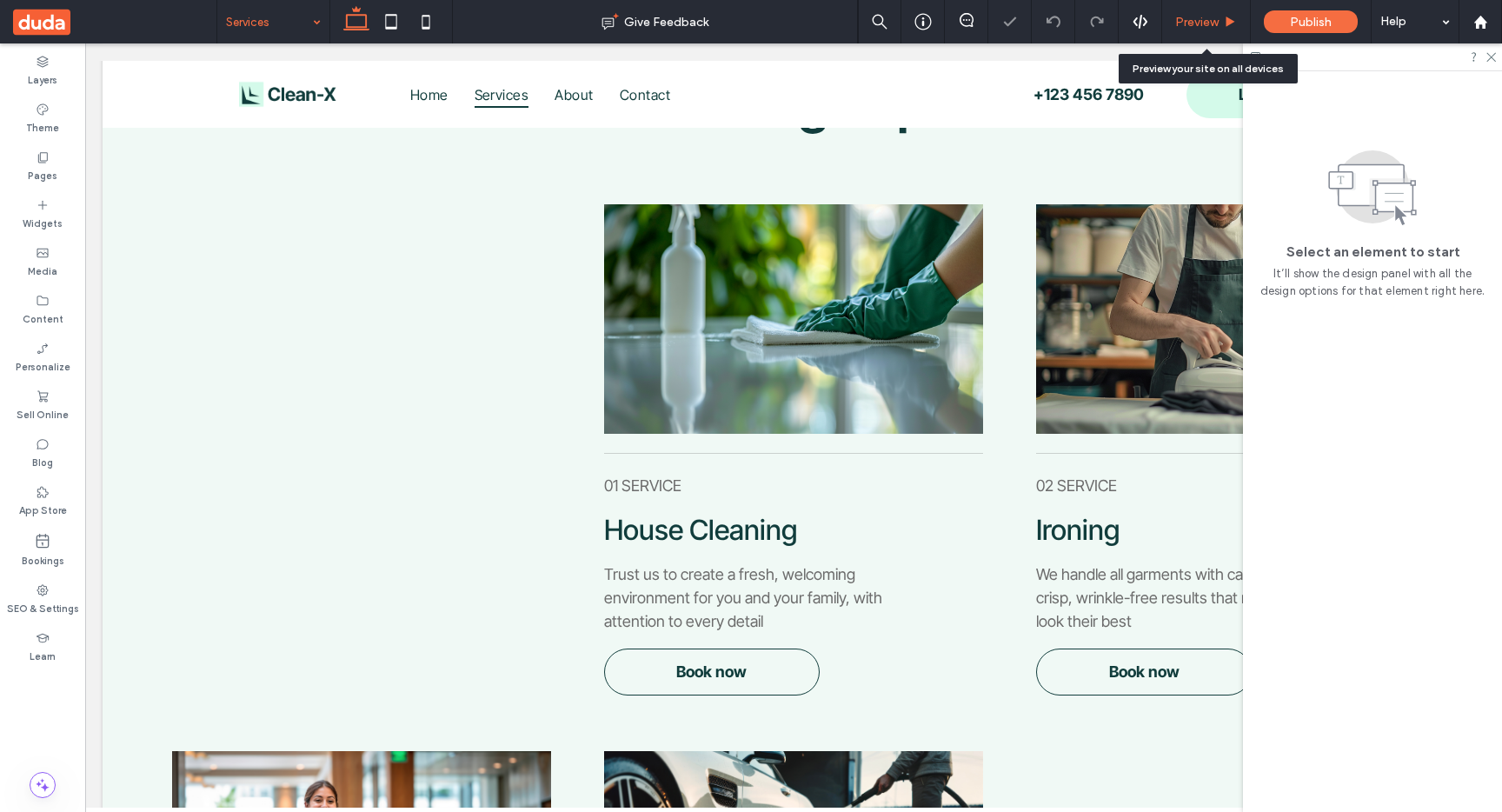
click at [1225, 16] on icon at bounding box center [1230, 22] width 13 height 13
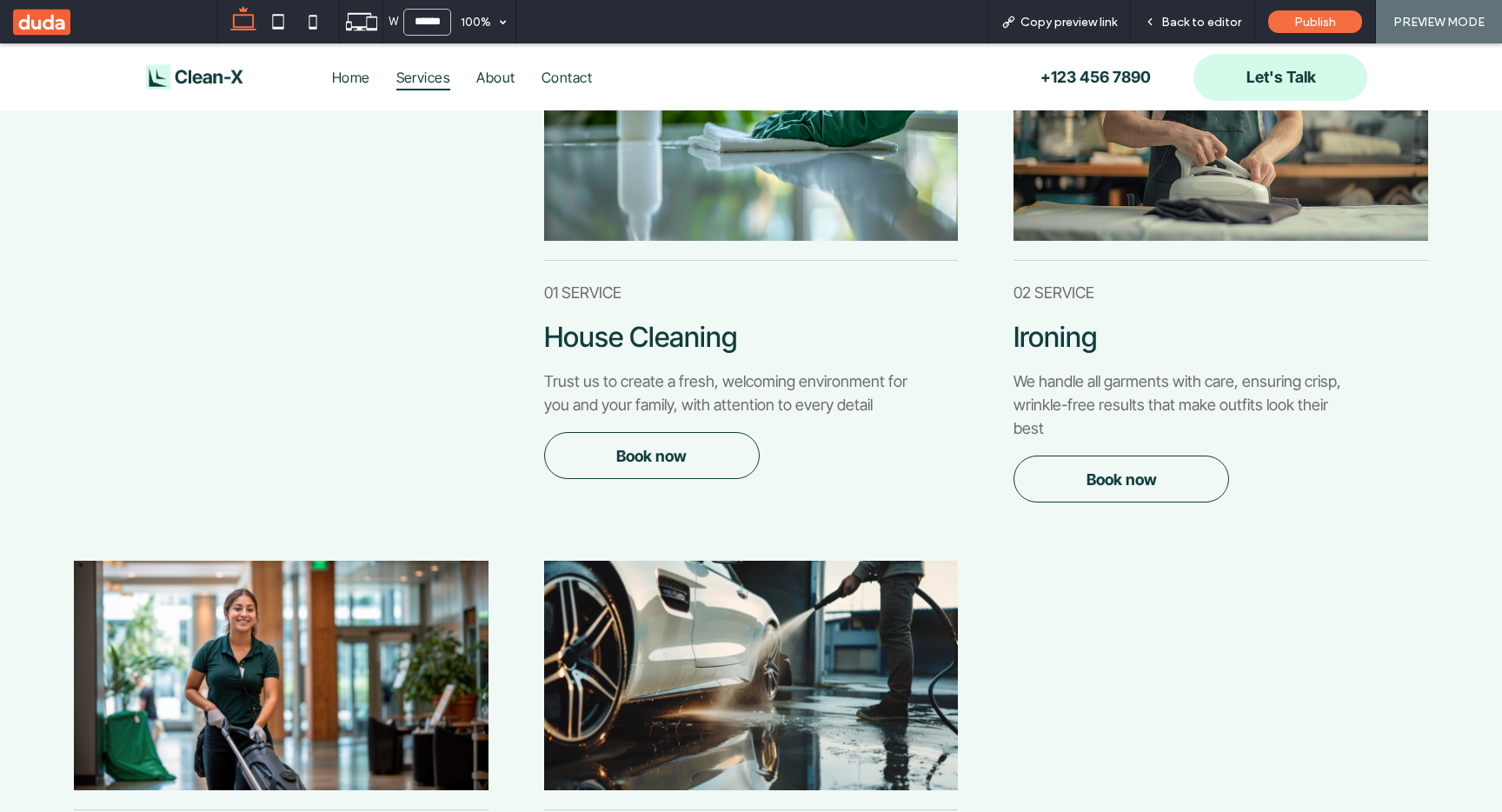
scroll to position [439, 0]
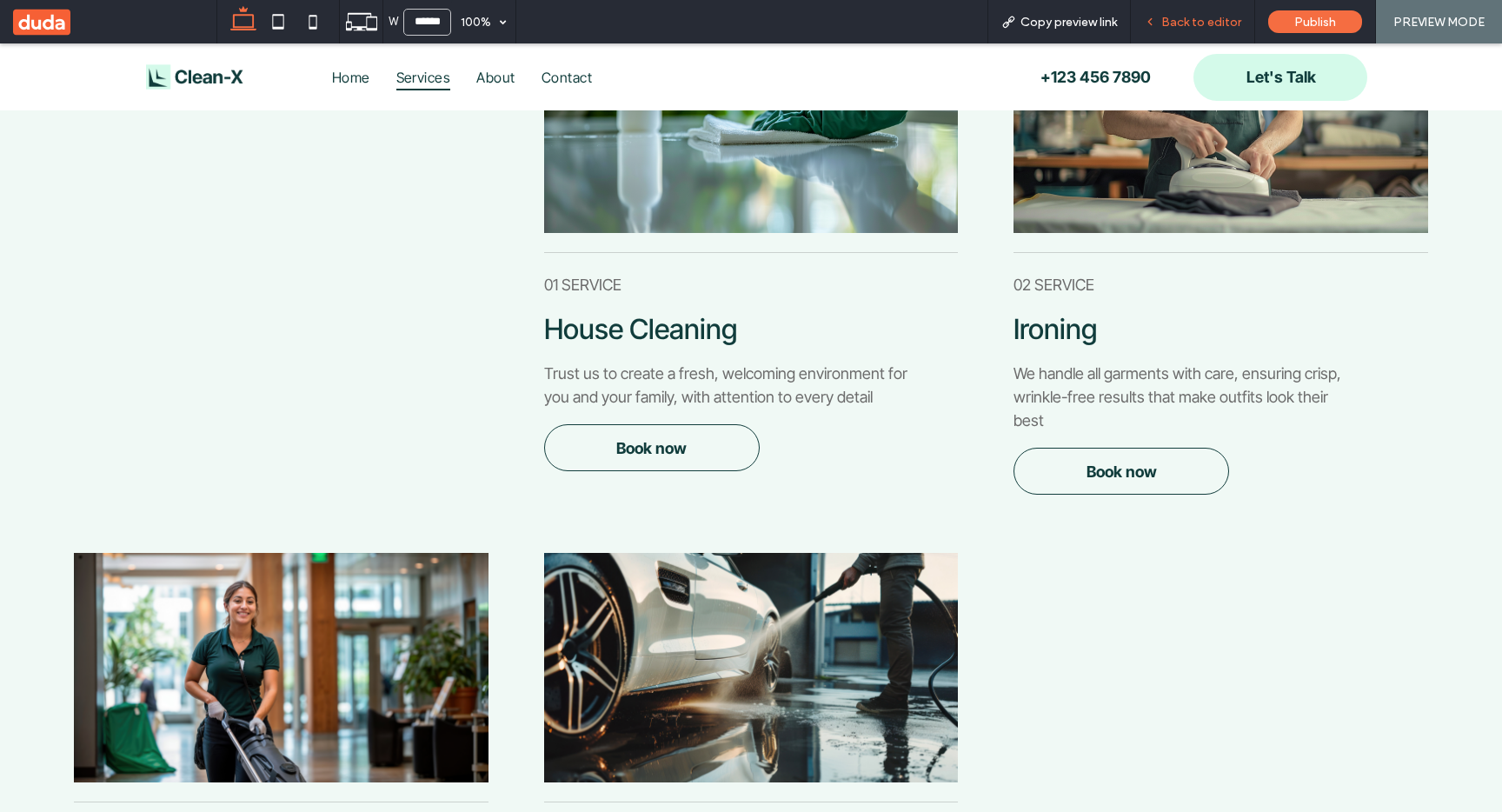
click at [1173, 19] on span "Back to editor" at bounding box center [1201, 22] width 80 height 15
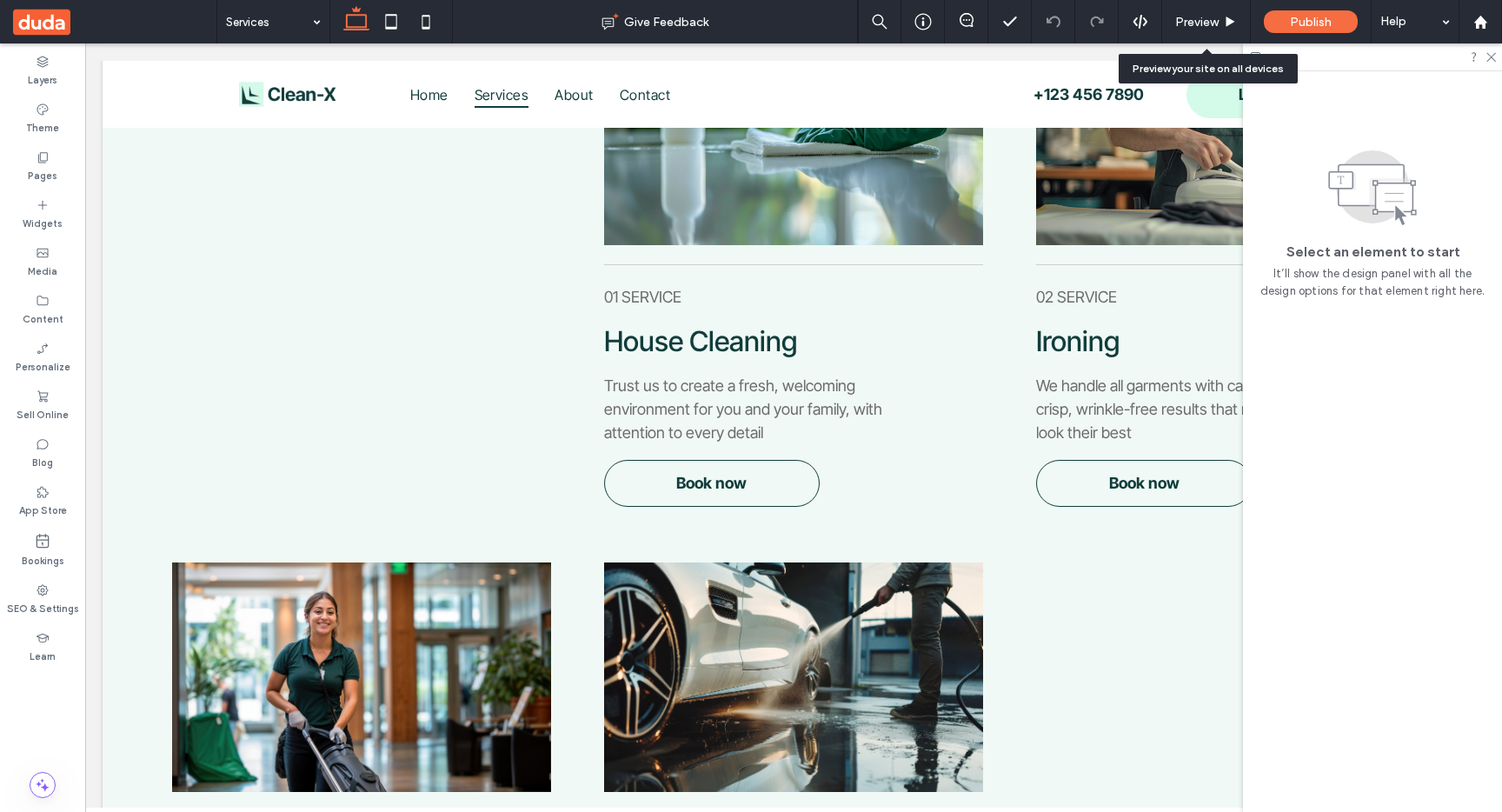
scroll to position [429, 0]
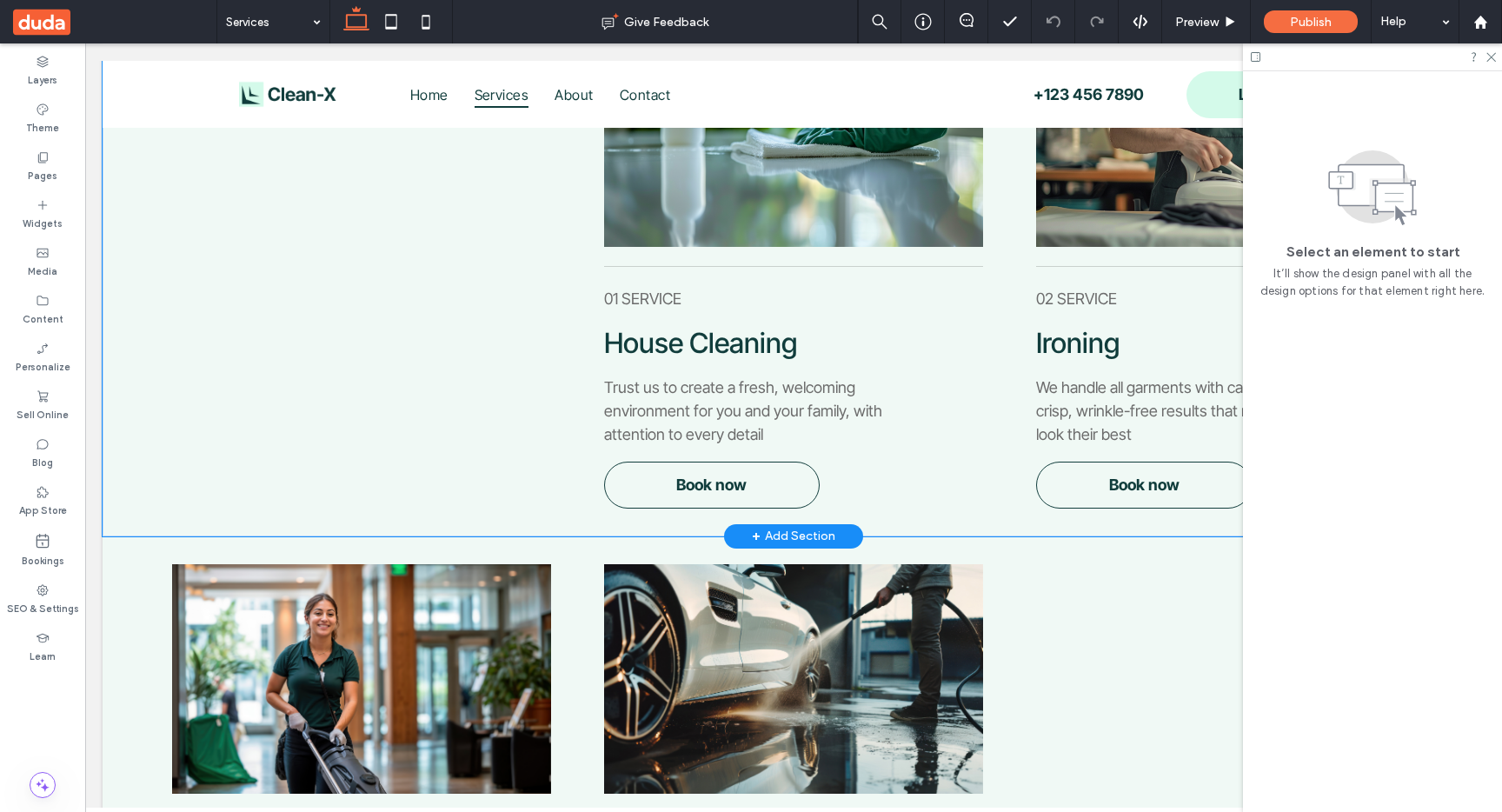
click at [1005, 477] on div "House Cleaning 01 SERVICE Trust us to create a fresh, welcoming environment for…" at bounding box center [793, 263] width 1382 height 547
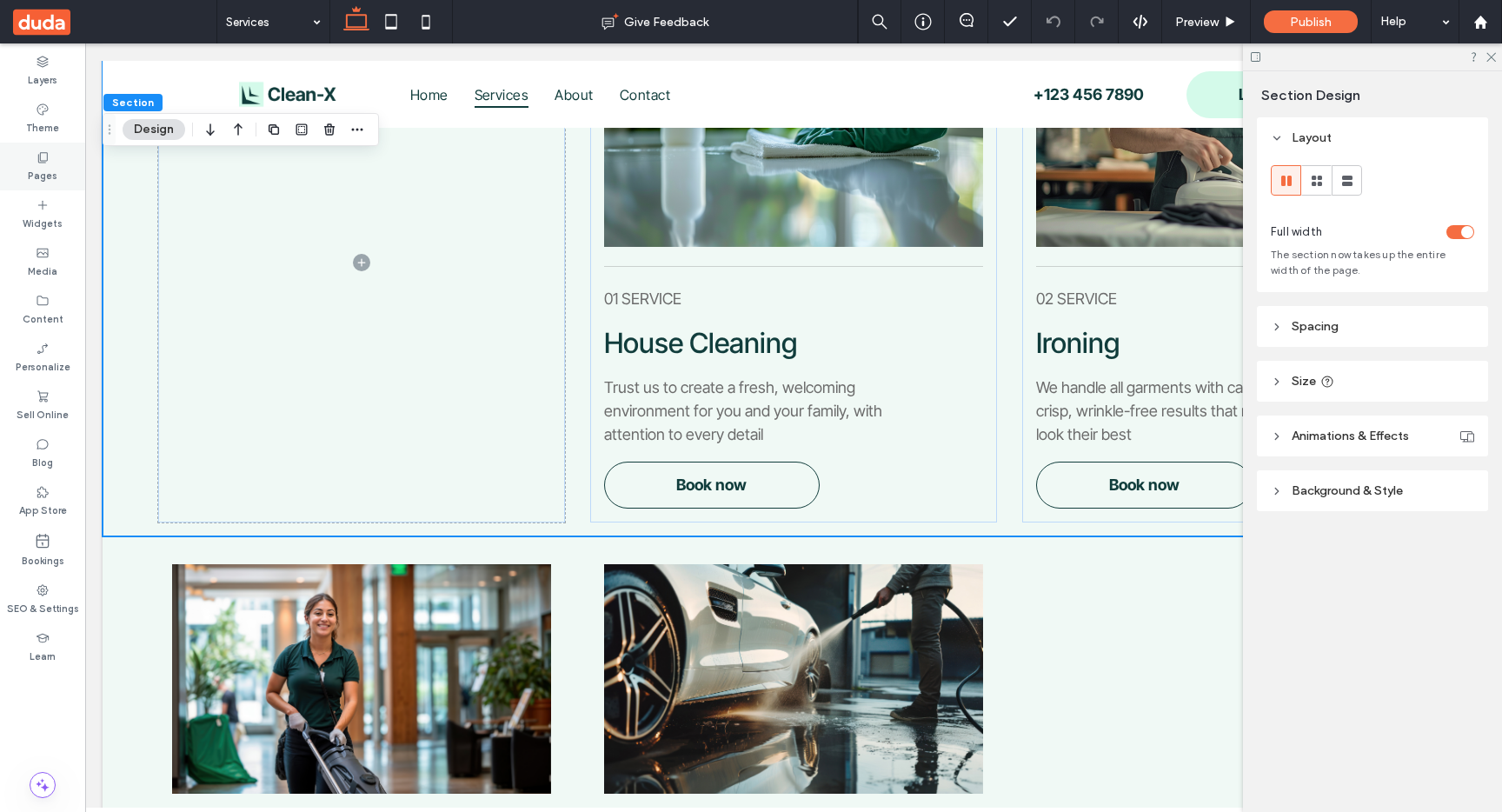
click at [59, 171] on div "Pages" at bounding box center [42, 167] width 86 height 48
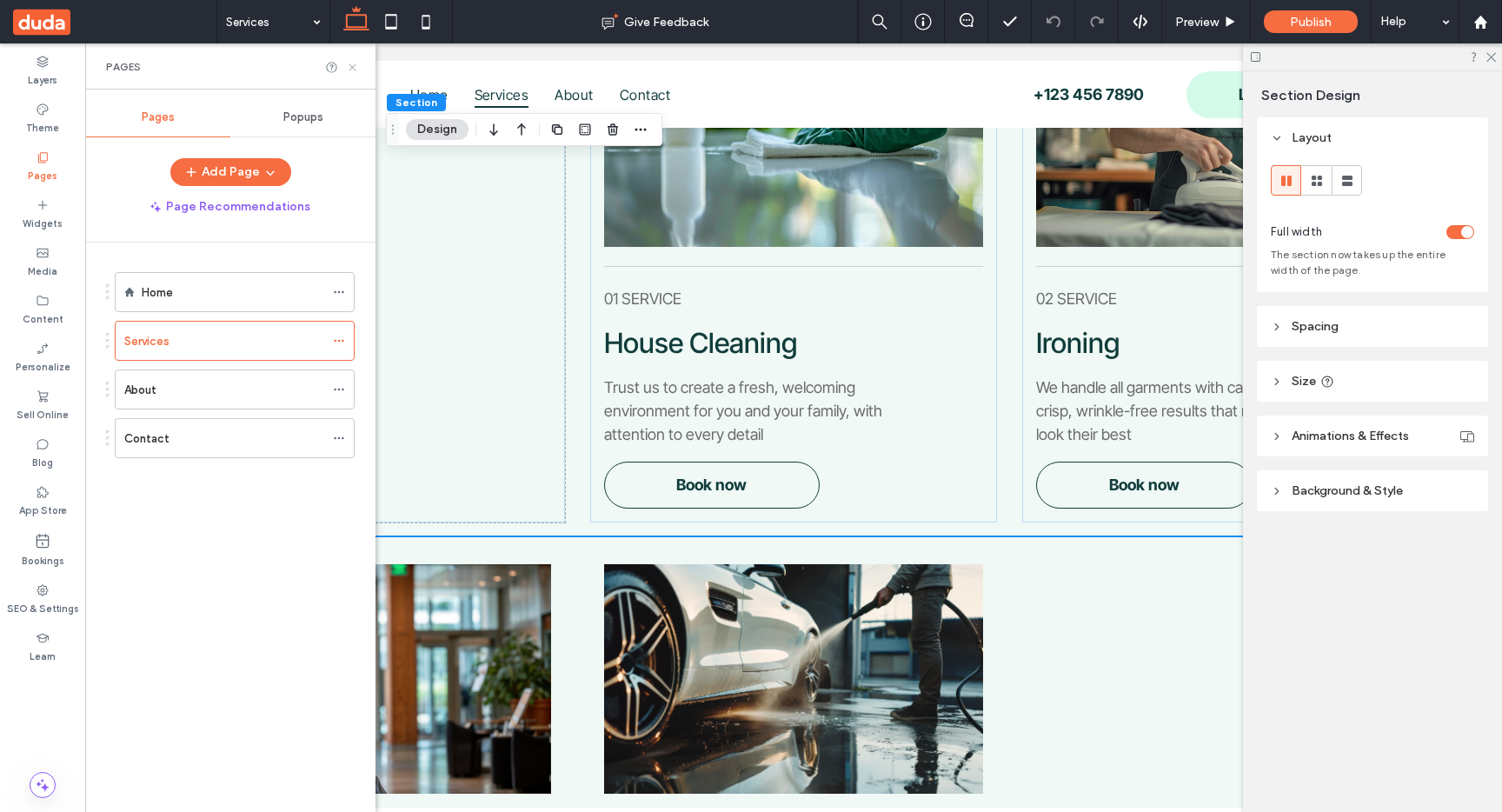
click at [353, 67] on use at bounding box center [352, 67] width 7 height 7
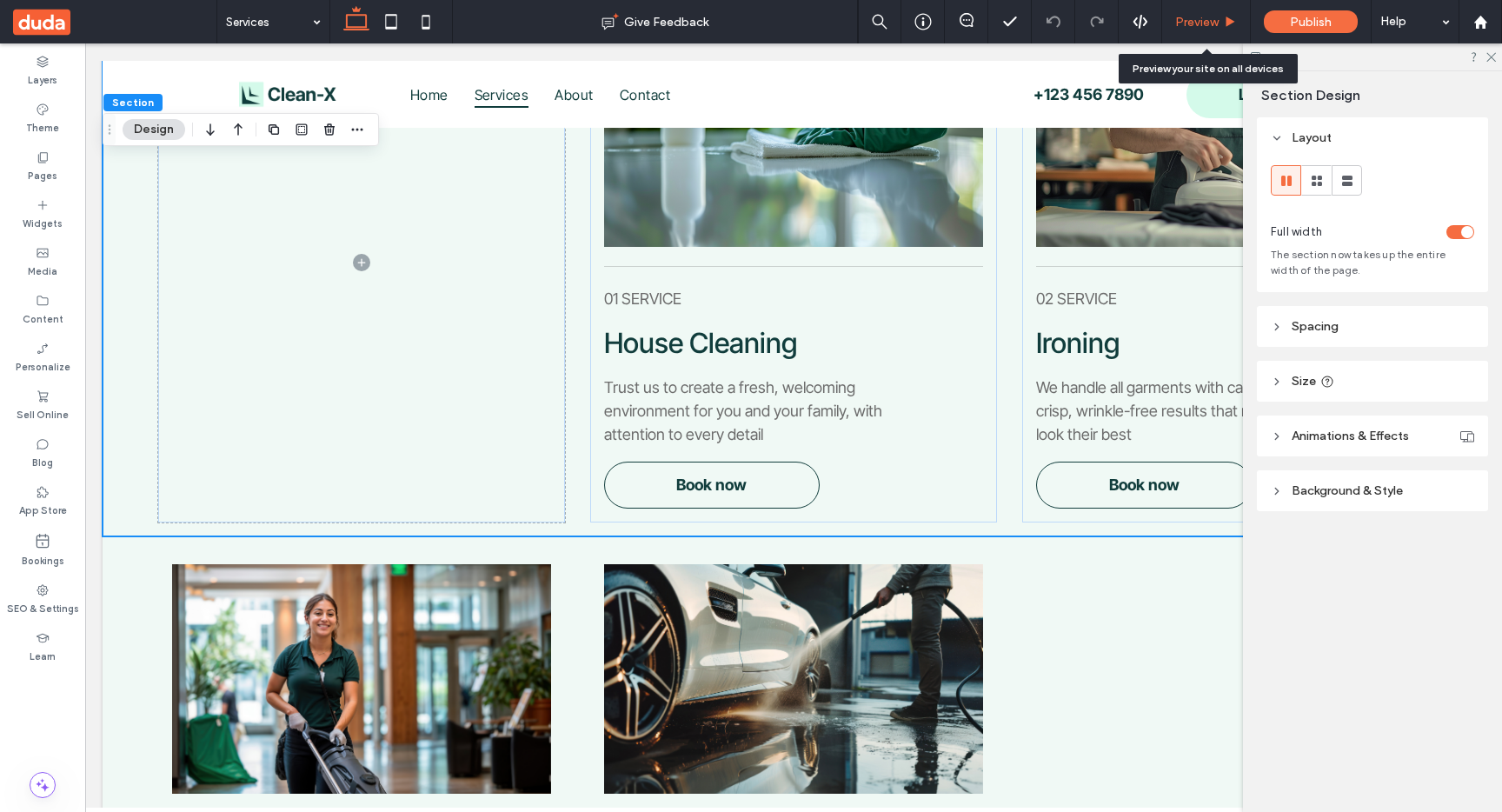
click at [1196, 24] on span "Preview" at bounding box center [1196, 22] width 43 height 15
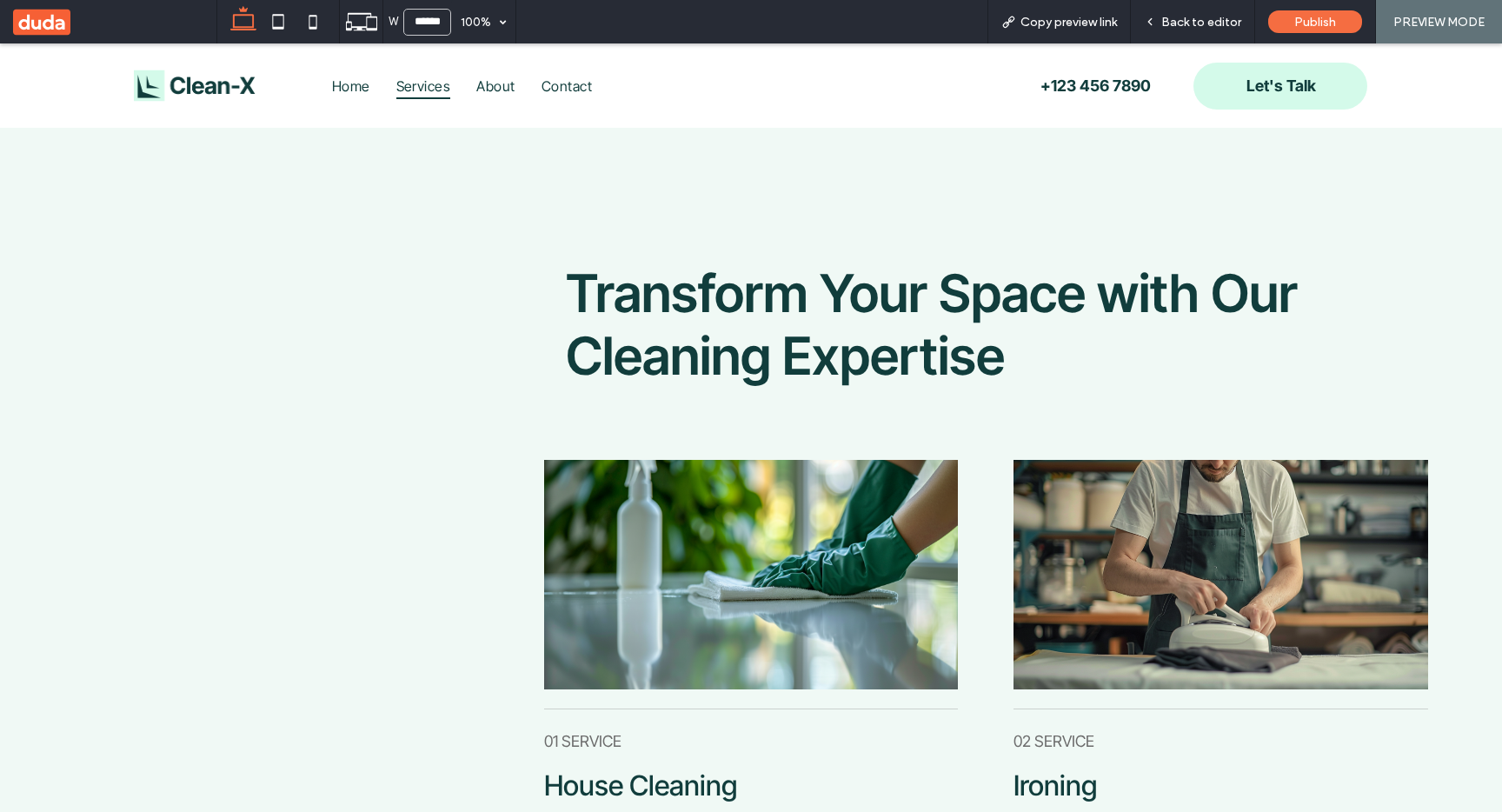
click at [198, 87] on img at bounding box center [195, 86] width 122 height 32
click at [1177, 33] on div "Back to editor" at bounding box center [1192, 21] width 124 height 43
click at [1163, 22] on div "Back to editor" at bounding box center [1192, 22] width 123 height 15
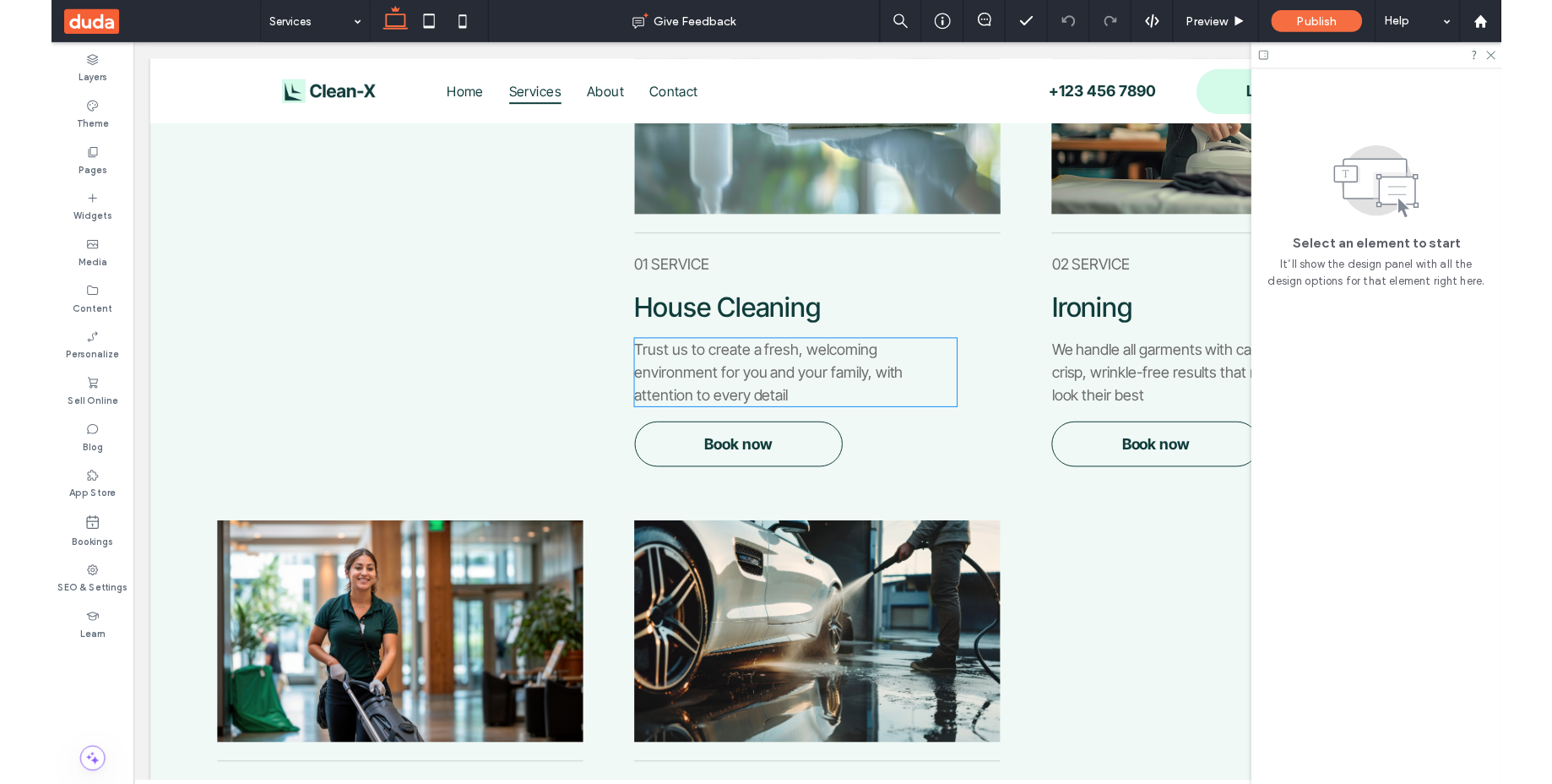
scroll to position [0, 57]
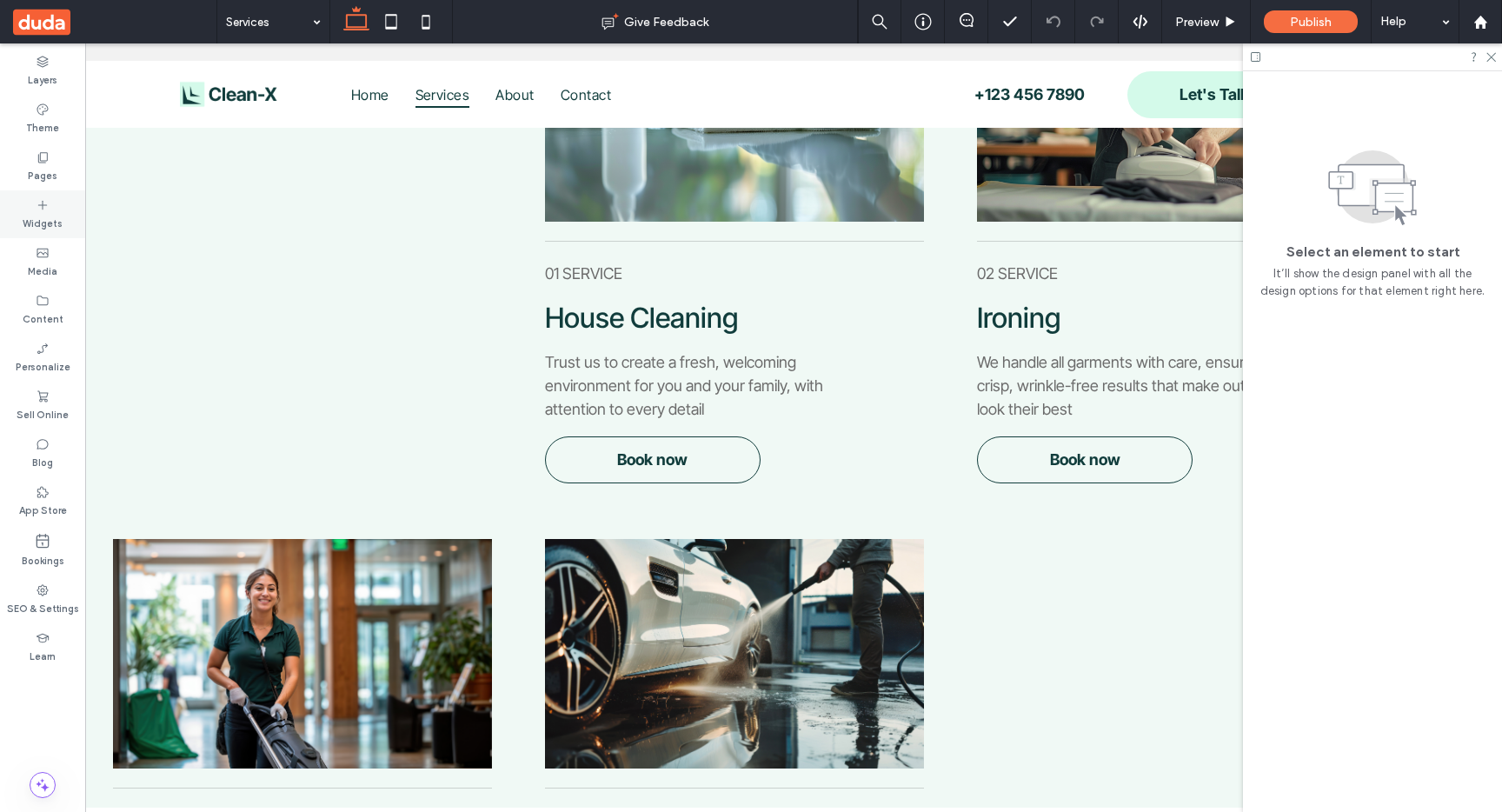
click at [16, 216] on div "Widgets" at bounding box center [42, 214] width 86 height 48
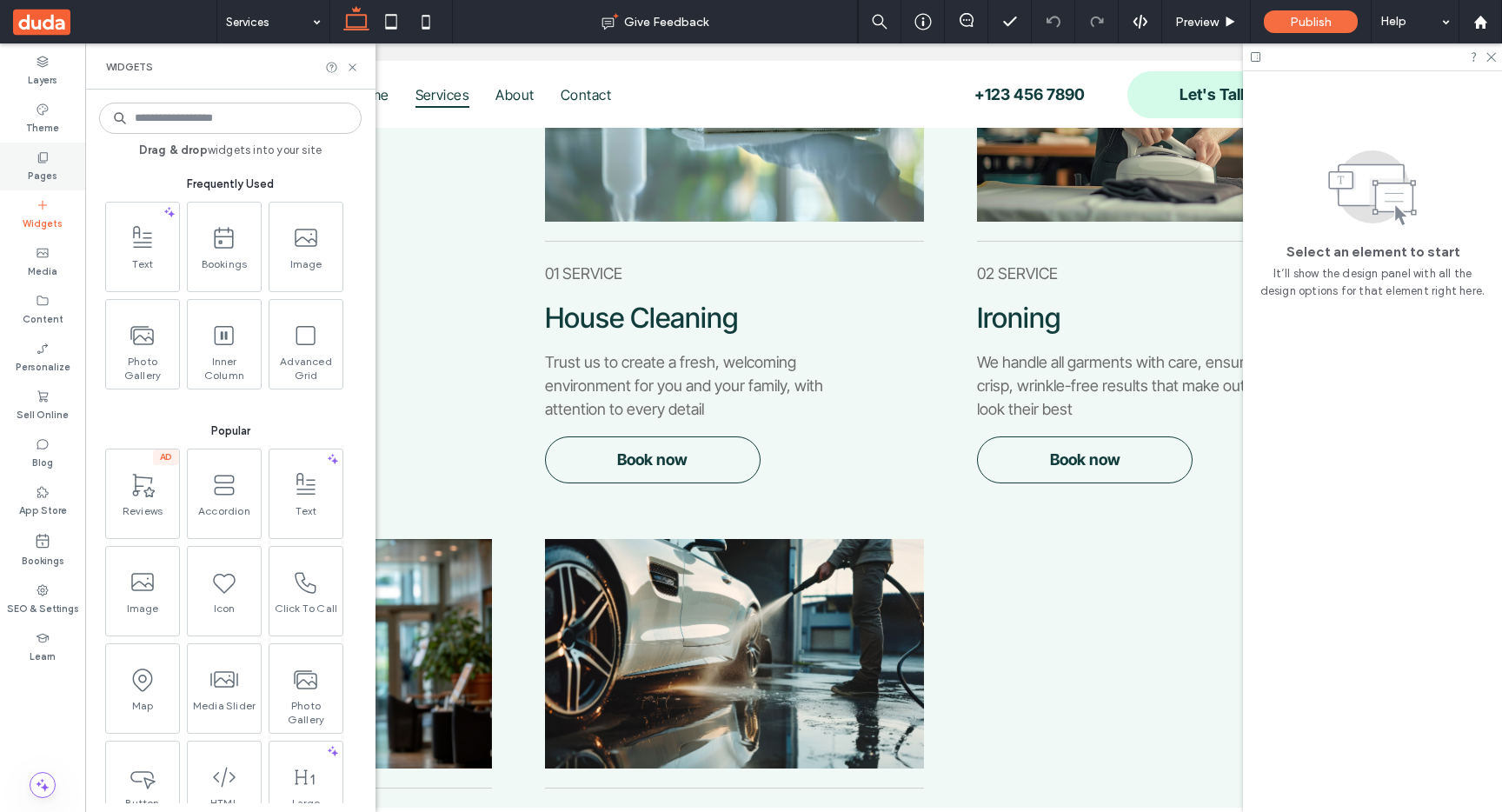
drag, startPoint x: 46, startPoint y: 175, endPoint x: 46, endPoint y: 156, distance: 19.0
click at [46, 175] on label "Pages" at bounding box center [43, 174] width 30 height 19
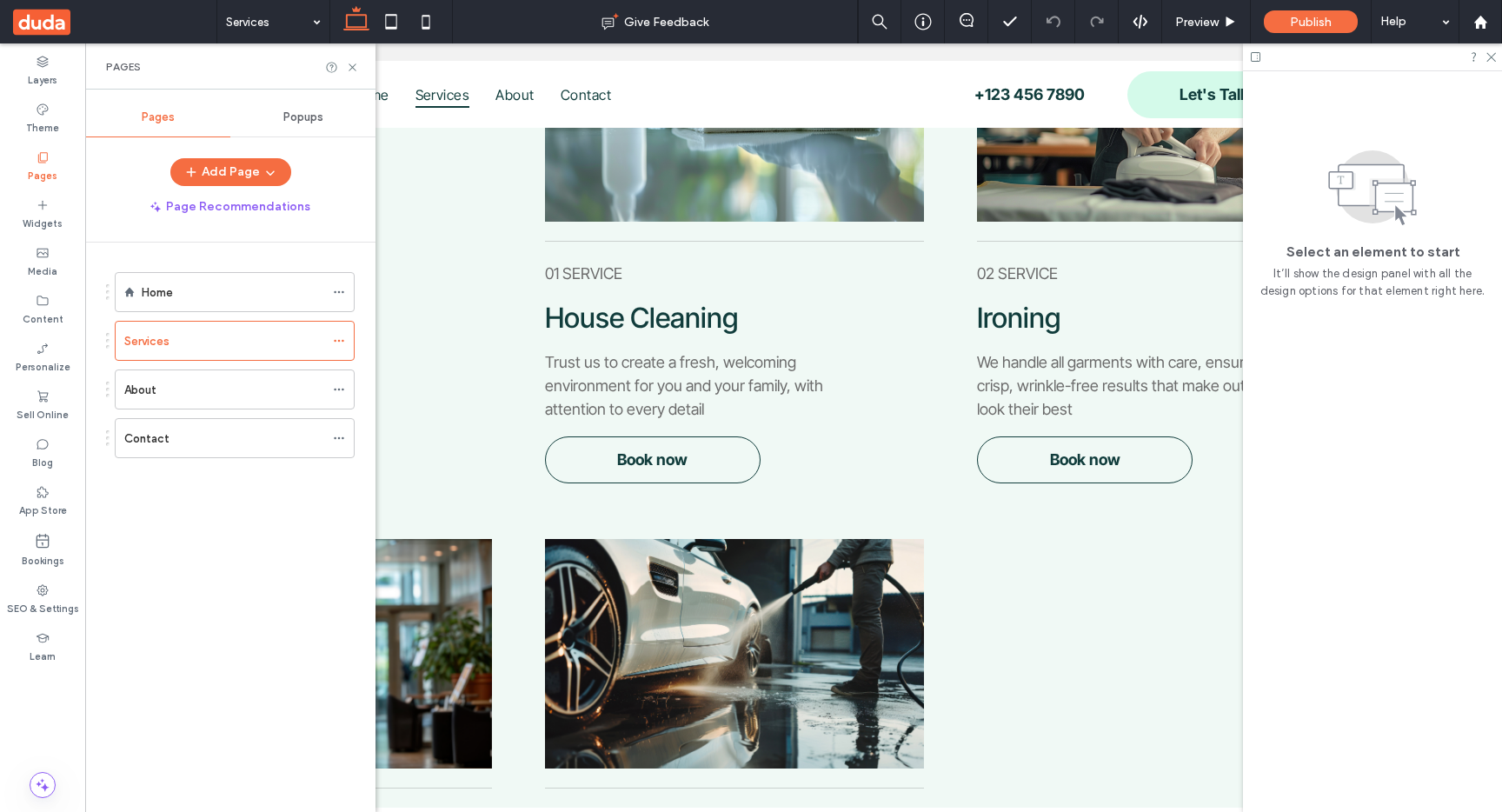
click at [294, 114] on span "Popups" at bounding box center [303, 117] width 40 height 14
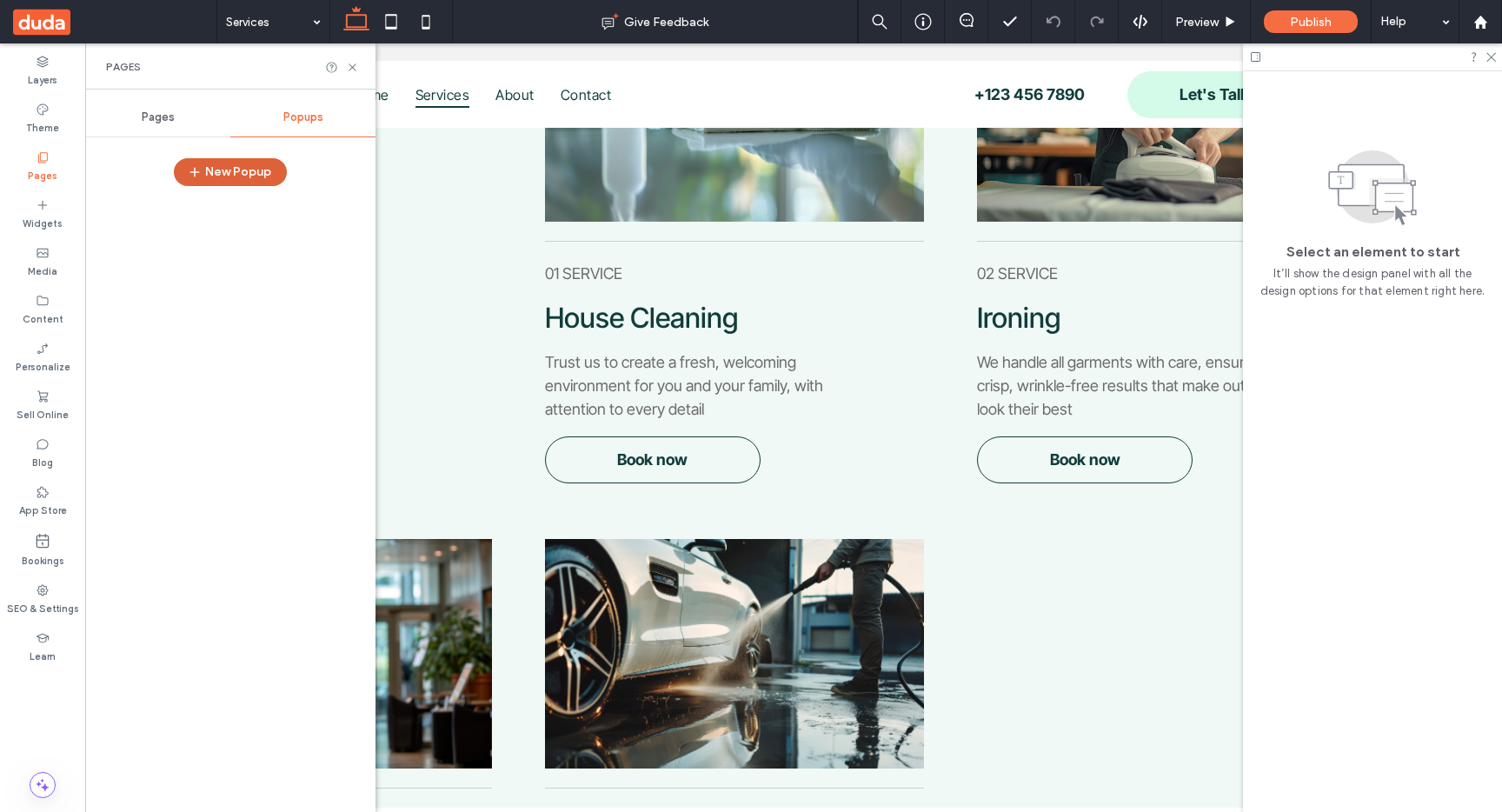
click at [218, 165] on button "New Popup" at bounding box center [230, 172] width 113 height 28
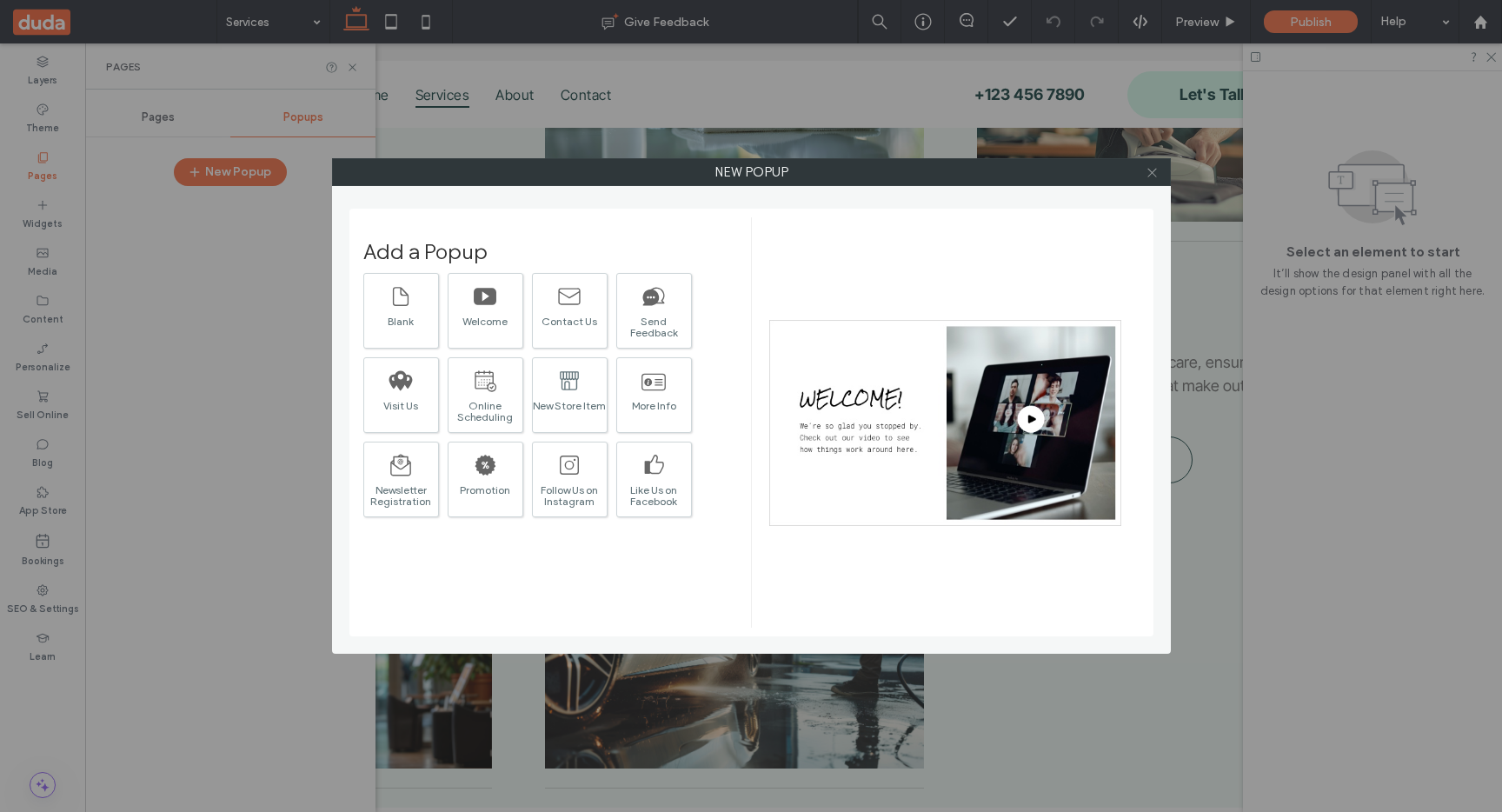
click at [1154, 182] on span at bounding box center [1152, 172] width 13 height 26
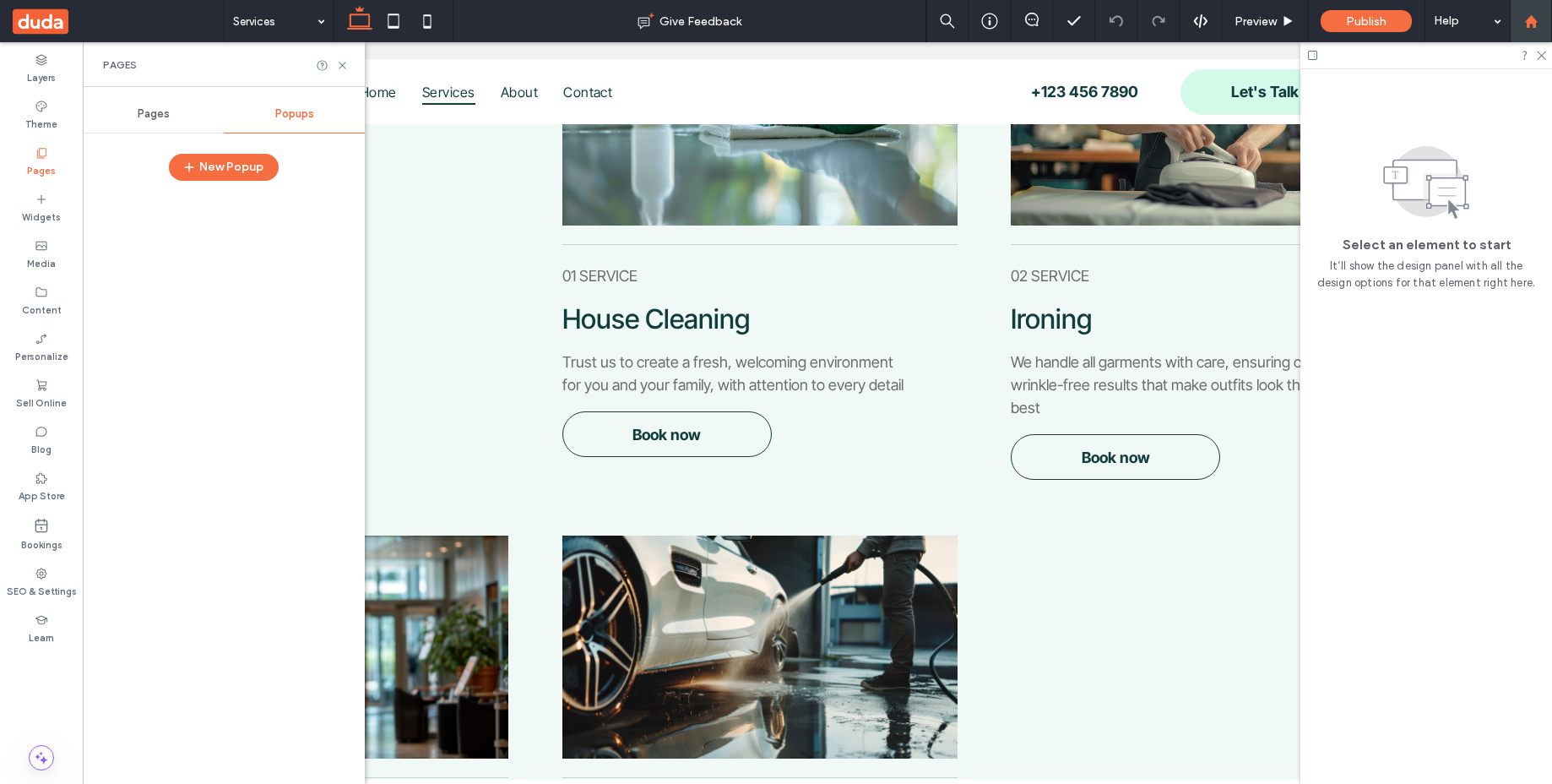
click at [1459, 26] on div at bounding box center [1531, 21] width 40 height 15
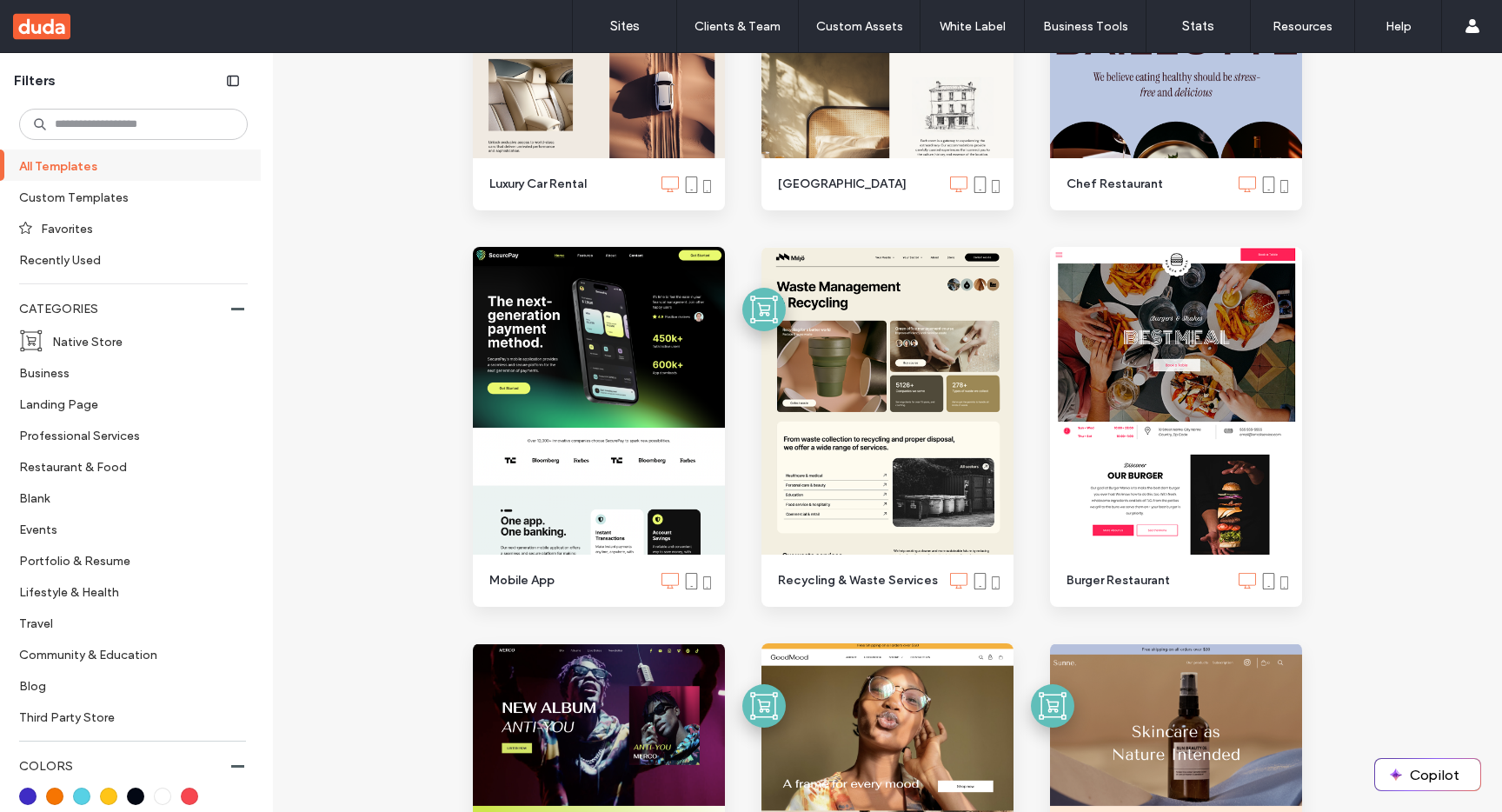
scroll to position [2467, 0]
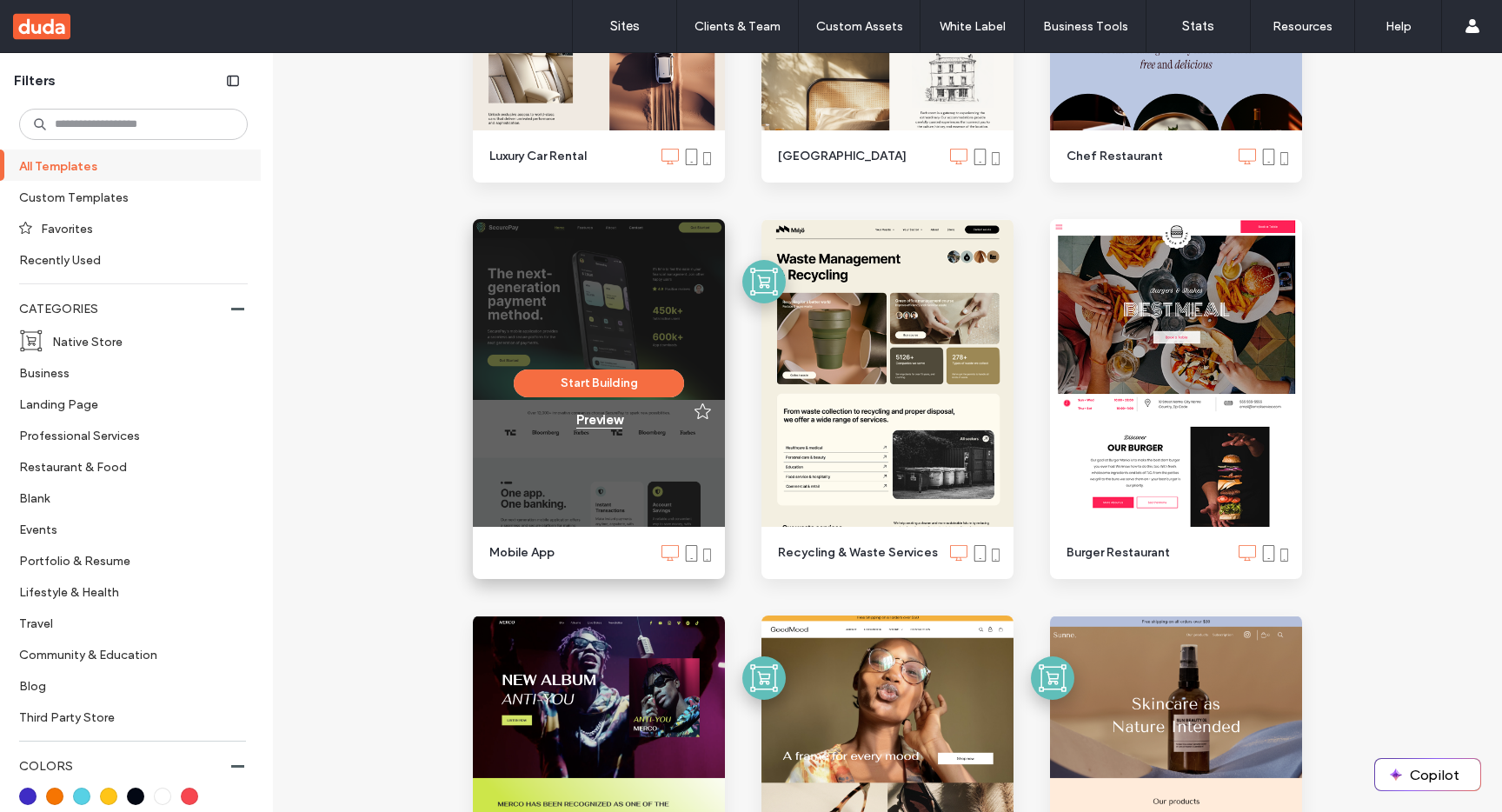
click at [586, 420] on div "Preview" at bounding box center [599, 420] width 46 height 16
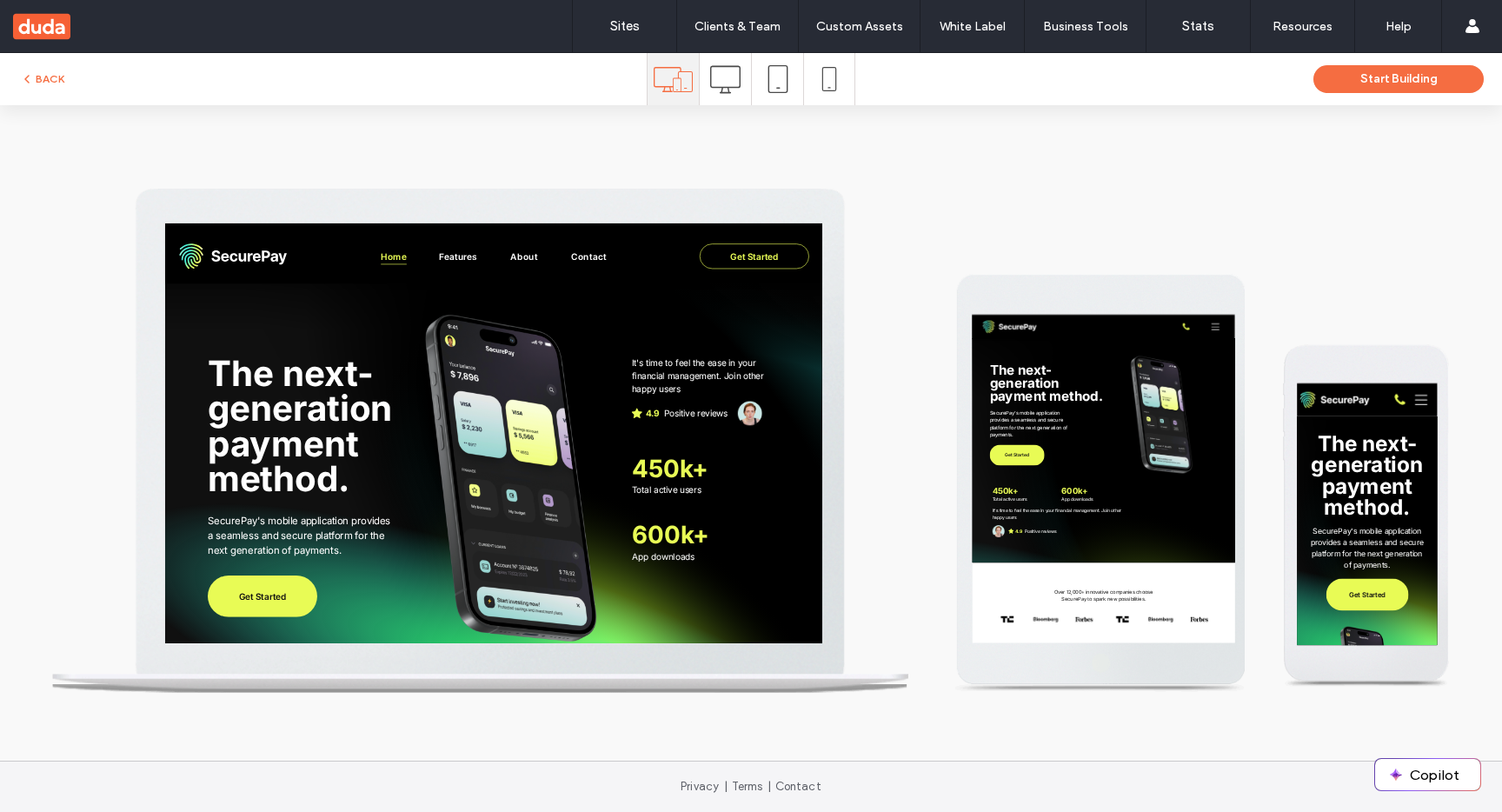
scroll to position [0, 0]
click at [51, 71] on button "BACK" at bounding box center [42, 79] width 44 height 21
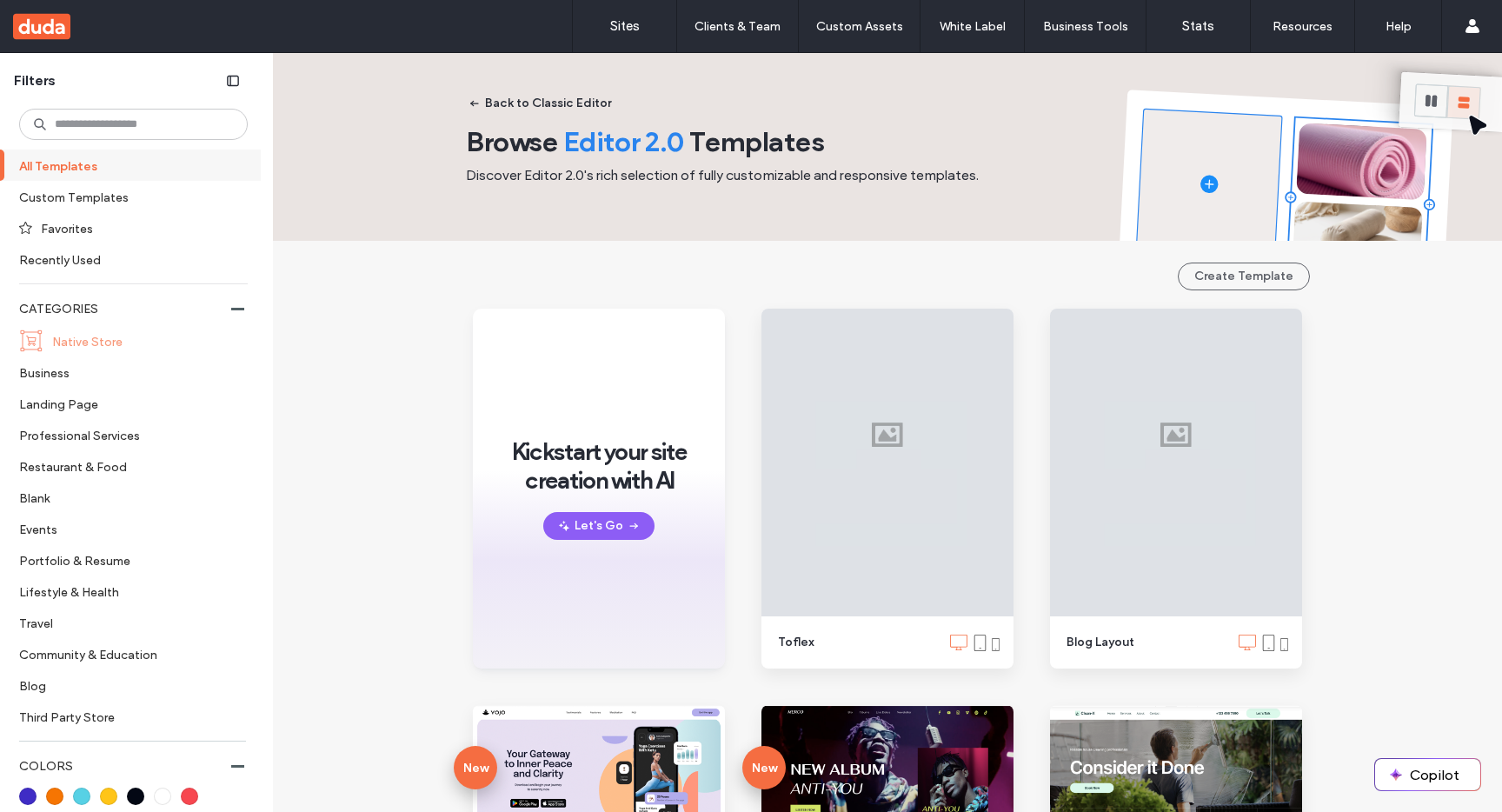
click at [102, 328] on label "Native Store" at bounding box center [142, 341] width 181 height 30
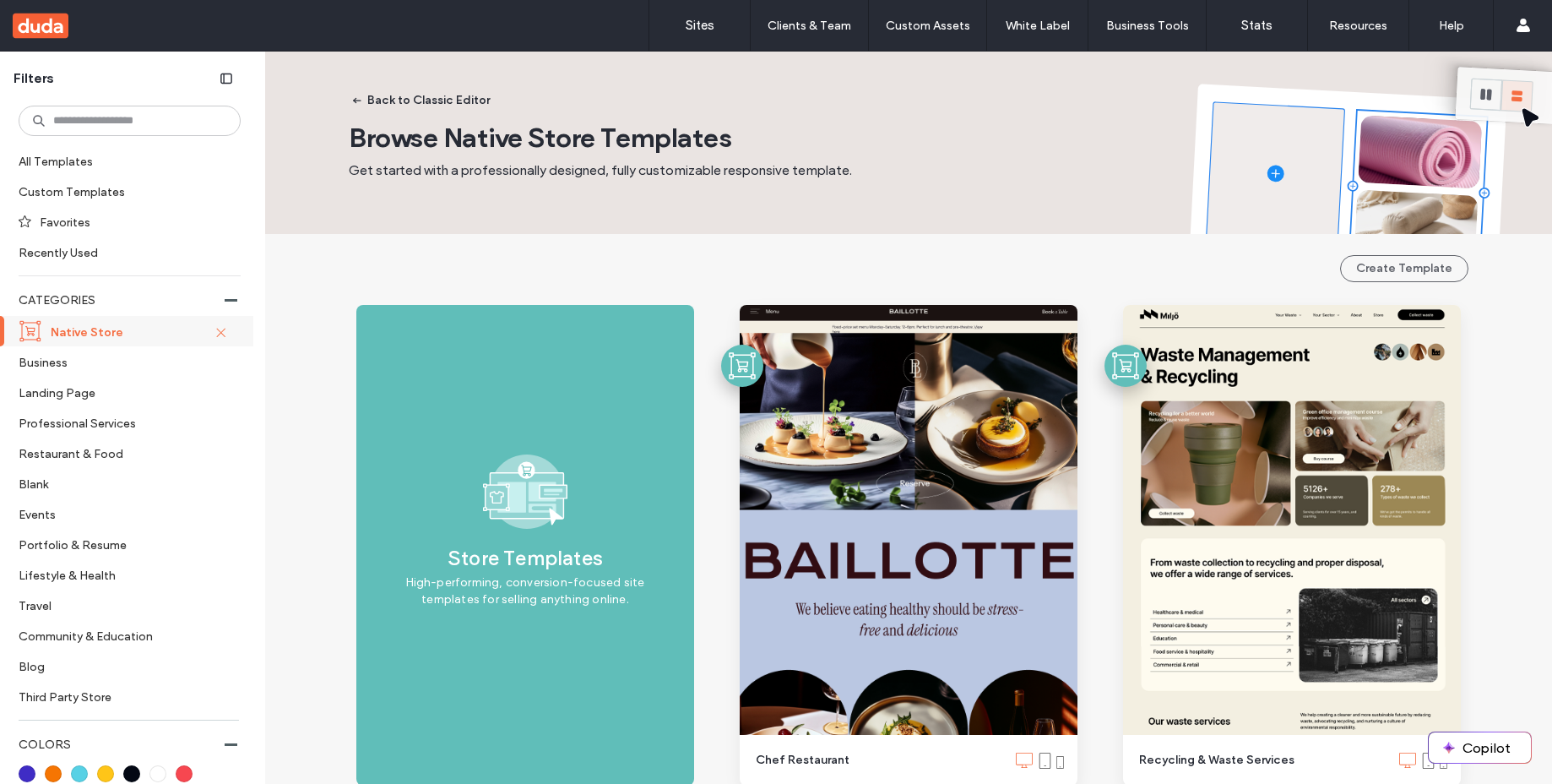
click at [214, 330] on icon at bounding box center [219, 331] width 11 height 11
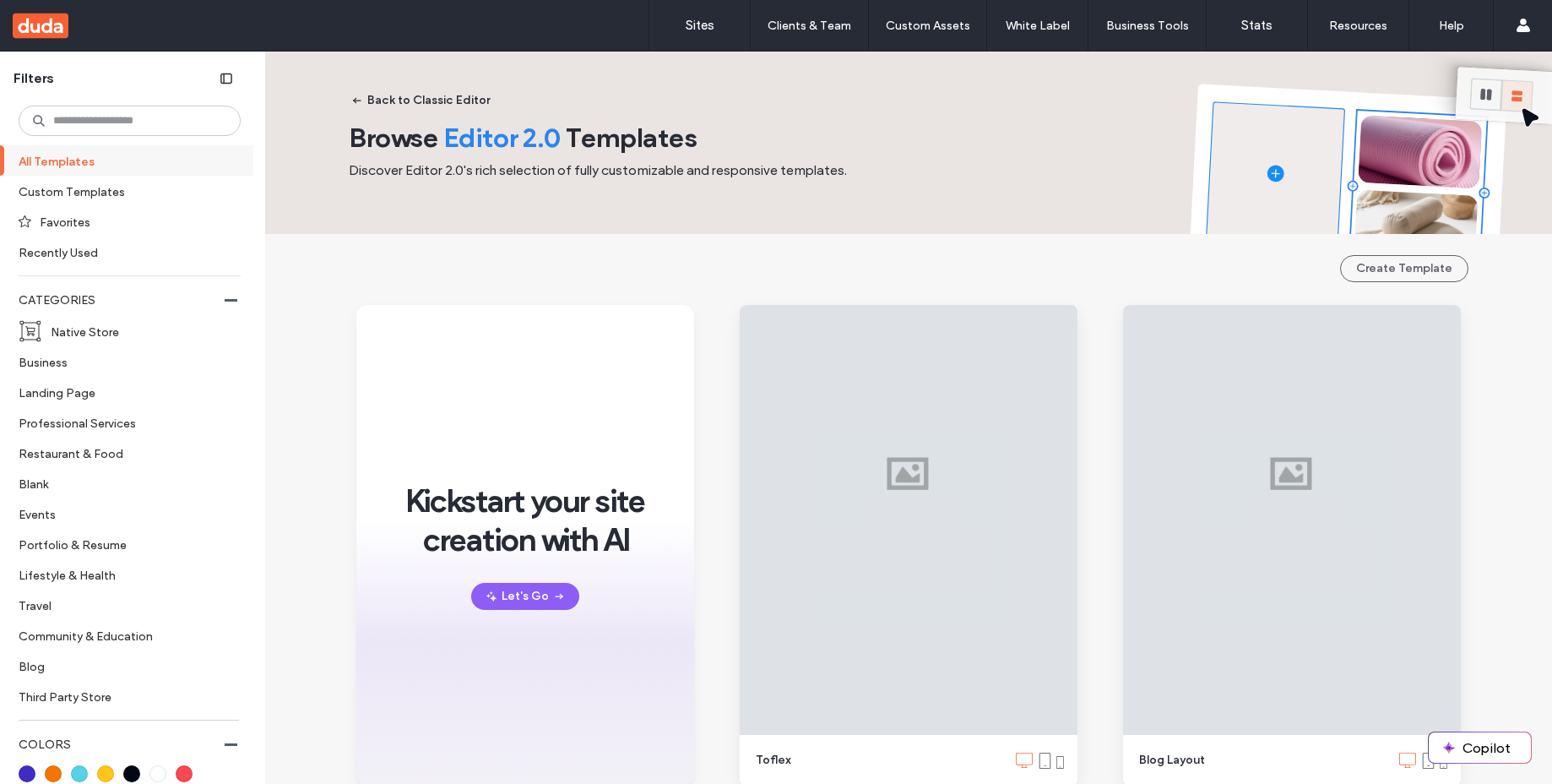
click at [621, 269] on div "Create Template" at bounding box center [908, 269] width 1120 height 27
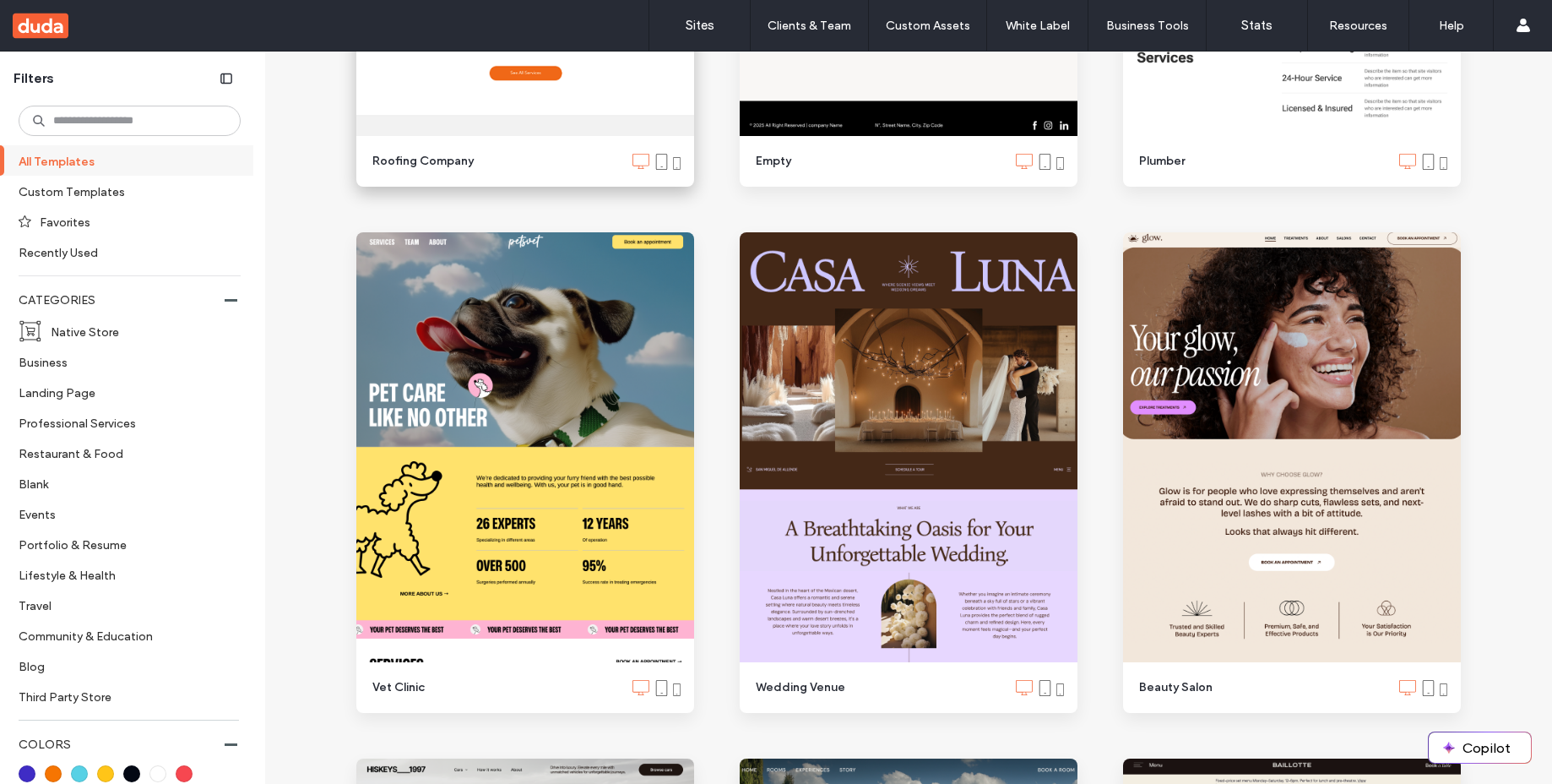
scroll to position [2211, 0]
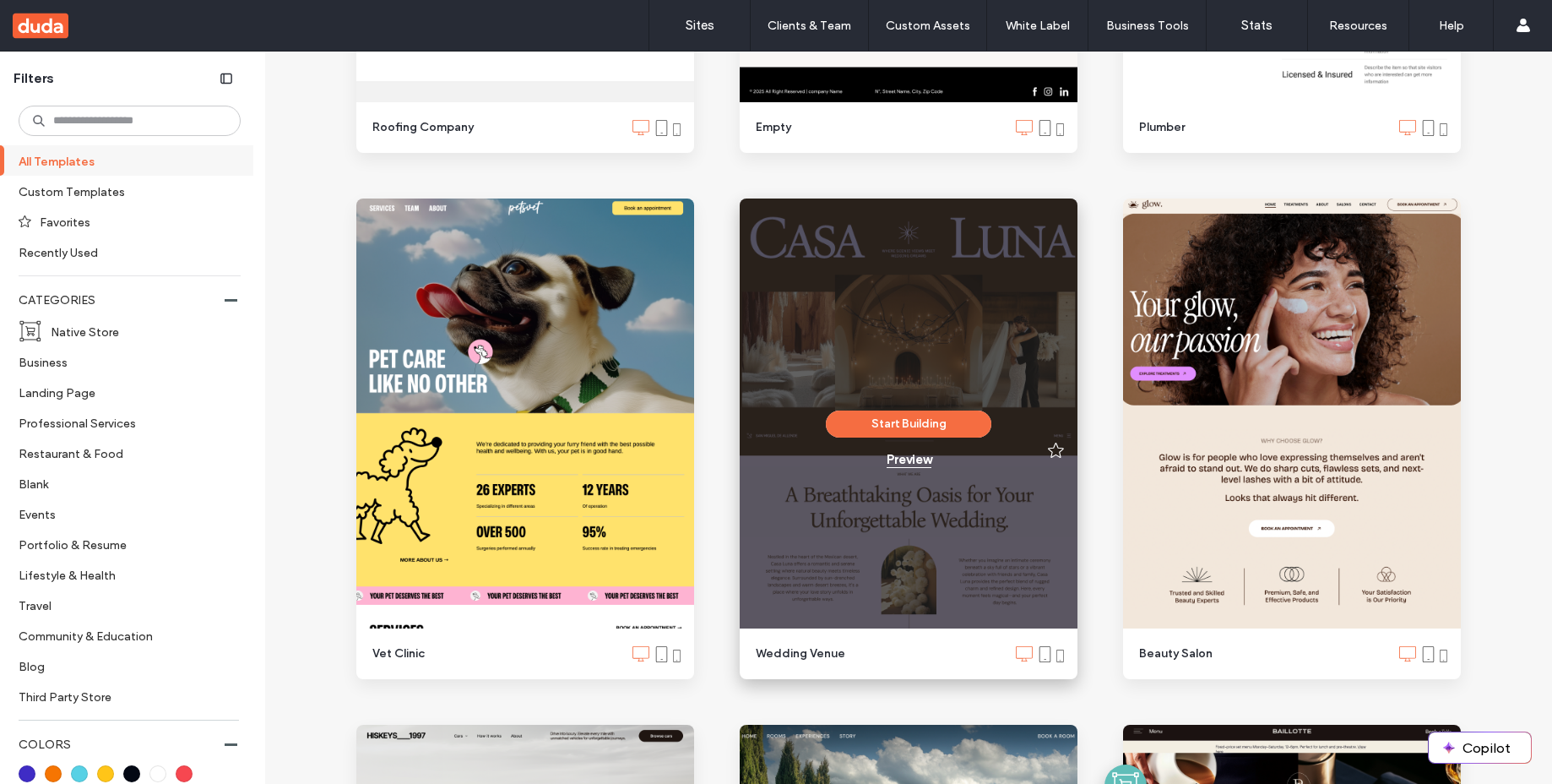
click at [896, 455] on div "Preview" at bounding box center [909, 459] width 45 height 15
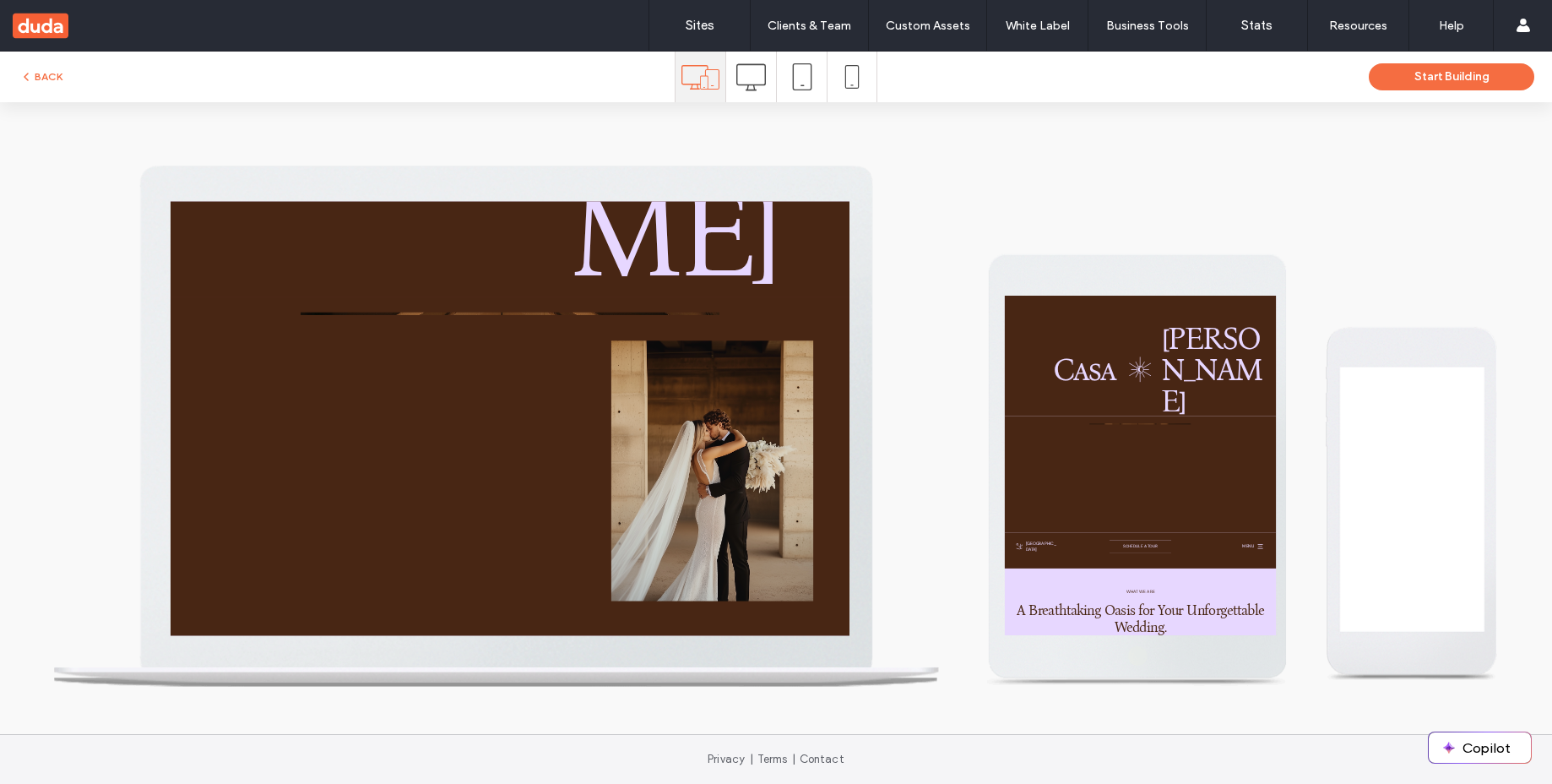
scroll to position [0, 0]
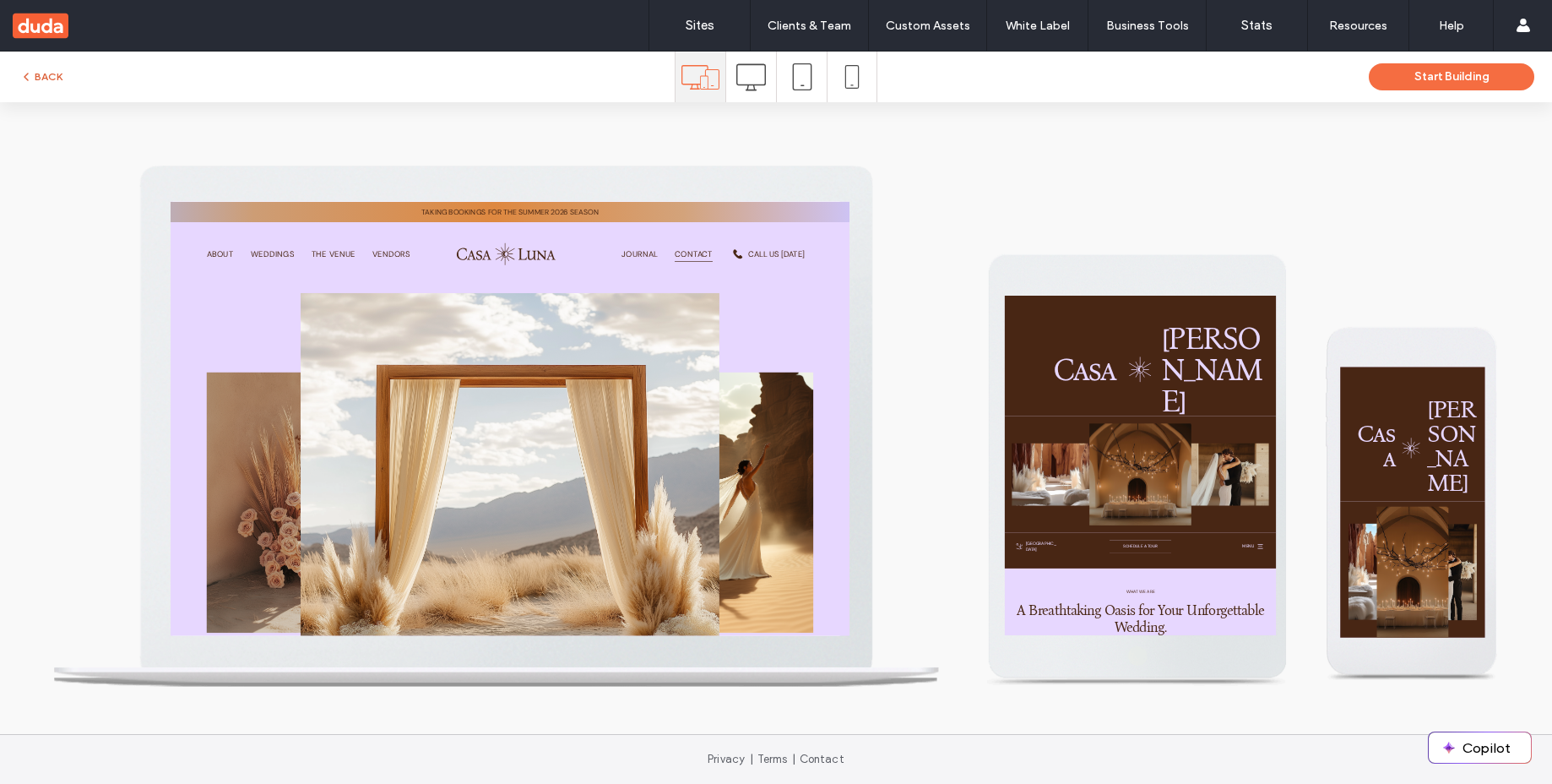
click at [60, 77] on button "BACK" at bounding box center [41, 77] width 43 height 21
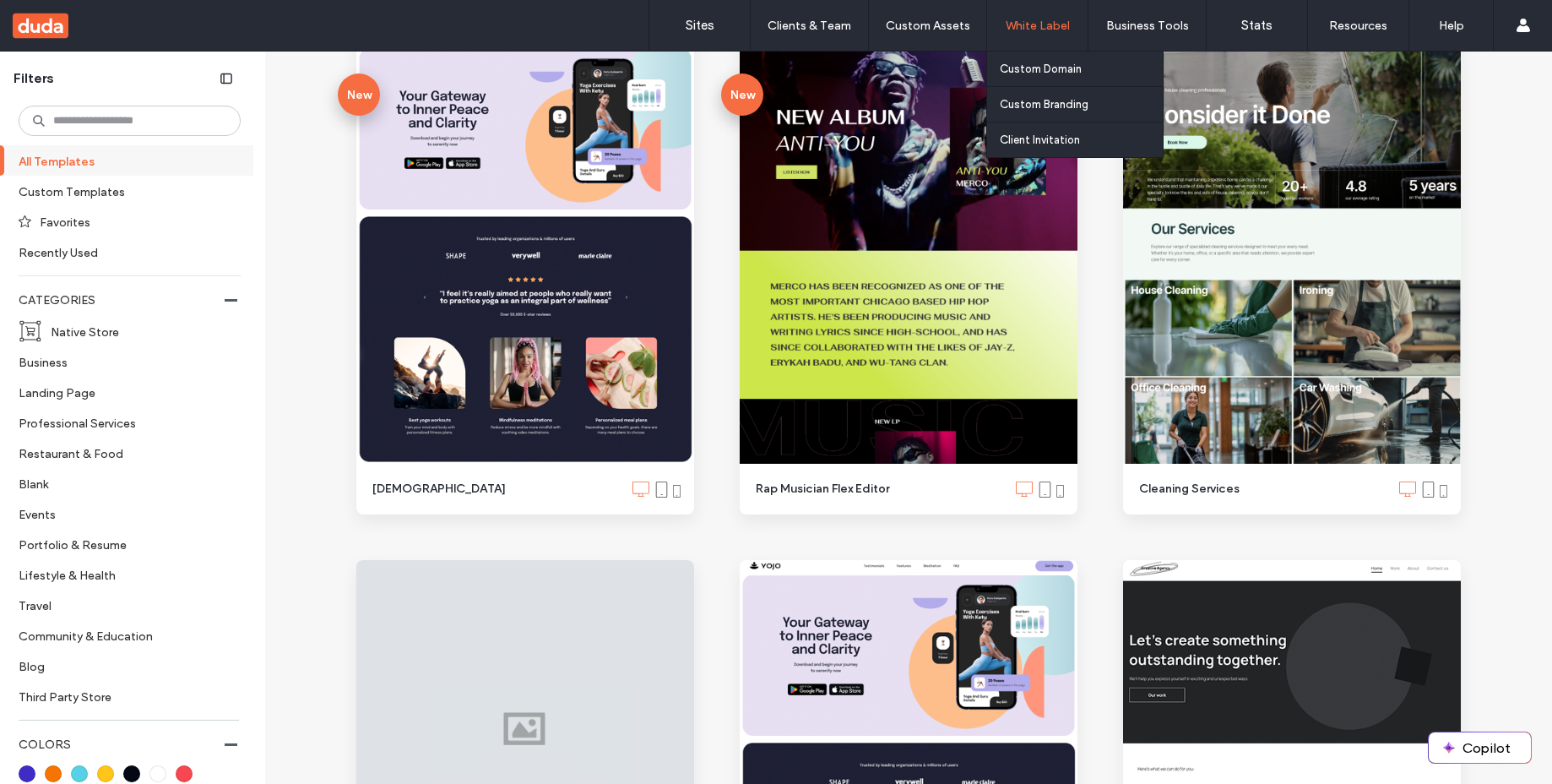
scroll to position [798, 0]
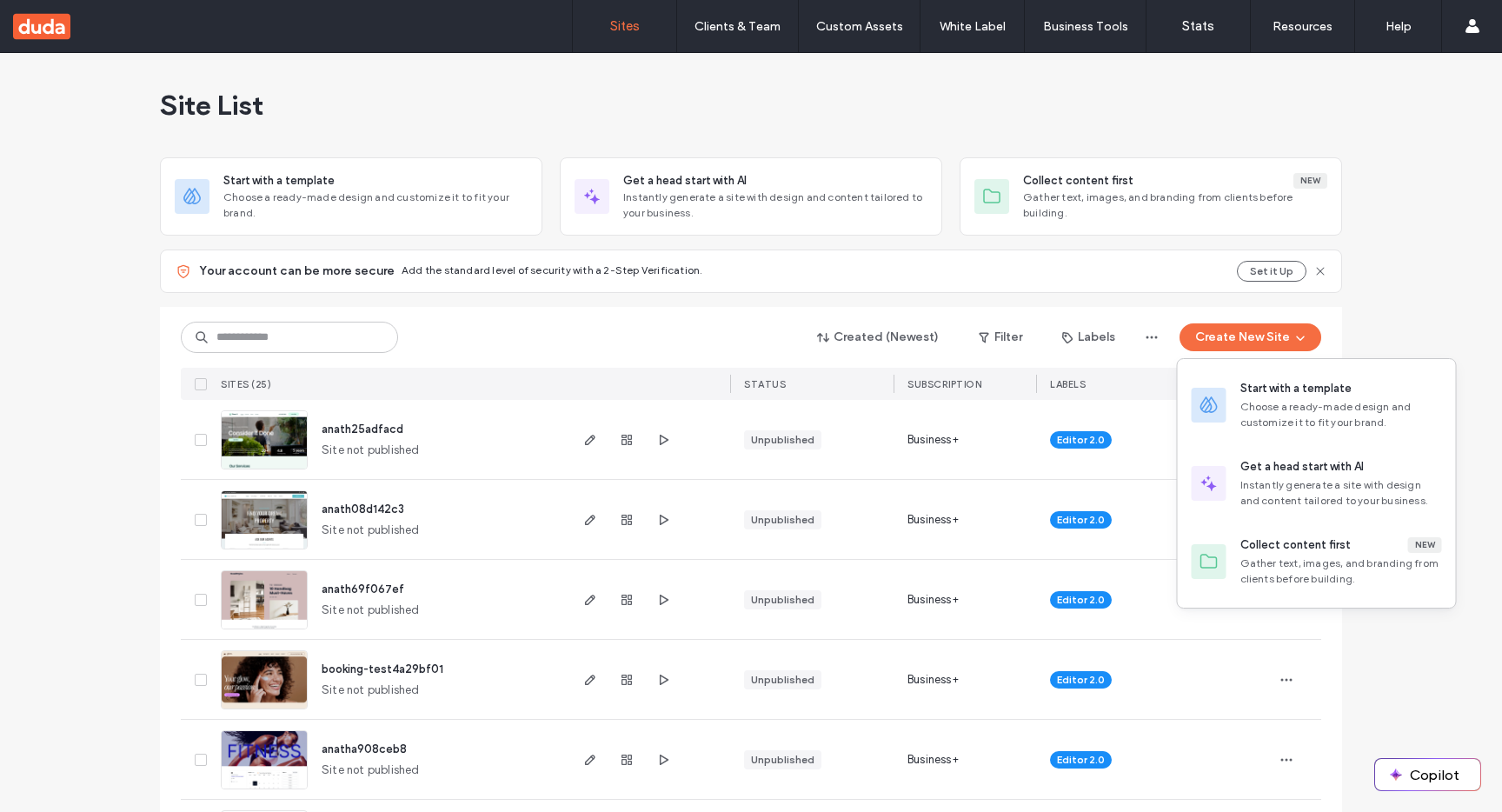
click at [1244, 392] on div "Start with a template" at bounding box center [1296, 389] width 111 height 18
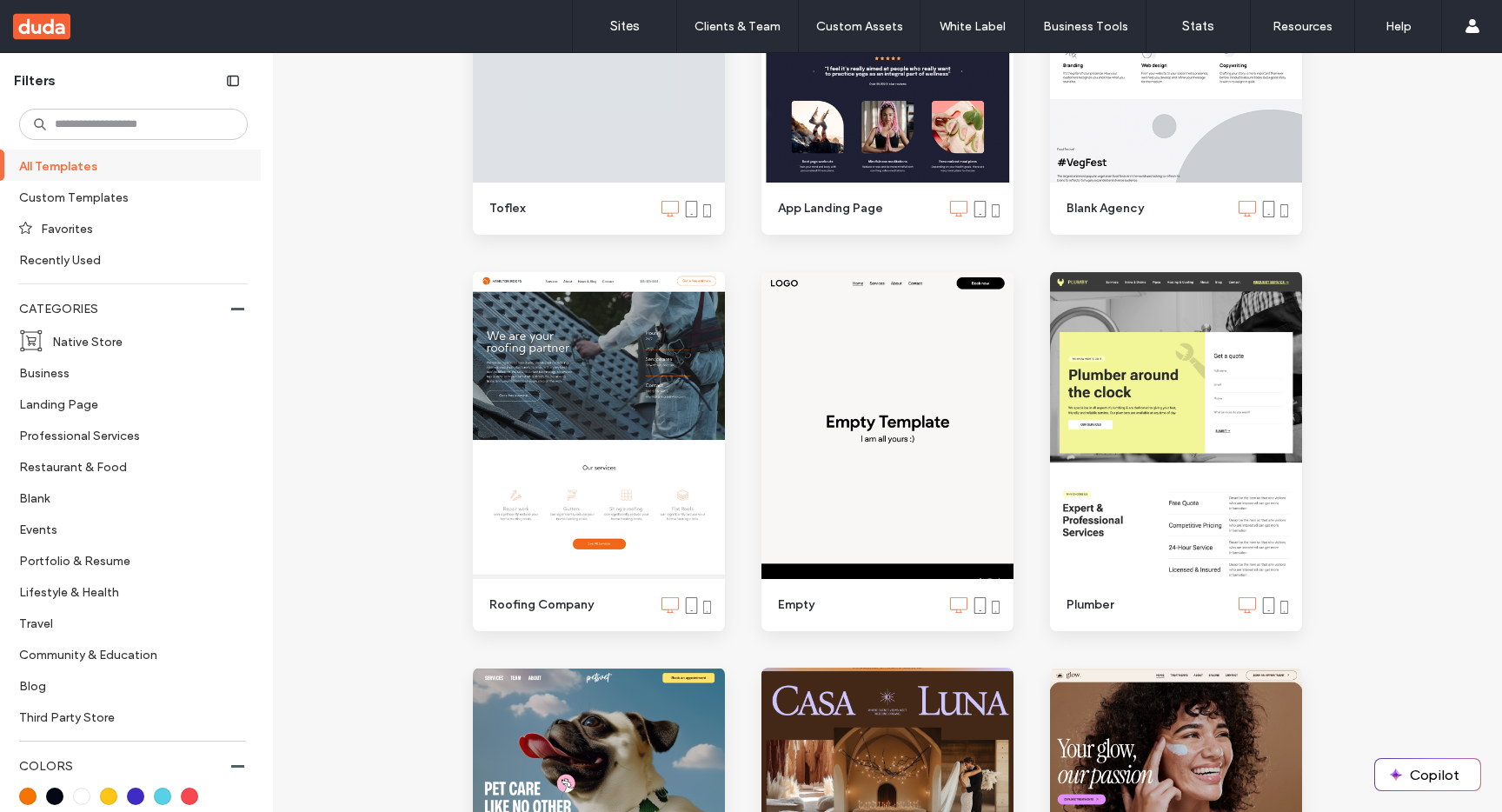
scroll to position [1237, 0]
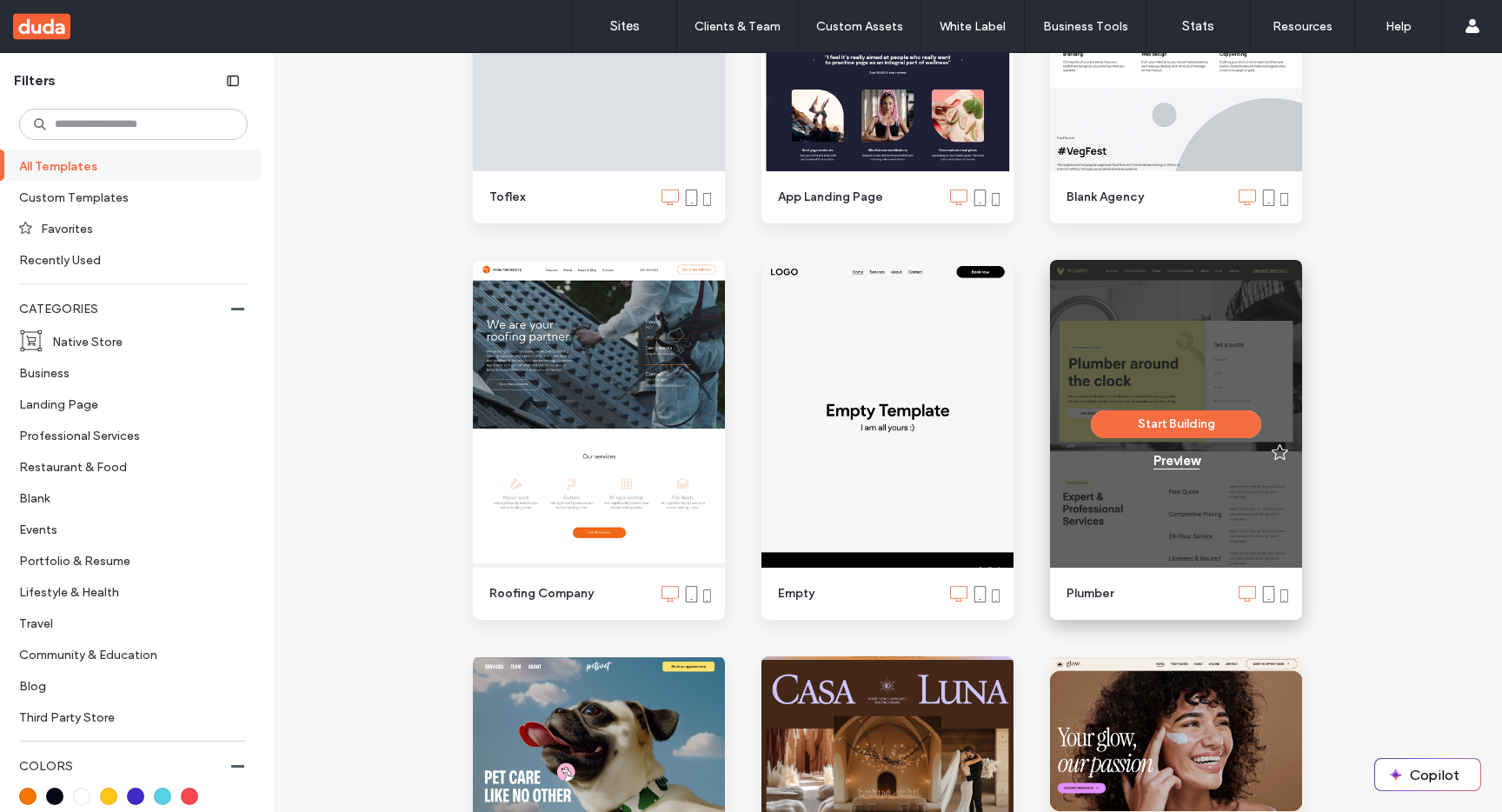
click at [1174, 464] on div "Preview" at bounding box center [1177, 460] width 46 height 16
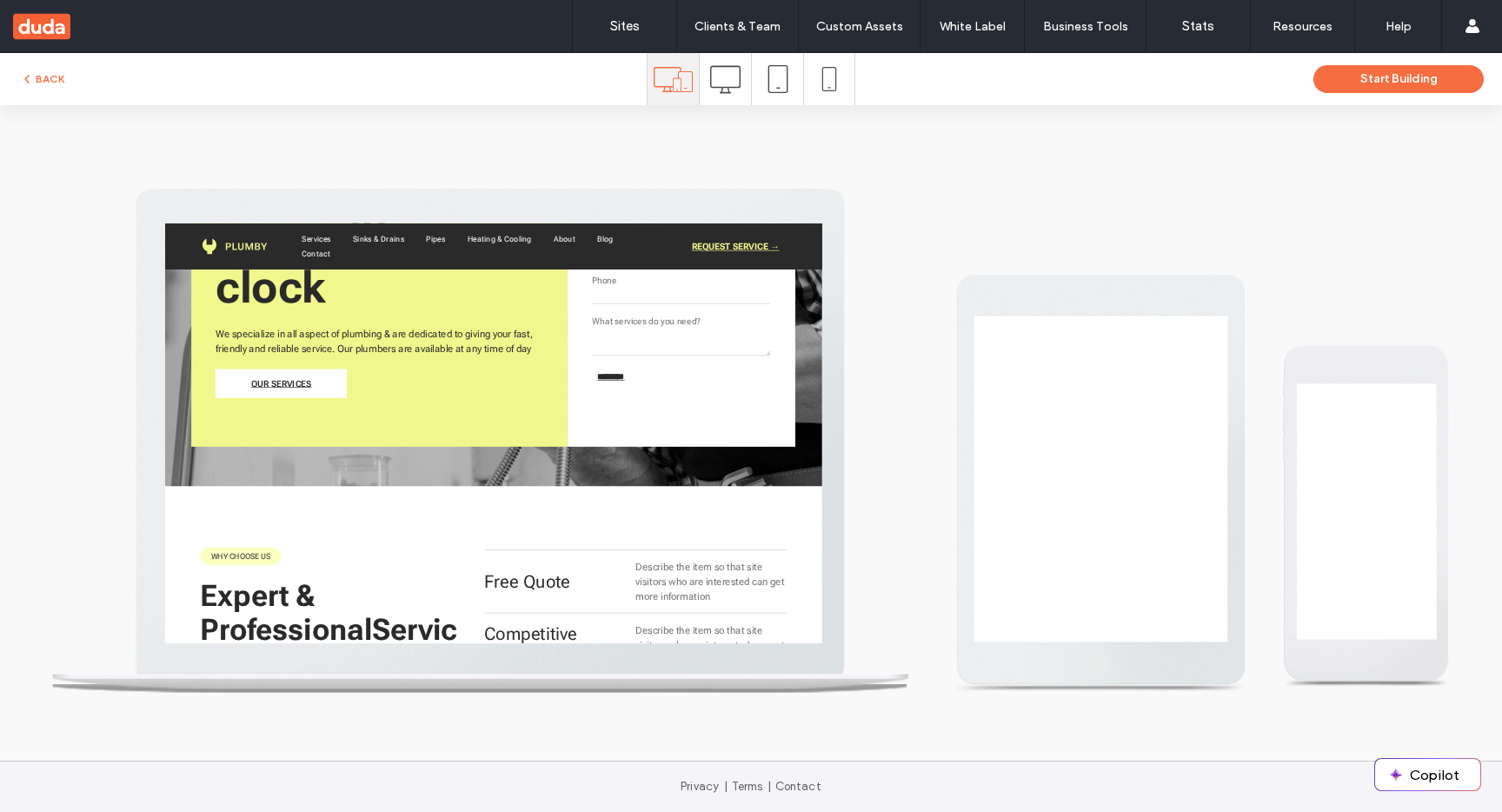
scroll to position [0, 0]
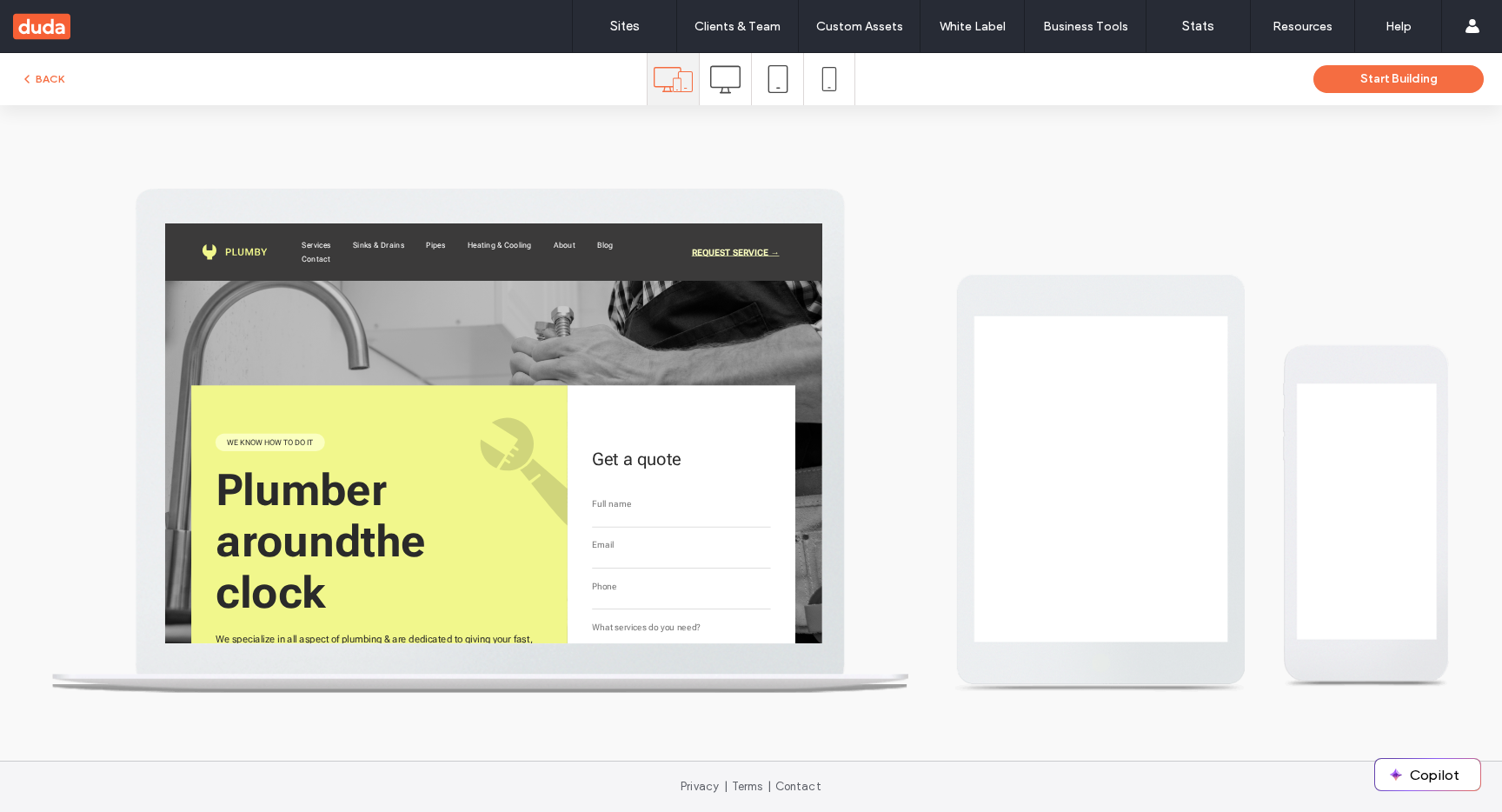
click at [1114, 257] on span "REQUEST SERVICE →" at bounding box center [1069, 268] width 139 height 44
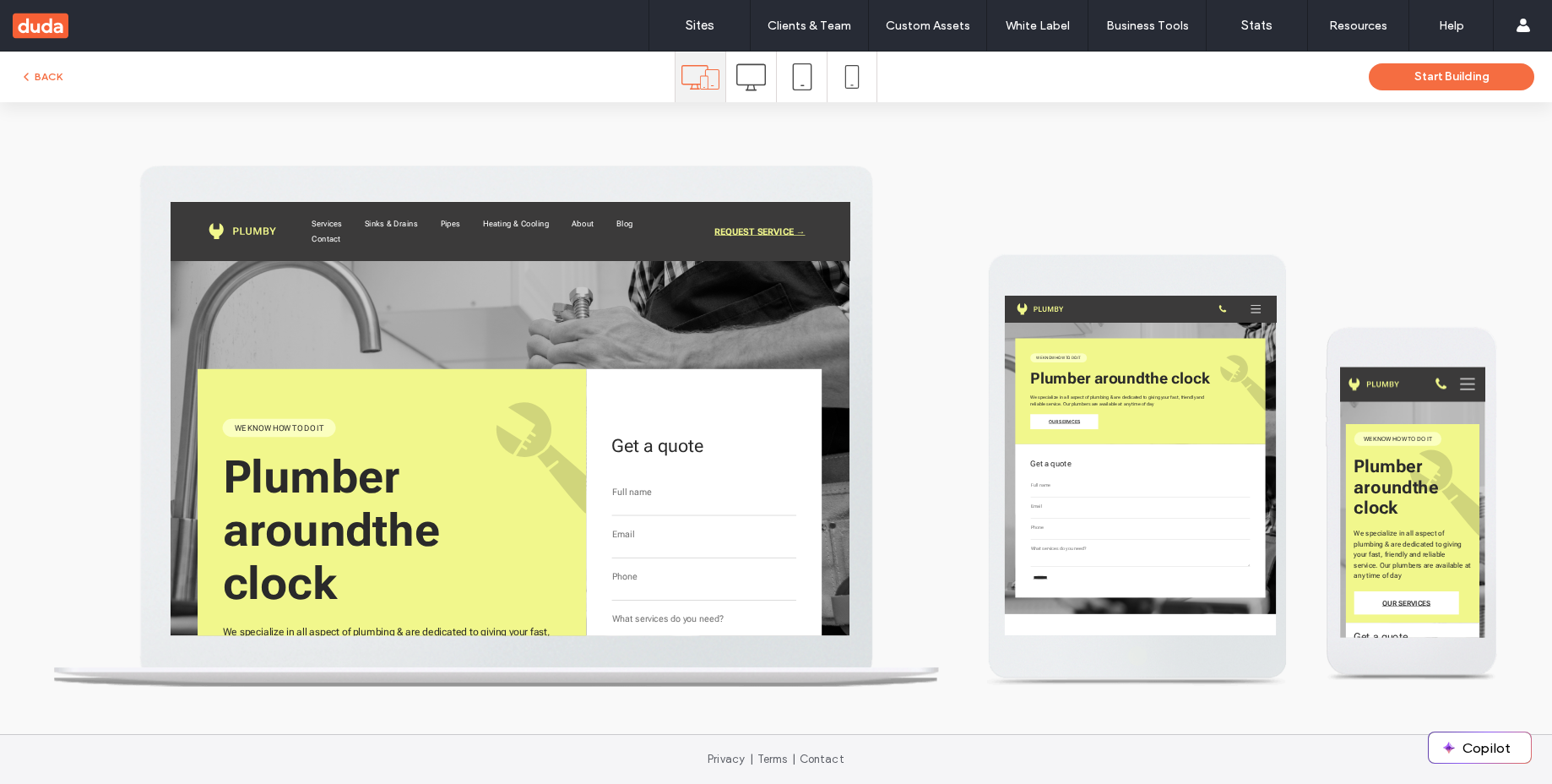
click at [75, 108] on div at bounding box center [776, 417] width 1552 height 631
click at [39, 77] on button "BACK" at bounding box center [41, 77] width 43 height 21
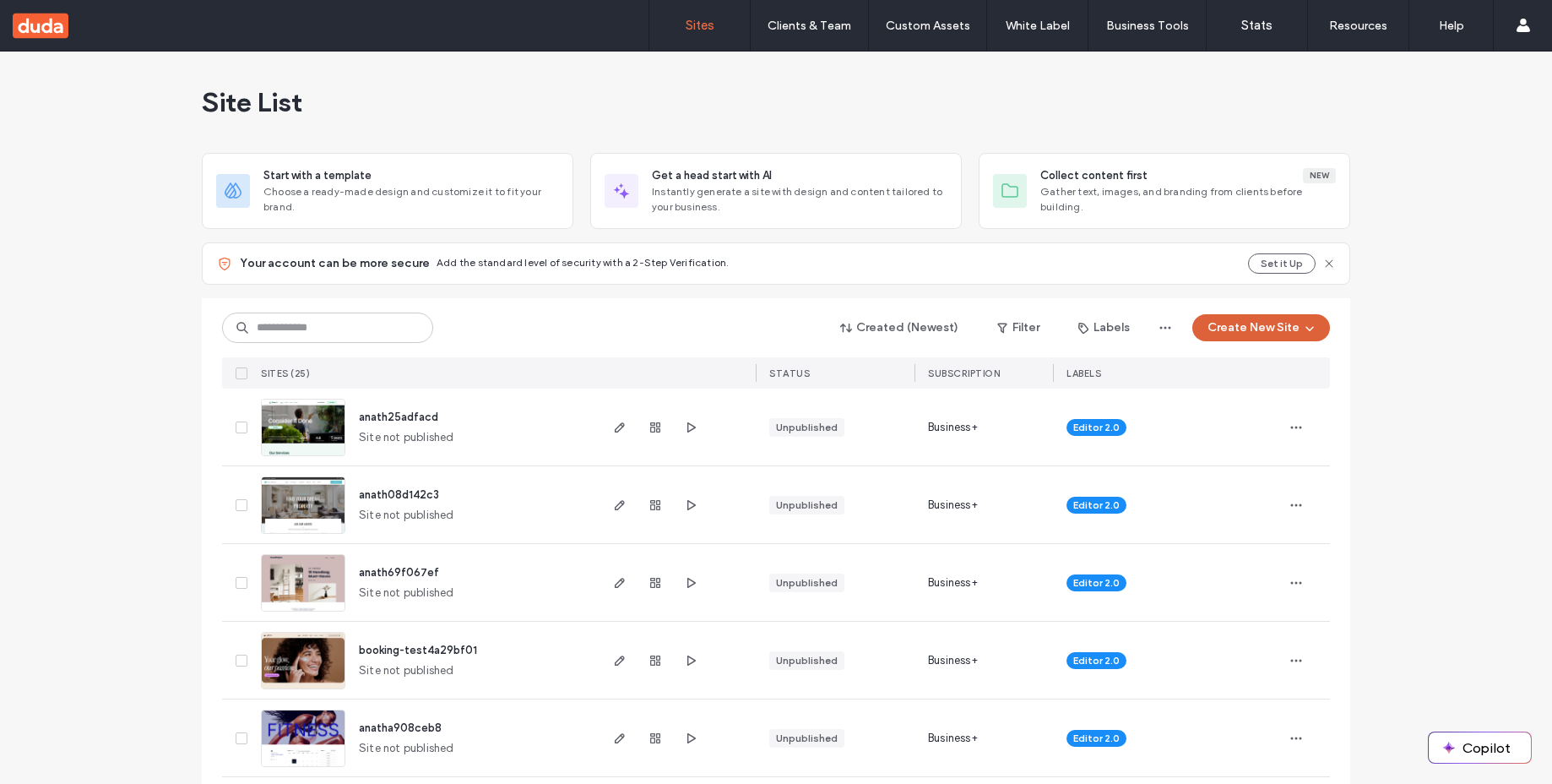
click at [1249, 333] on button "Create New Site" at bounding box center [1261, 328] width 138 height 27
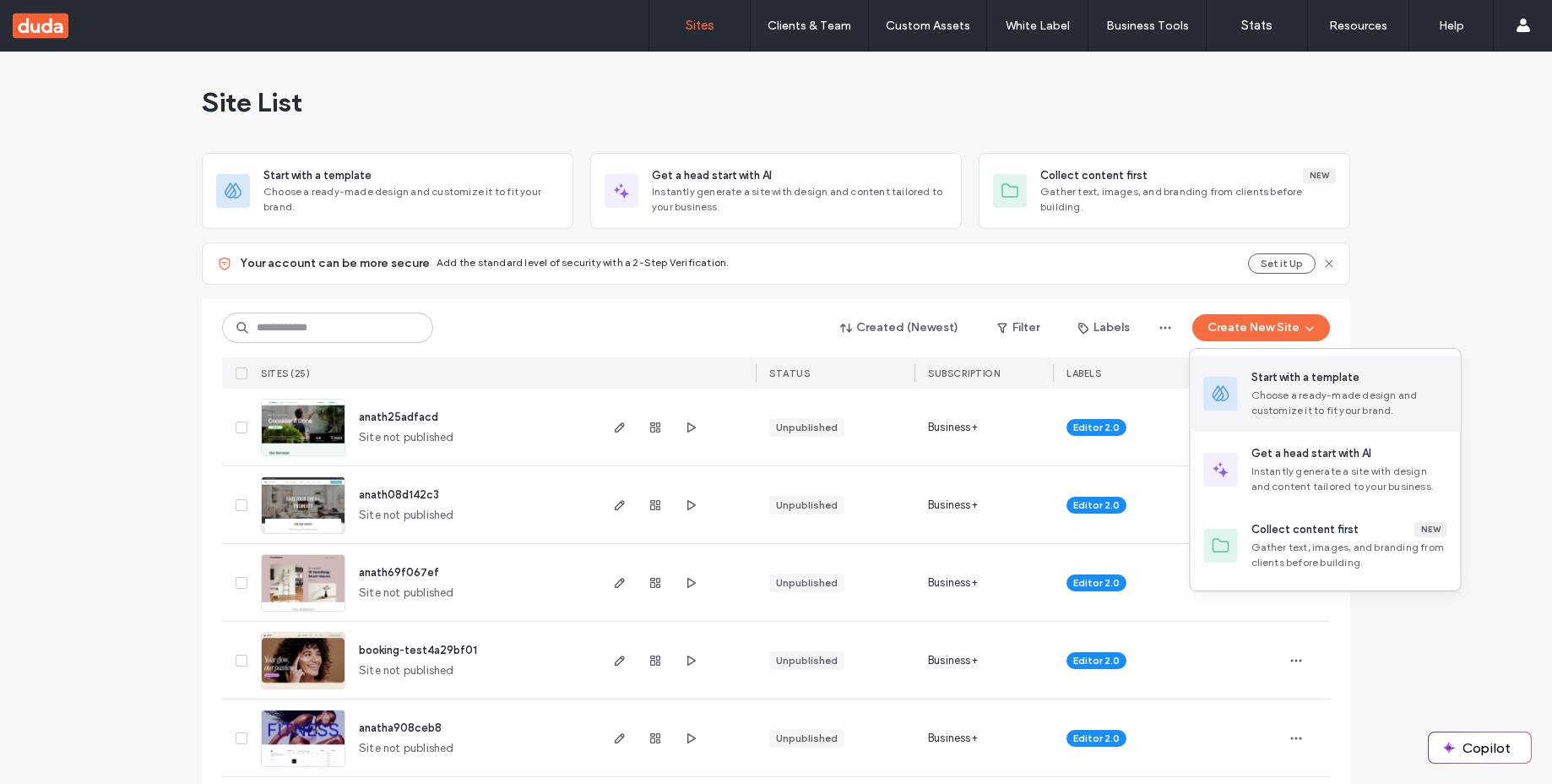
click at [1261, 374] on div "Start with a template" at bounding box center [1306, 378] width 108 height 17
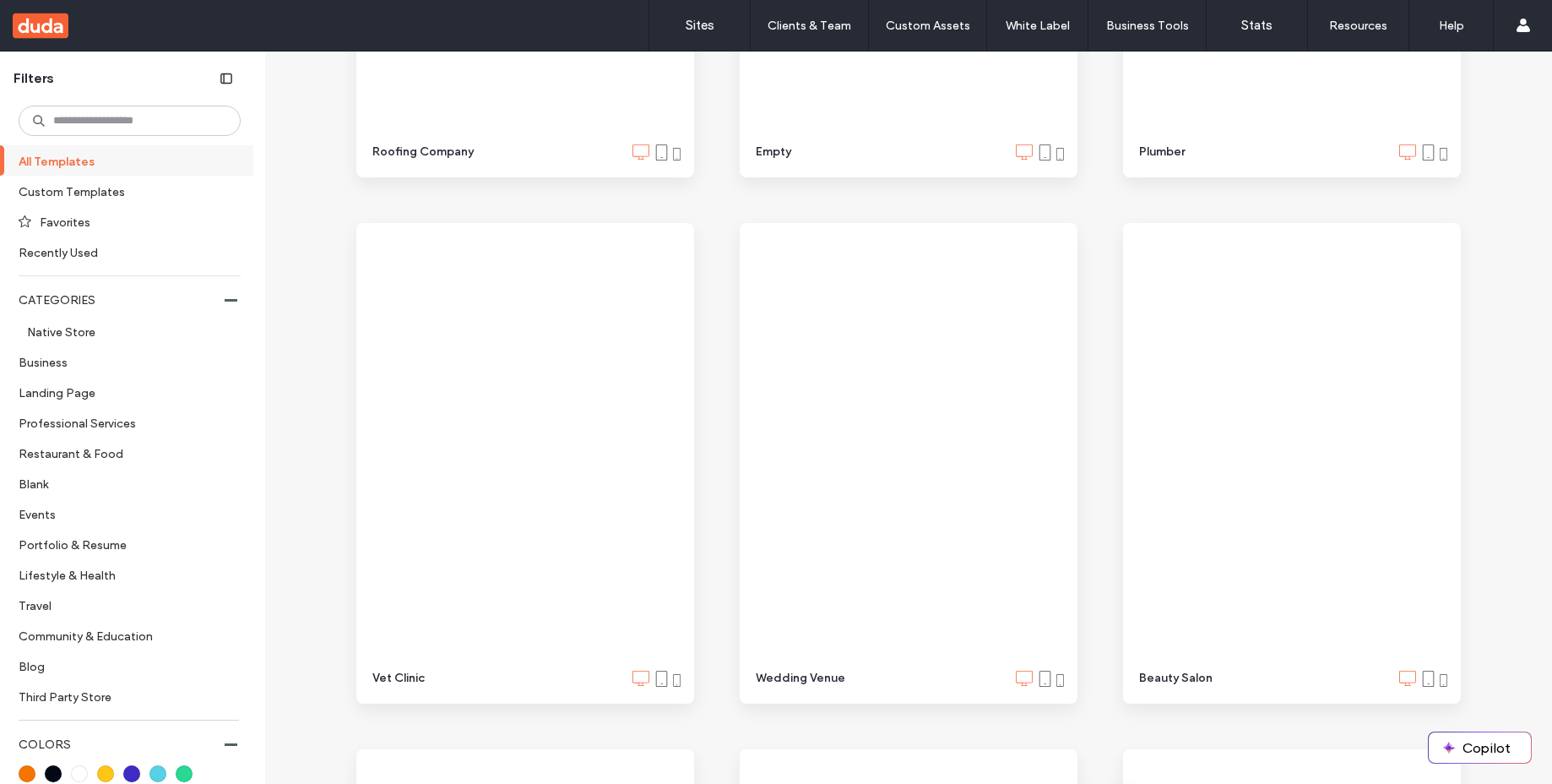
scroll to position [2403, 0]
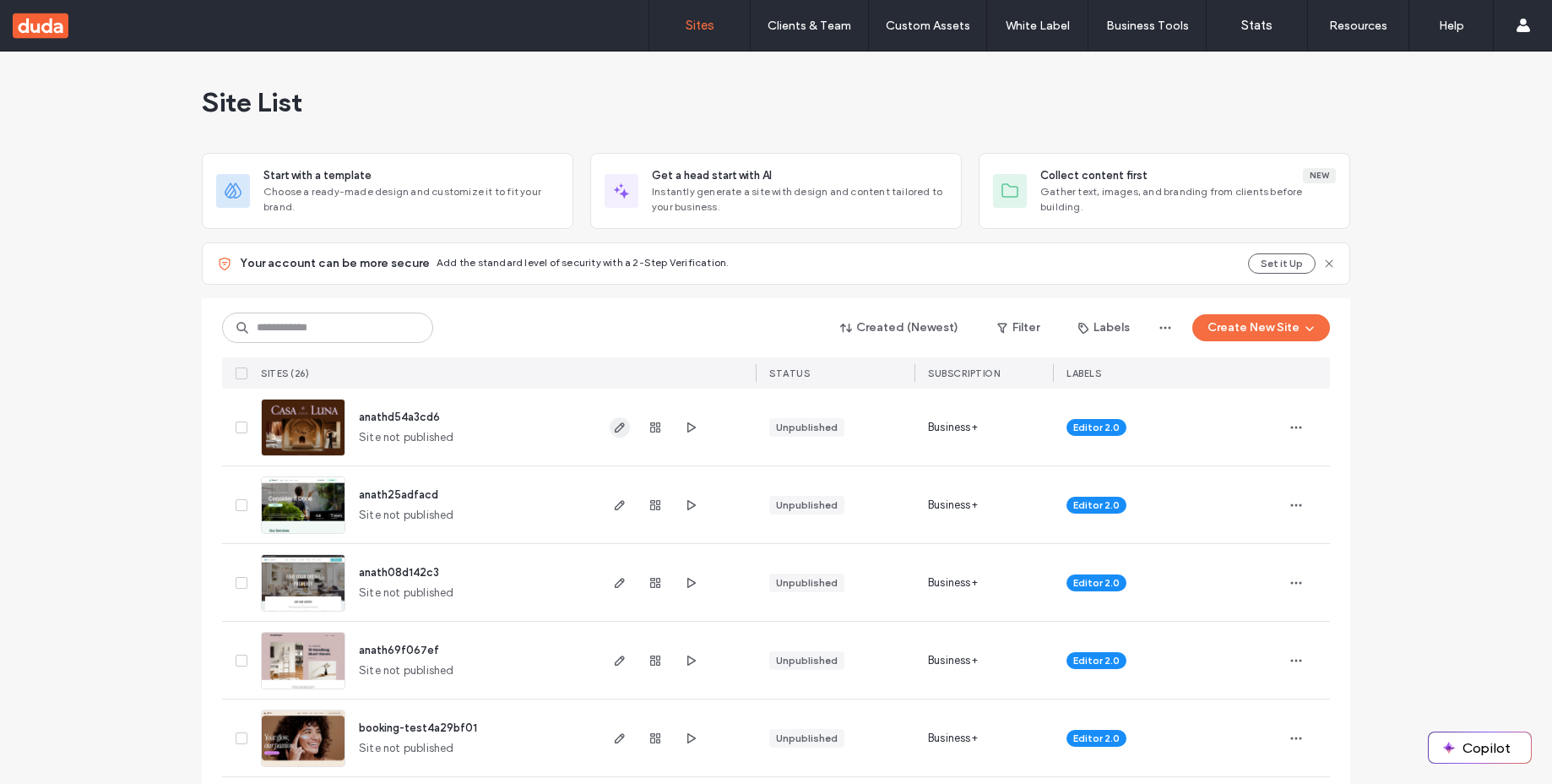
click at [614, 427] on icon "button" at bounding box center [620, 428] width 14 height 14
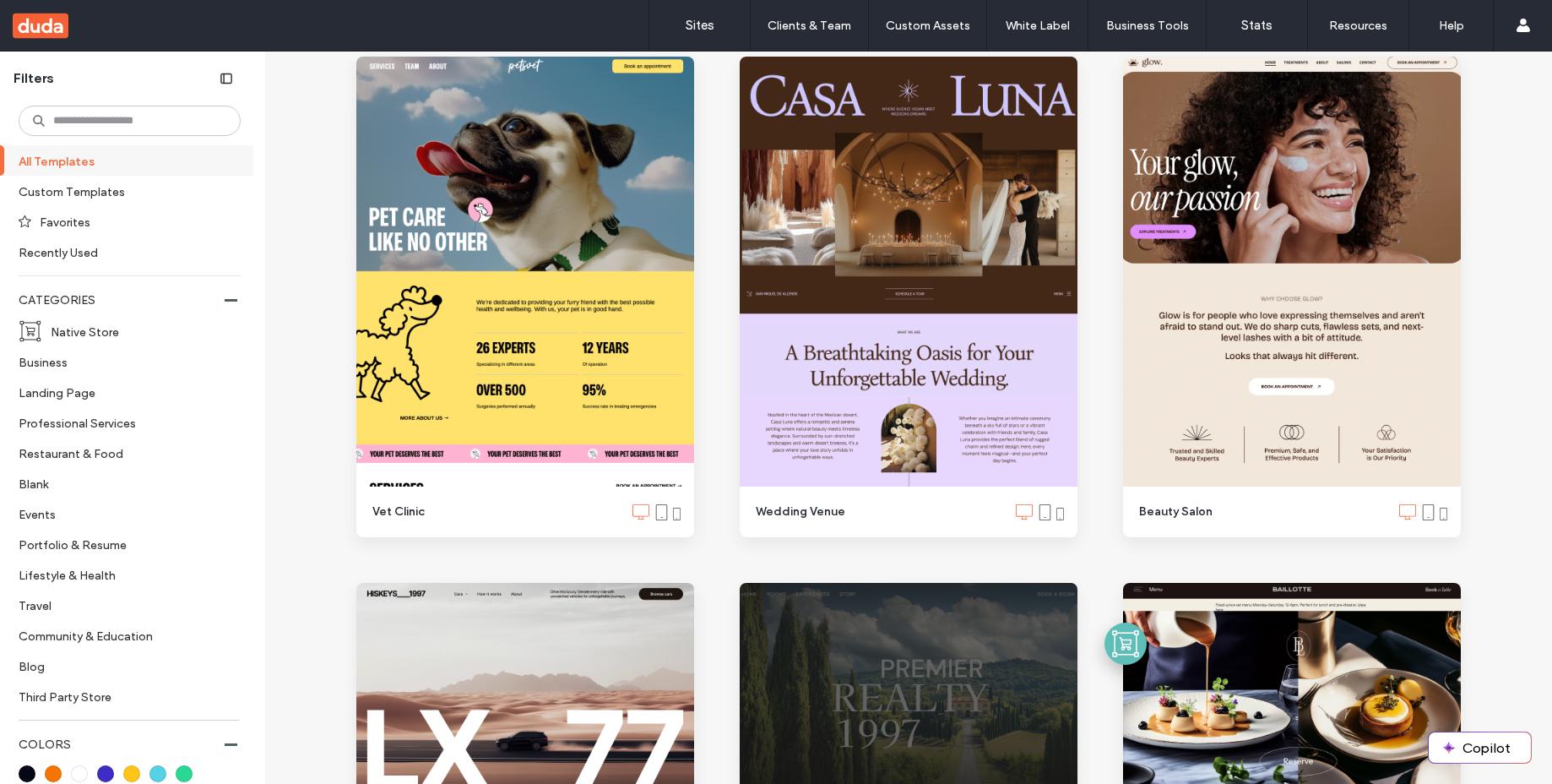
scroll to position [2285, 0]
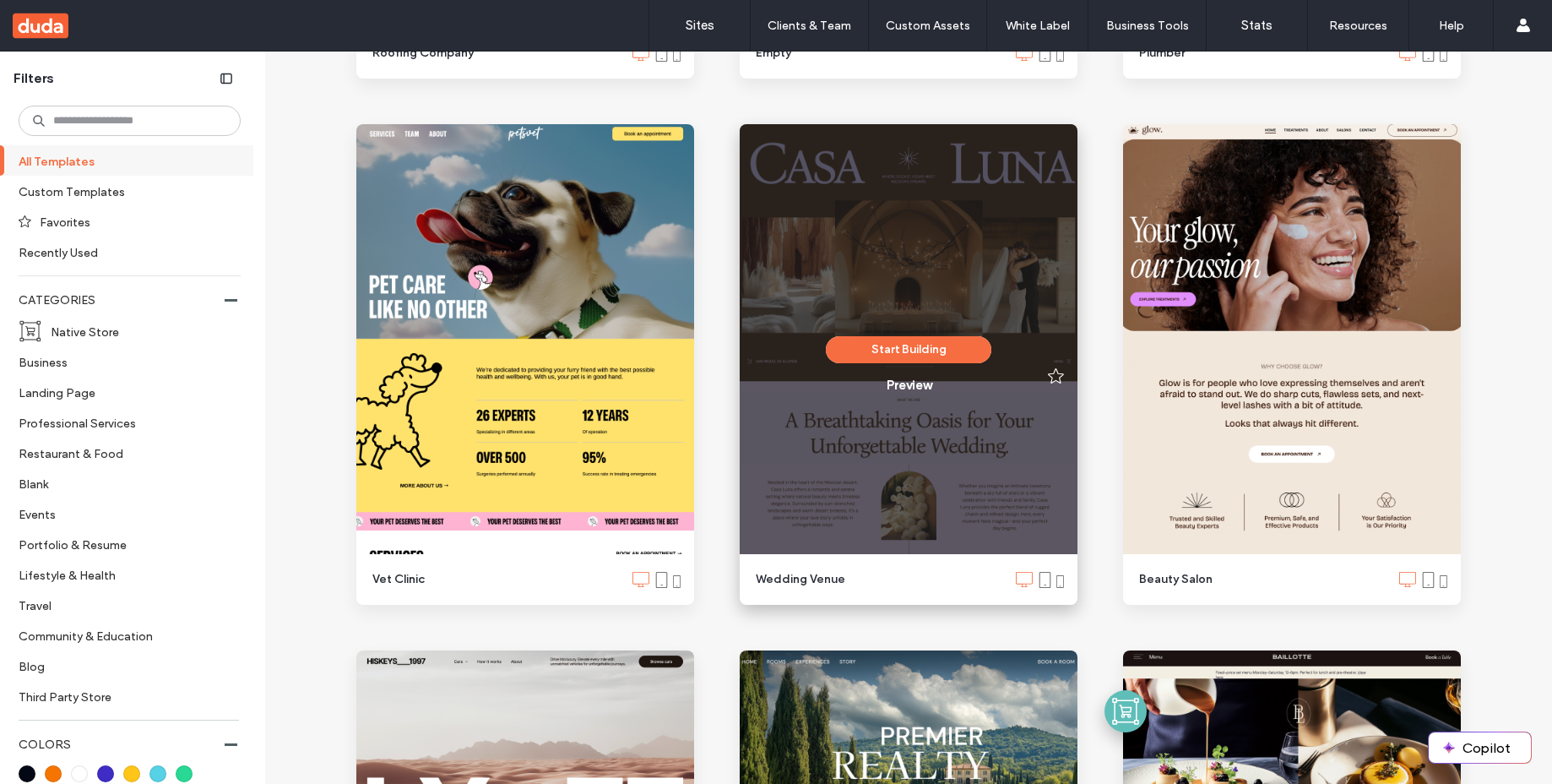
click at [932, 330] on div "Start Building Preview" at bounding box center [908, 364] width 338 height 481
click at [929, 336] on button "Start Building" at bounding box center [908, 350] width 165 height 27
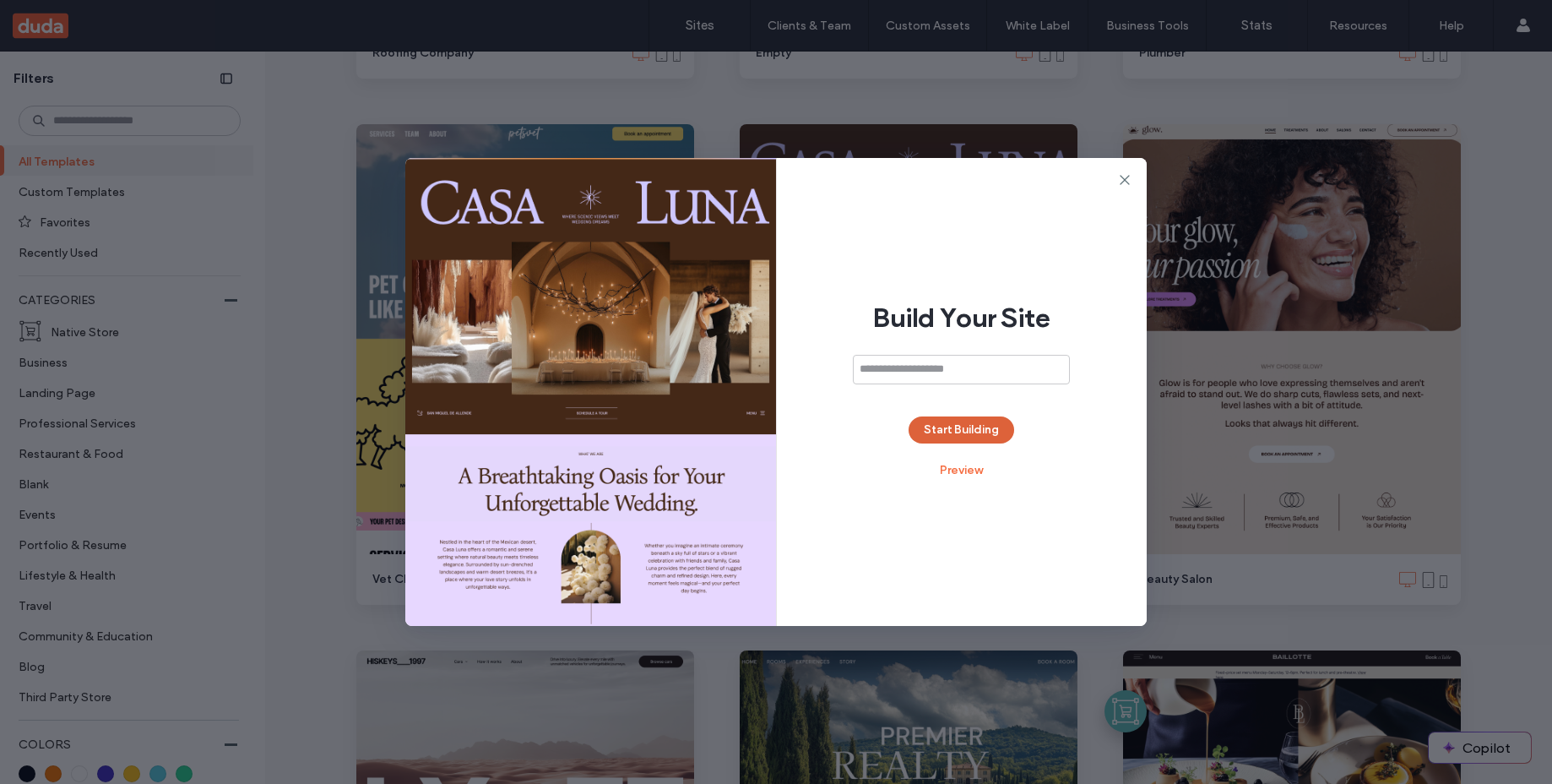
click at [940, 428] on button "Start Building" at bounding box center [961, 430] width 105 height 27
